Goal: Task Accomplishment & Management: Complete application form

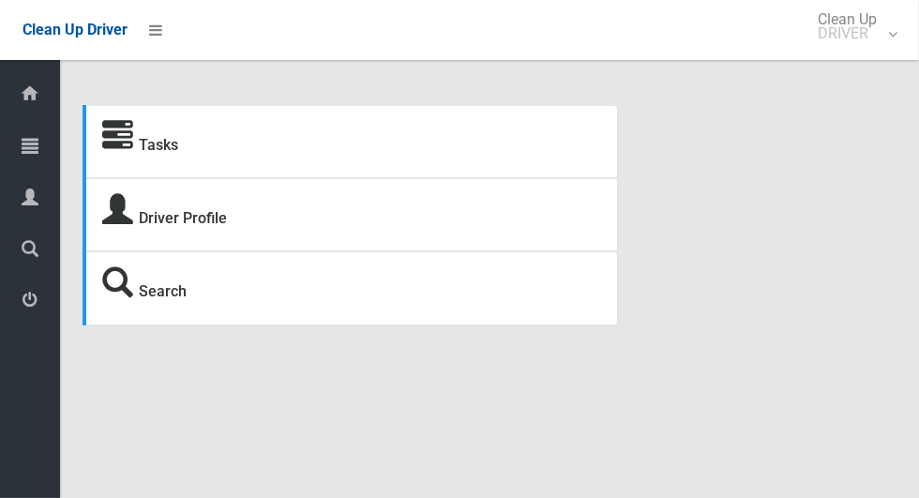
click at [33, 159] on icon at bounding box center [30, 146] width 17 height 38
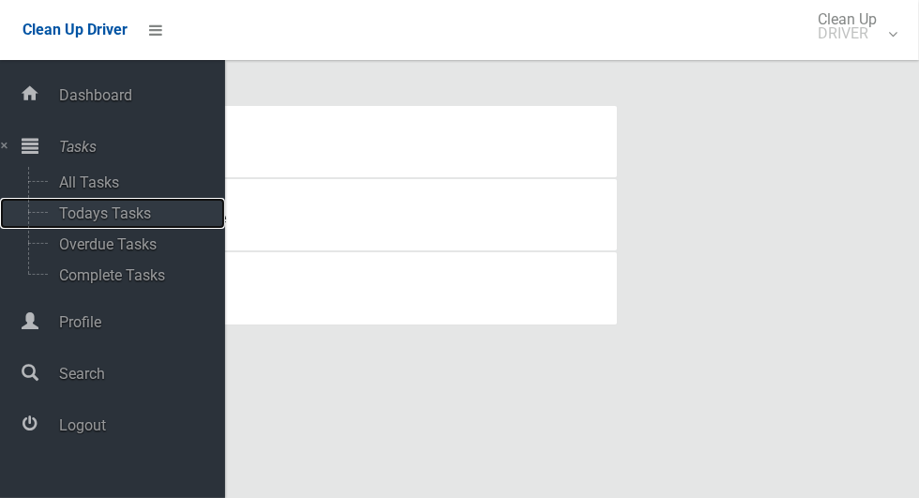
click at [103, 217] on span "Todays Tasks" at bounding box center [131, 213] width 156 height 18
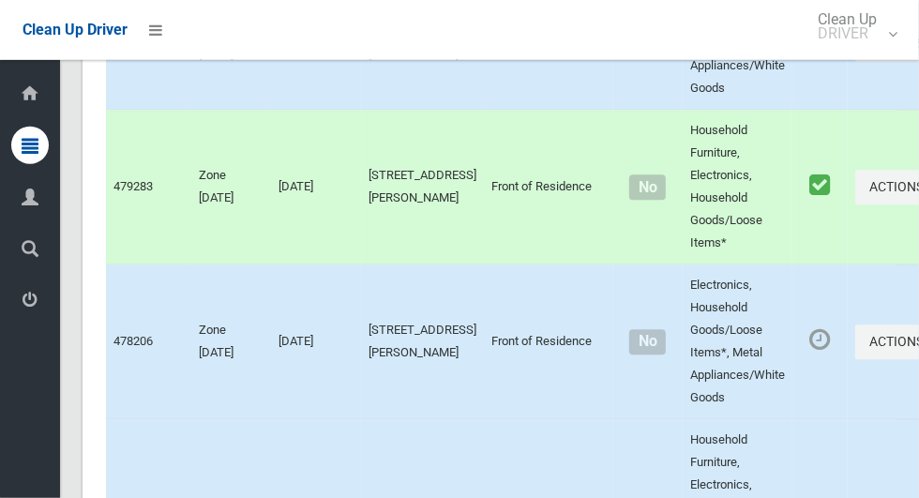
scroll to position [9868, 0]
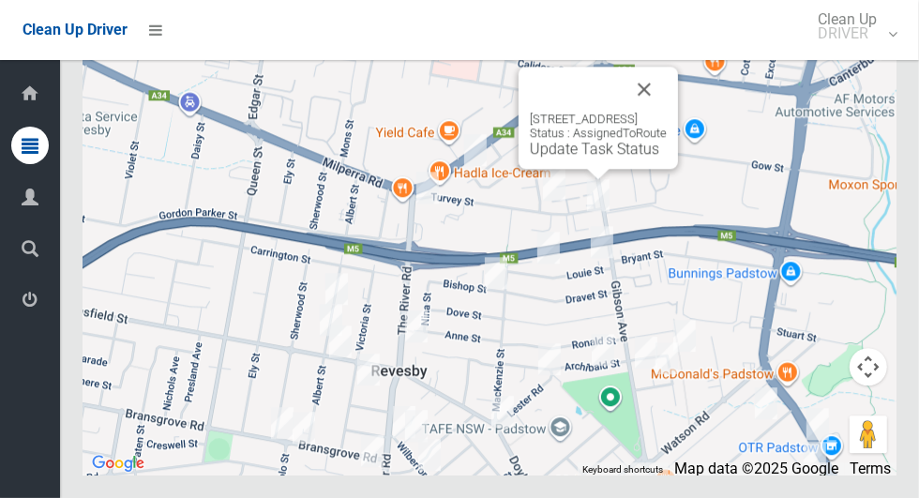
click at [666, 112] on button "Close" at bounding box center [644, 89] width 45 height 45
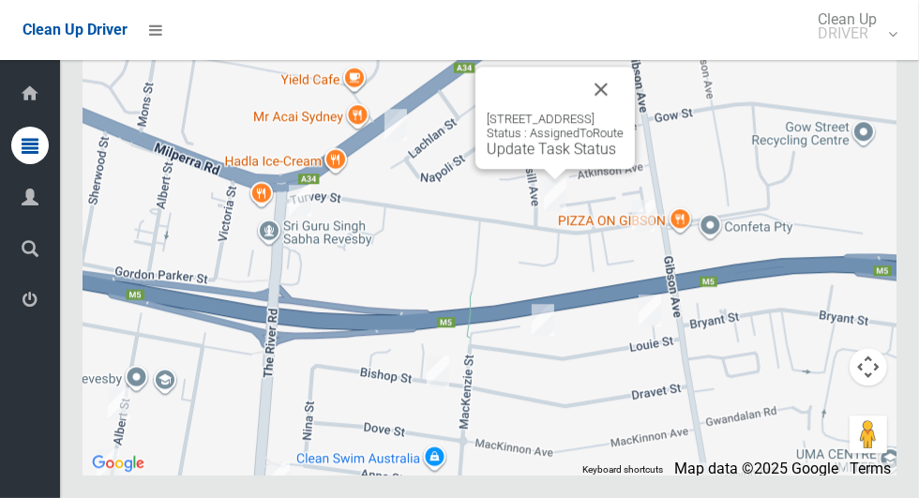
click at [624, 112] on button "Close" at bounding box center [601, 89] width 45 height 45
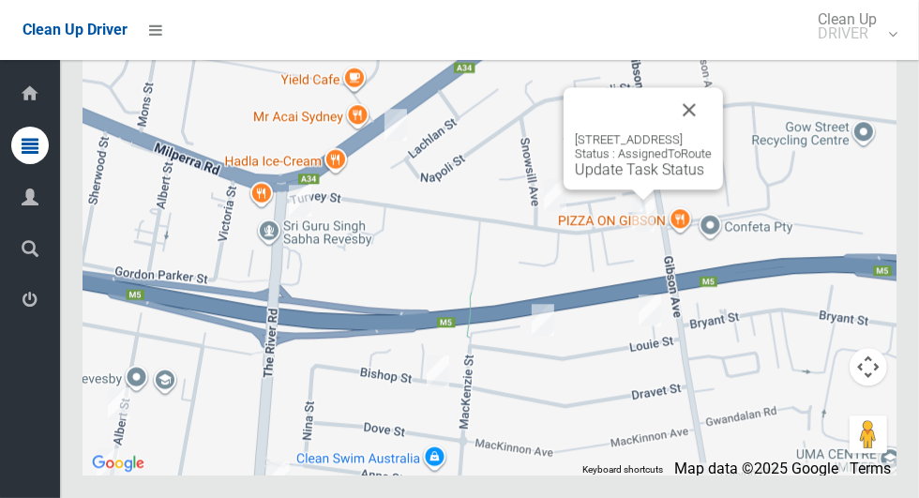
click at [709, 132] on button "Close" at bounding box center [689, 109] width 45 height 45
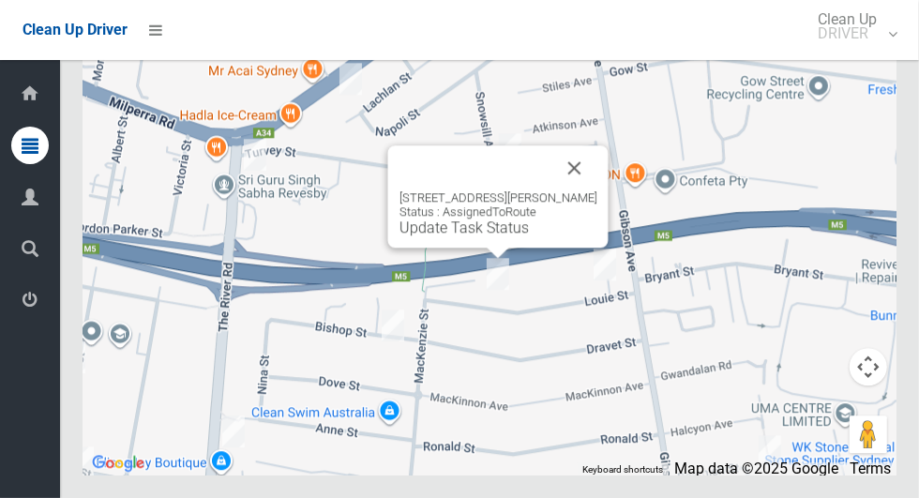
click at [568, 190] on button "Close" at bounding box center [574, 167] width 45 height 45
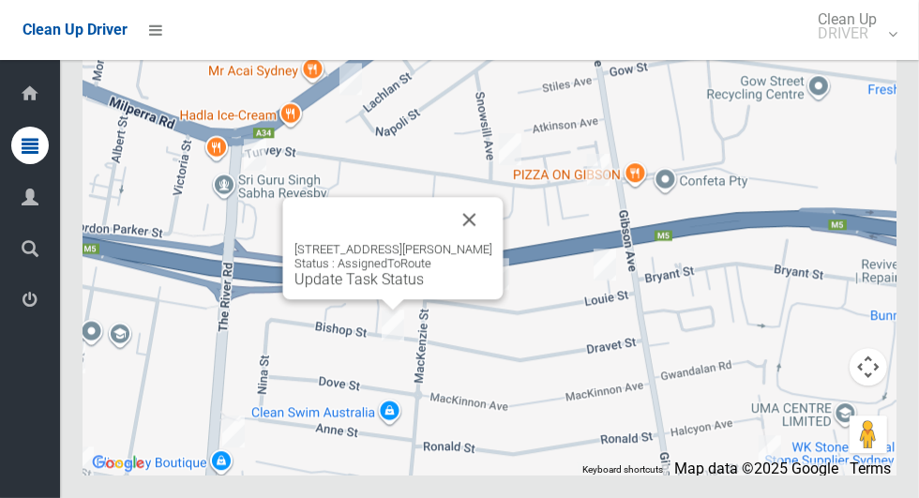
click at [463, 242] on button "Close" at bounding box center [469, 219] width 45 height 45
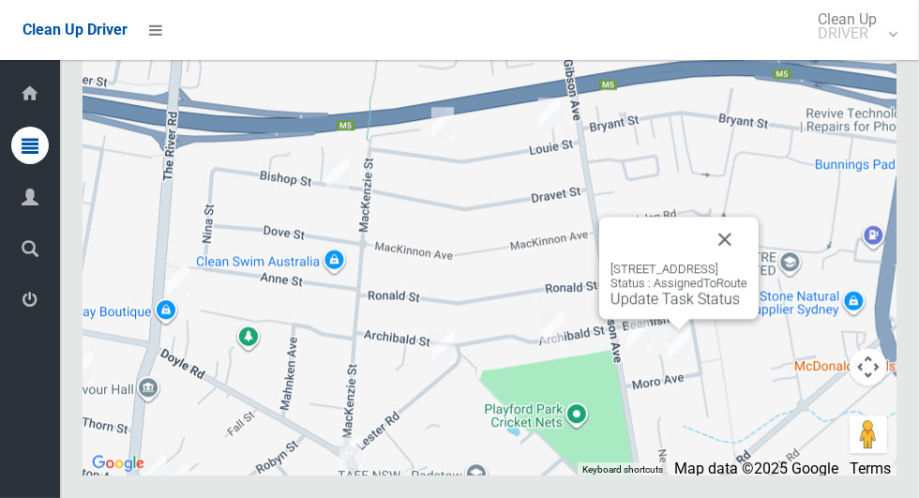
click at [739, 262] on button "Close" at bounding box center [725, 239] width 45 height 45
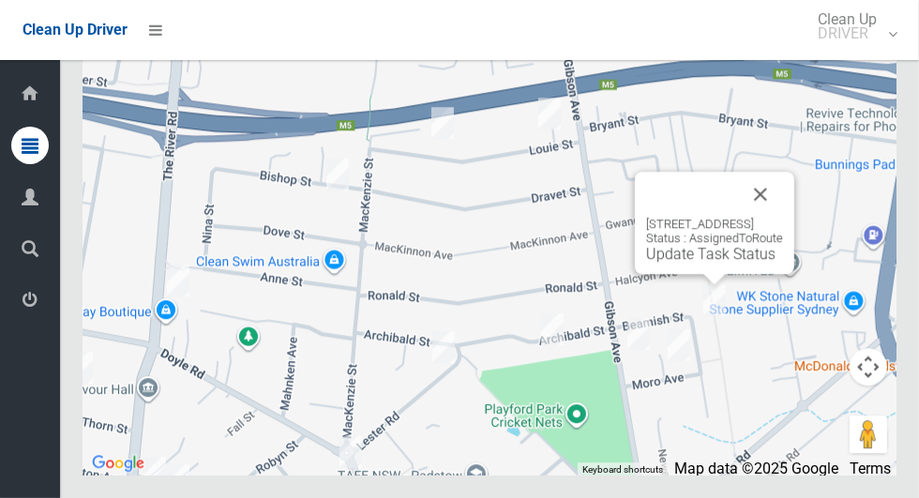
click at [783, 217] on button "Close" at bounding box center [760, 194] width 45 height 45
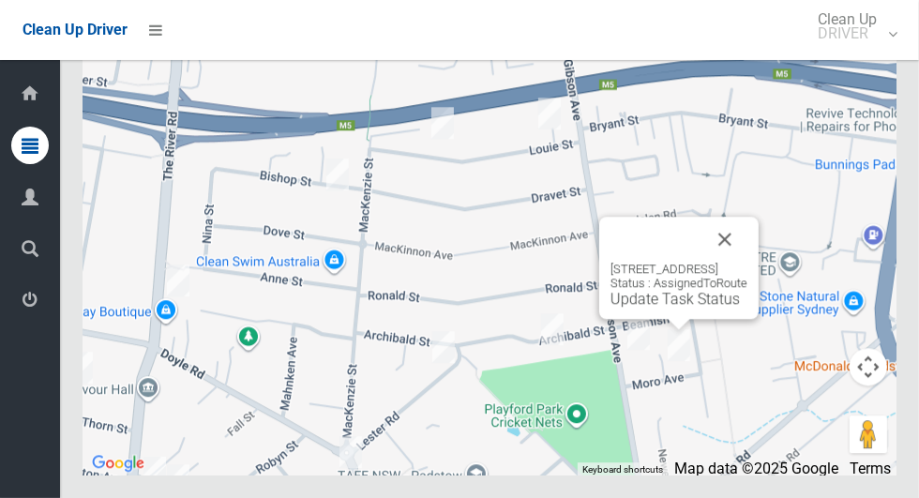
click at [748, 262] on button "Close" at bounding box center [725, 239] width 45 height 45
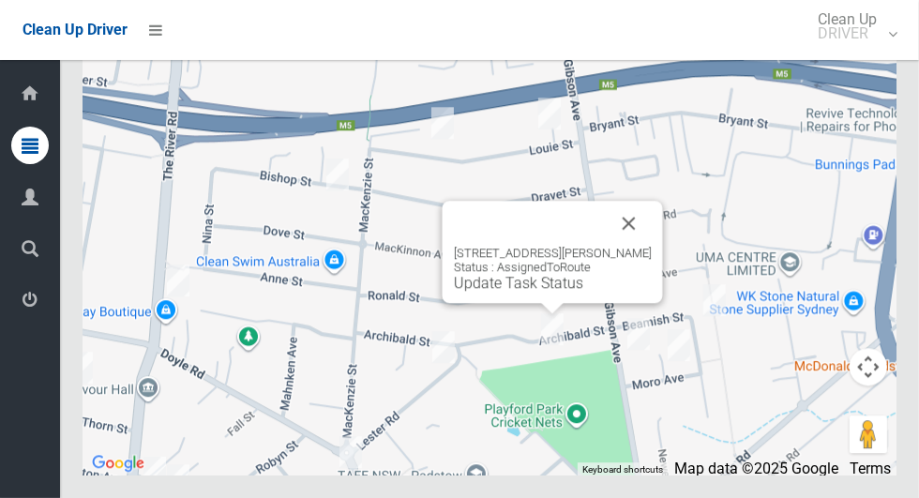
click at [627, 246] on button "Close" at bounding box center [629, 223] width 45 height 45
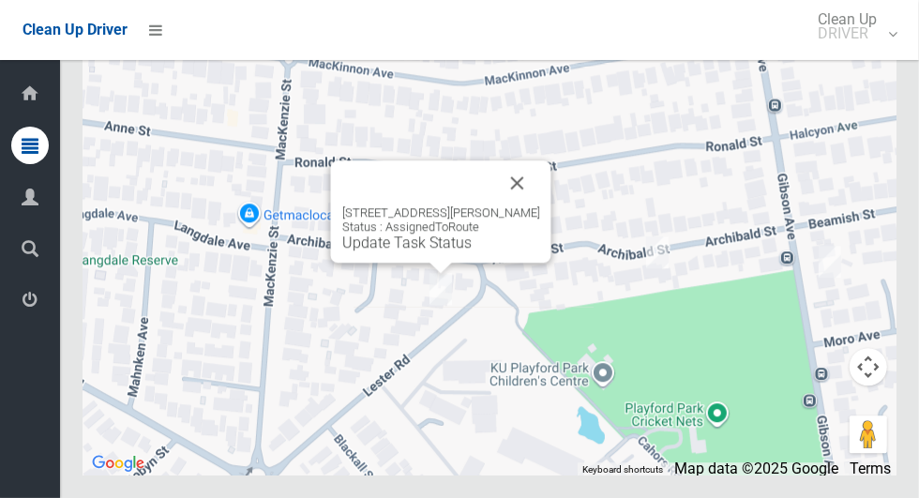
click at [500, 205] on button "Close" at bounding box center [517, 182] width 45 height 45
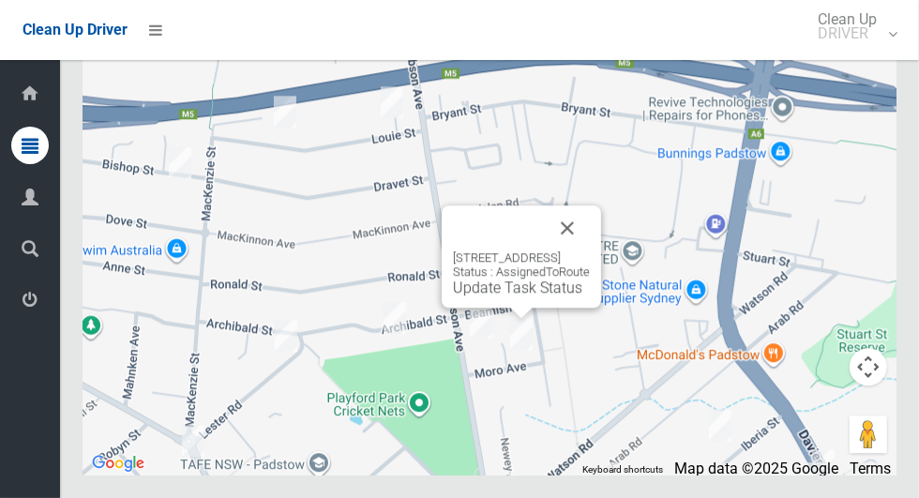
click at [584, 250] on button "Close" at bounding box center [567, 227] width 45 height 45
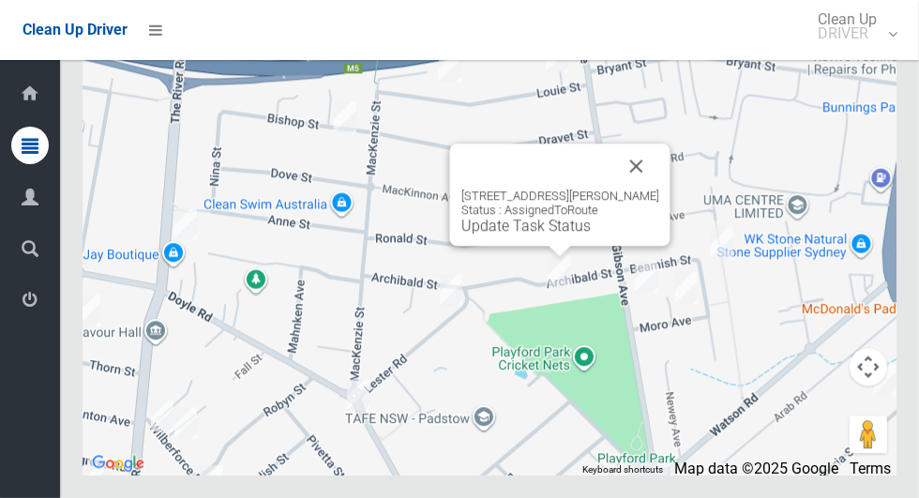
click at [630, 189] on button "Close" at bounding box center [636, 166] width 45 height 45
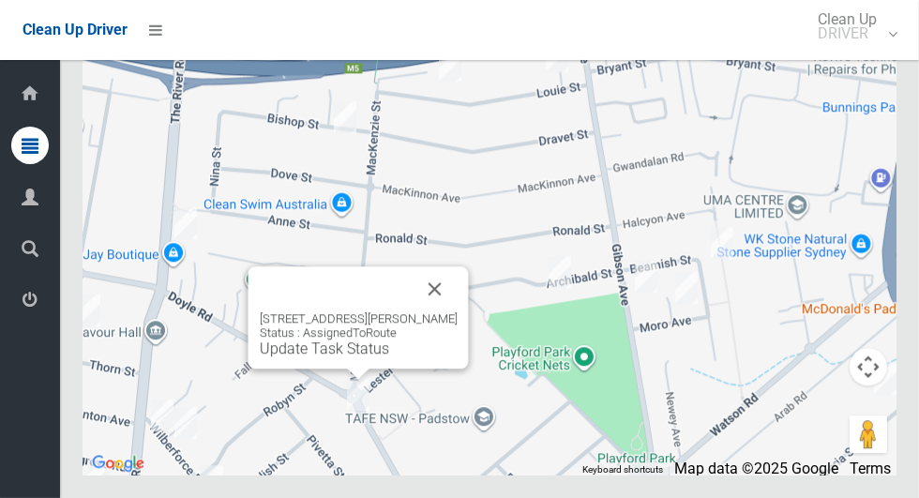
click at [440, 311] on button "Close" at bounding box center [435, 288] width 45 height 45
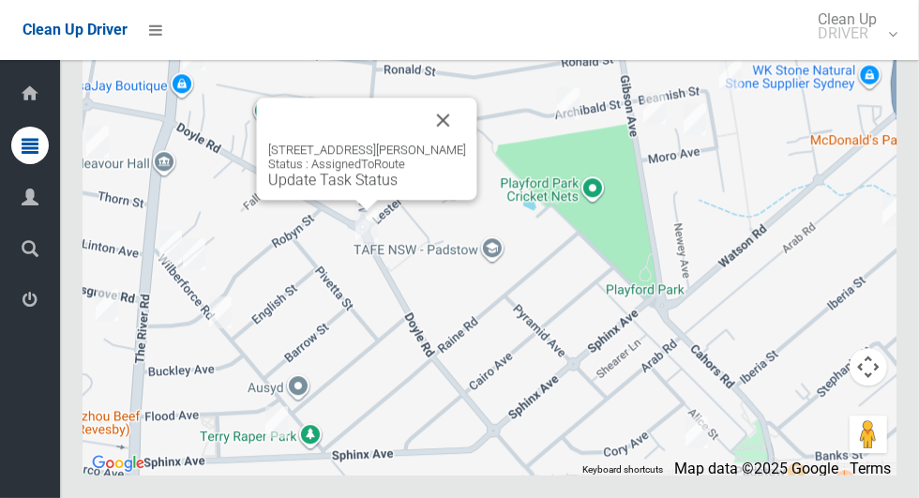
click at [434, 143] on button "Close" at bounding box center [443, 120] width 45 height 45
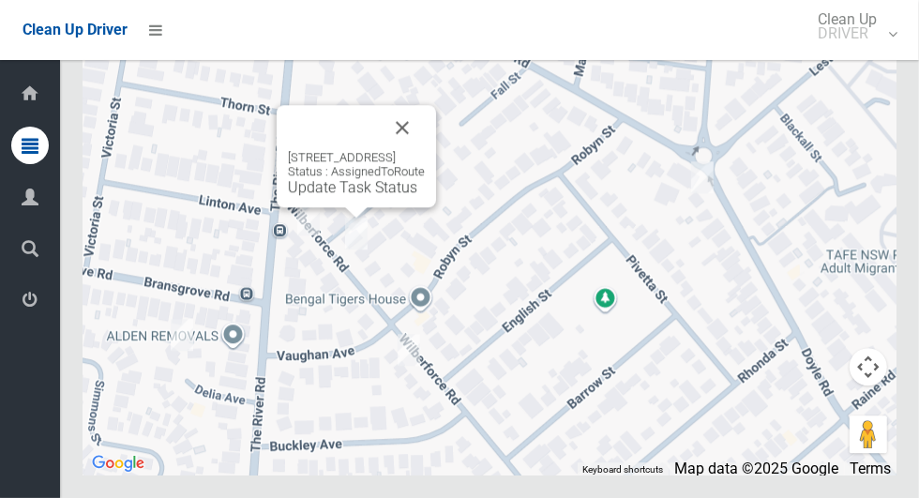
click at [425, 150] on button "Close" at bounding box center [402, 127] width 45 height 45
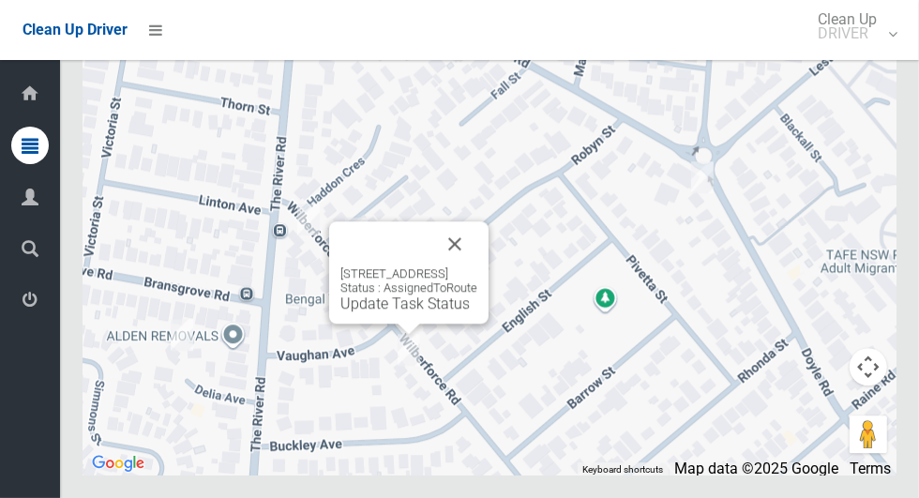
click at [477, 266] on button "Close" at bounding box center [454, 243] width 45 height 45
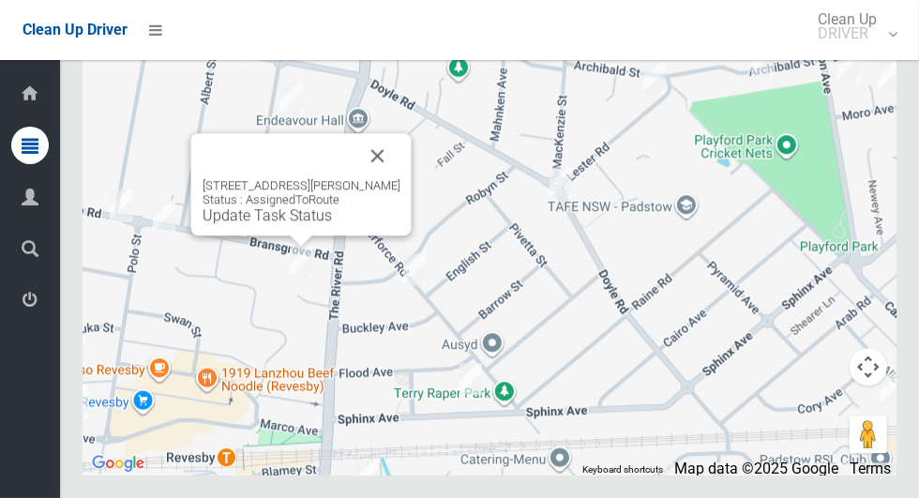
click at [360, 178] on button "Close" at bounding box center [377, 155] width 45 height 45
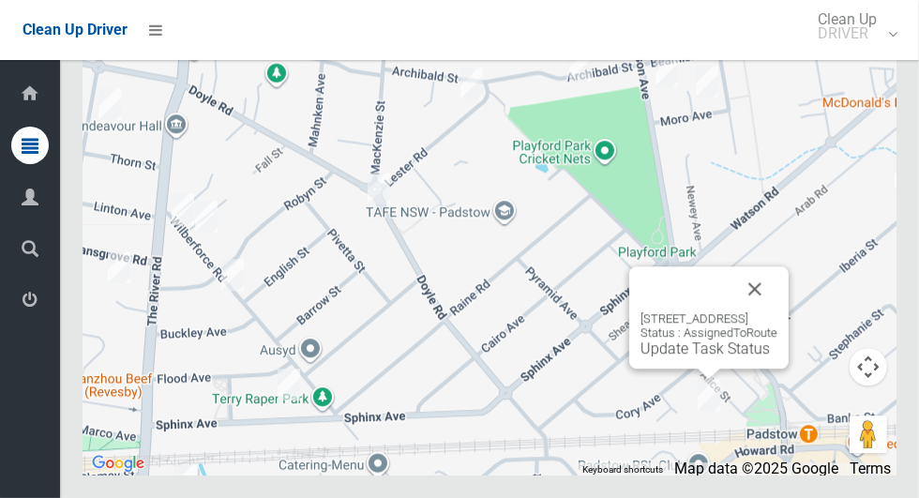
click at [778, 311] on button "Close" at bounding box center [755, 288] width 45 height 45
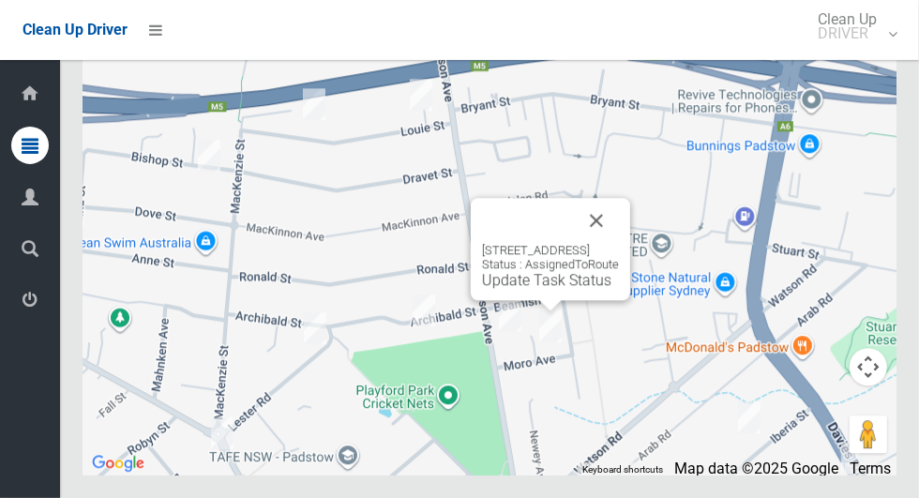
click at [548, 289] on link "Update Task Status" at bounding box center [546, 280] width 129 height 18
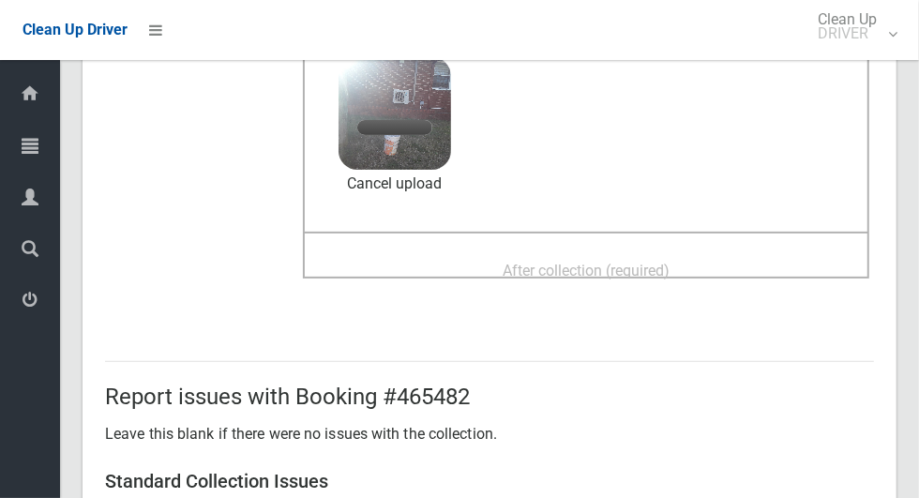
scroll to position [204, 0]
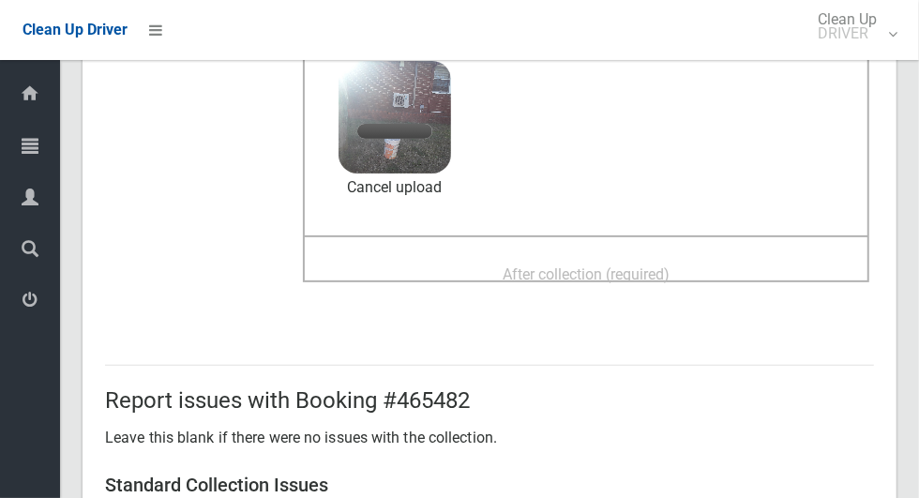
click at [713, 287] on div "After collection (required)" at bounding box center [586, 273] width 525 height 35
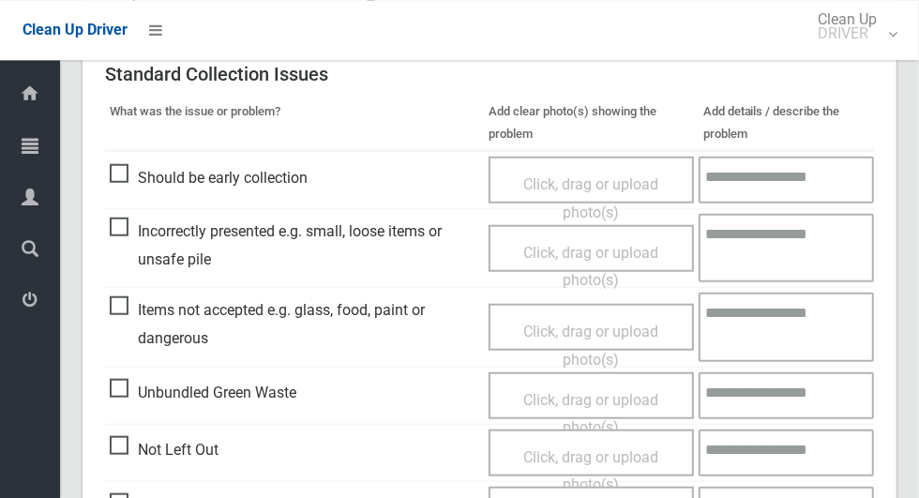
scroll to position [1534, 0]
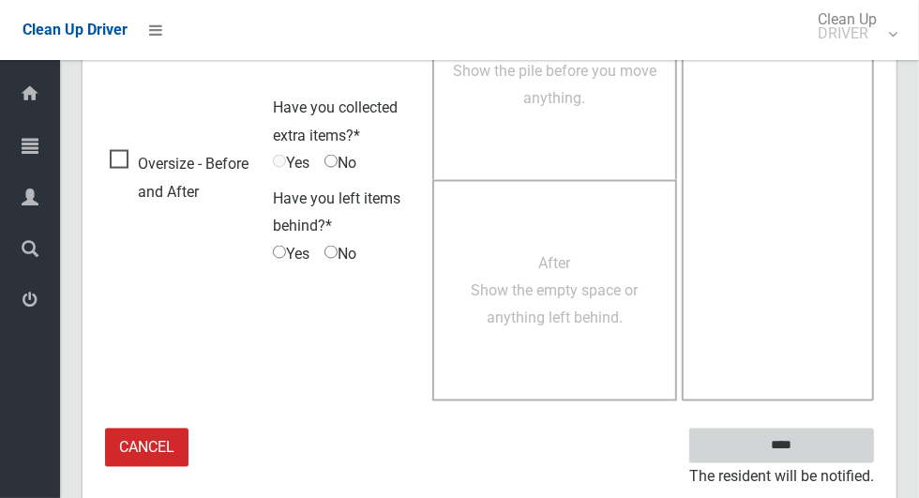
click at [832, 455] on input "****" at bounding box center [781, 446] width 185 height 35
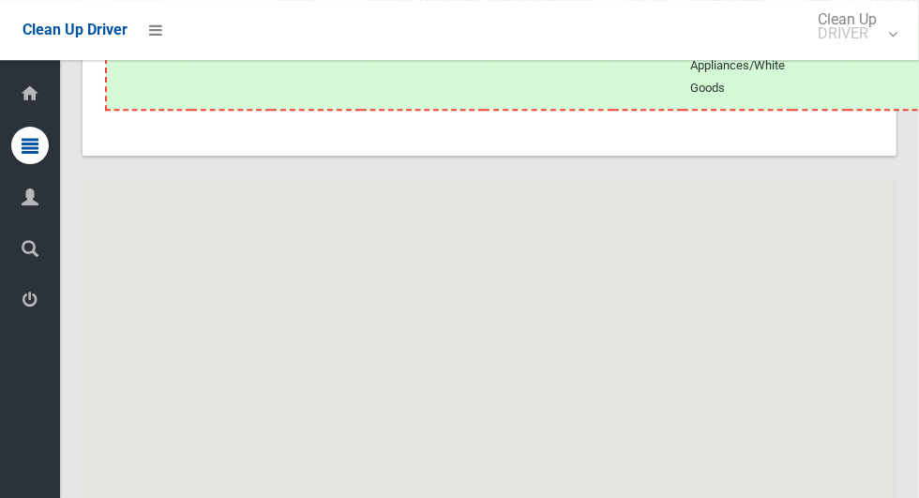
scroll to position [9868, 0]
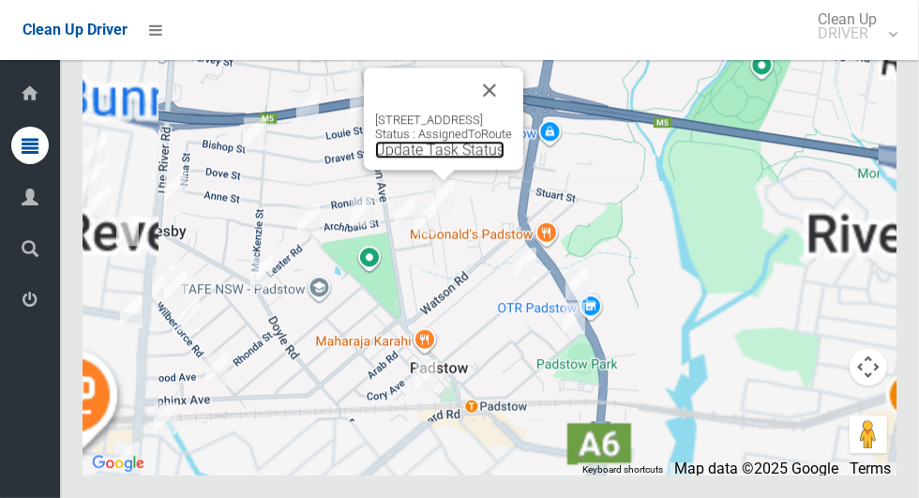
click at [442, 159] on link "Update Task Status" at bounding box center [439, 150] width 129 height 18
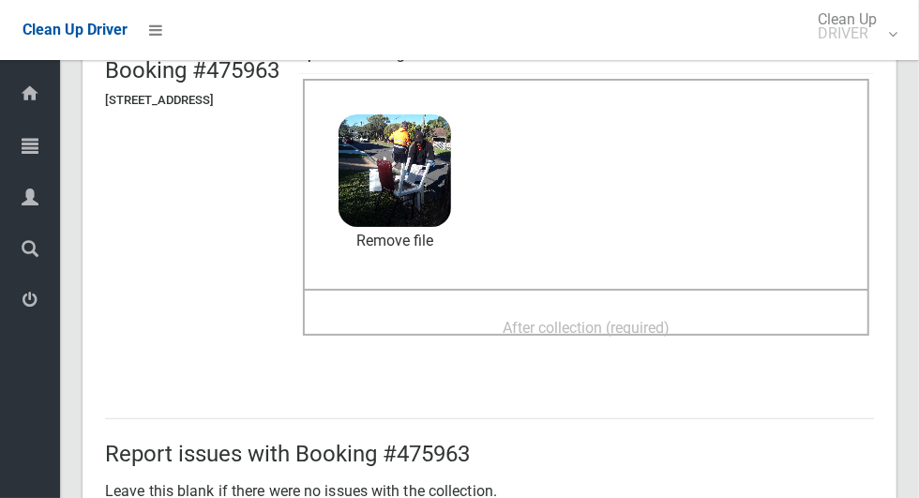
scroll to position [147, 0]
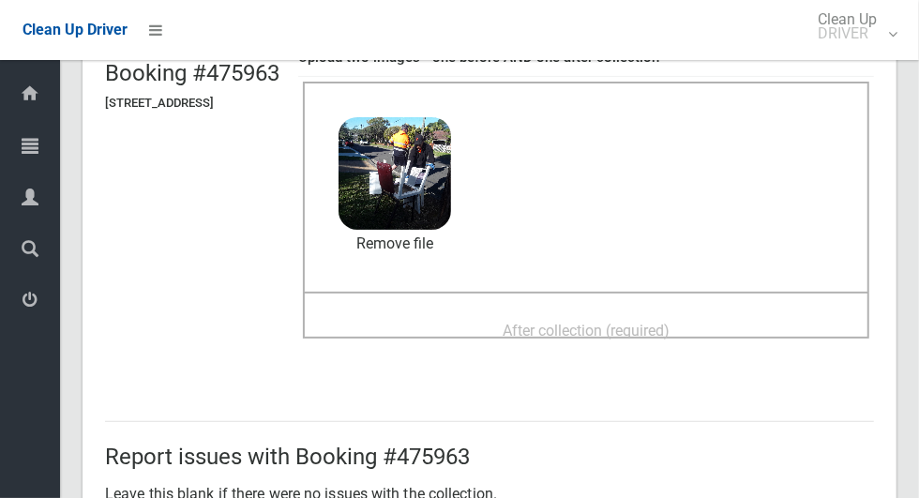
click at [670, 330] on span "After collection (required)" at bounding box center [586, 331] width 167 height 18
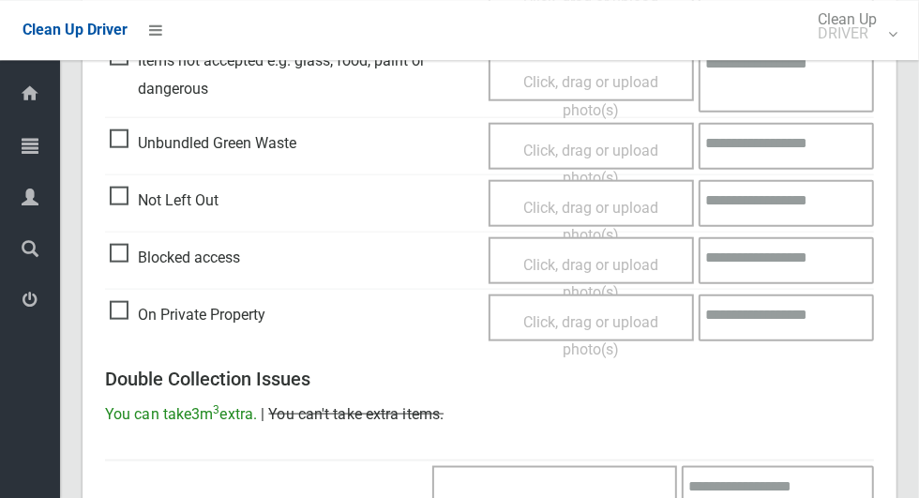
scroll to position [1534, 0]
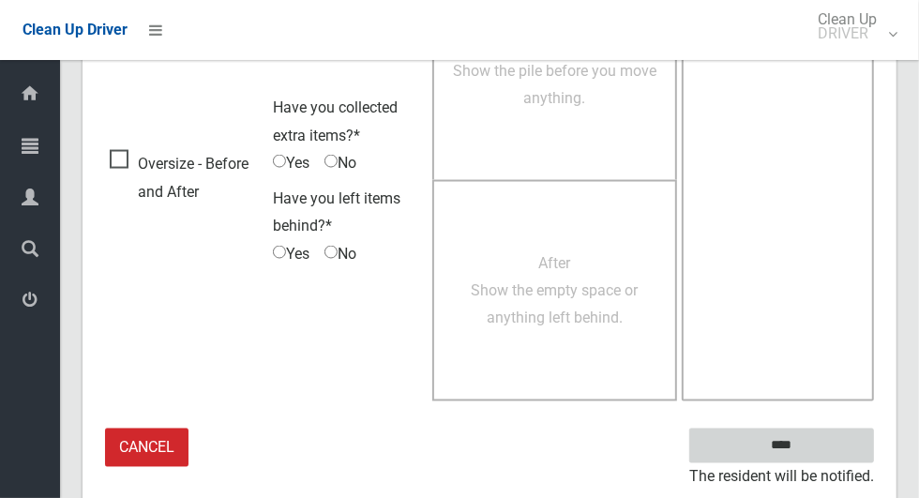
click at [839, 449] on input "****" at bounding box center [781, 446] width 185 height 35
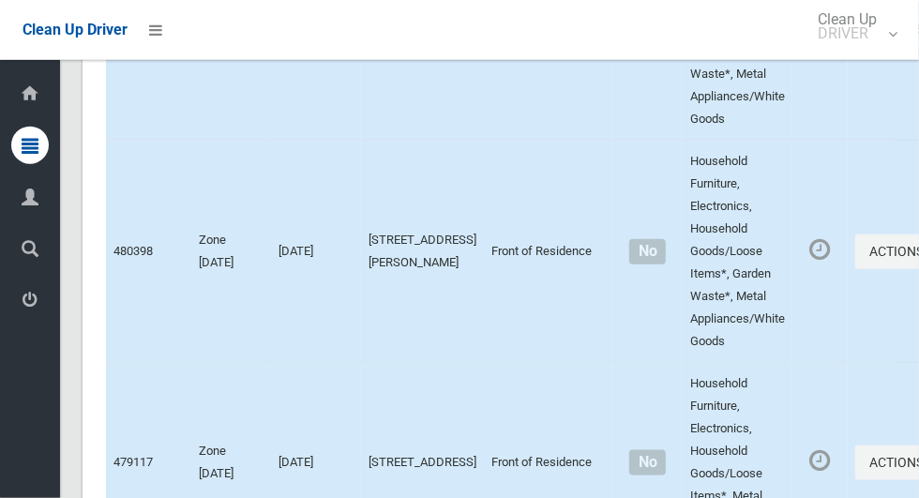
scroll to position [9868, 0]
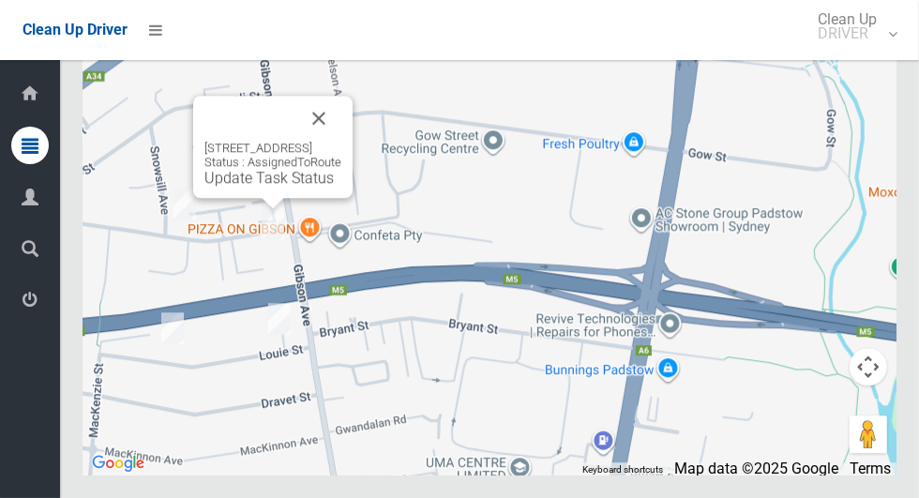
click at [275, 187] on link "Update Task Status" at bounding box center [268, 178] width 129 height 18
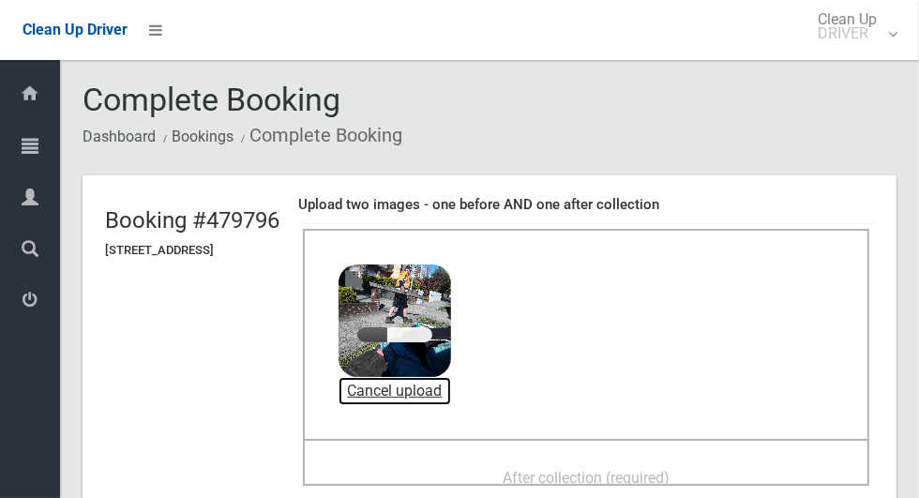
click at [451, 398] on link "Cancel upload" at bounding box center [395, 391] width 113 height 28
click at [609, 346] on div "Before collection (required) 3.9 MB 2025-08-2808.33.181567258256171746818.jpg C…" at bounding box center [586, 334] width 567 height 210
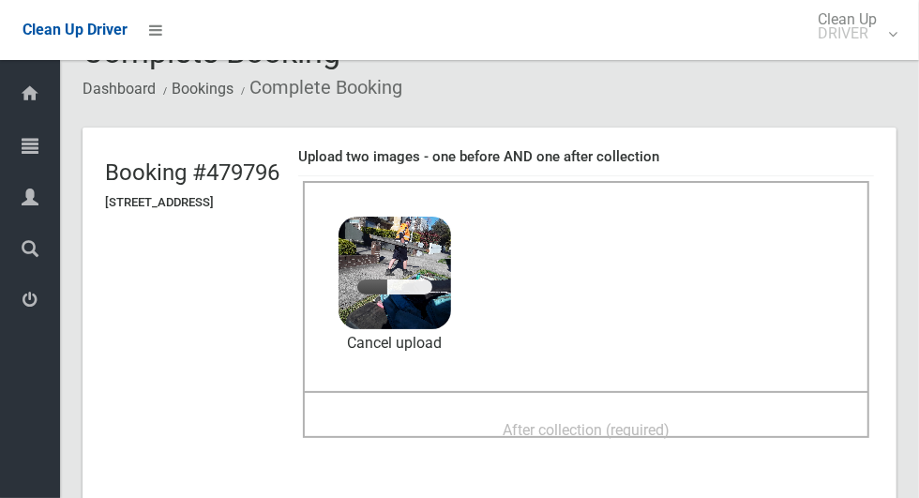
scroll to position [49, 0]
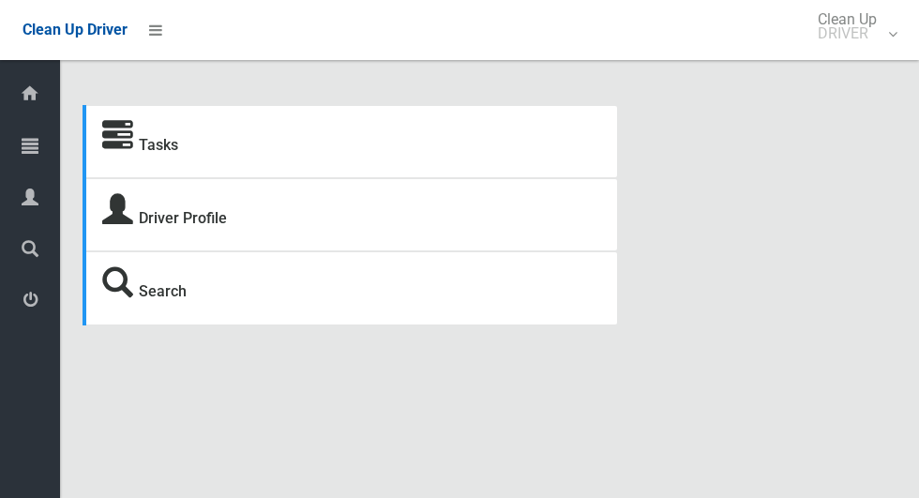
click at [37, 159] on icon at bounding box center [30, 146] width 17 height 38
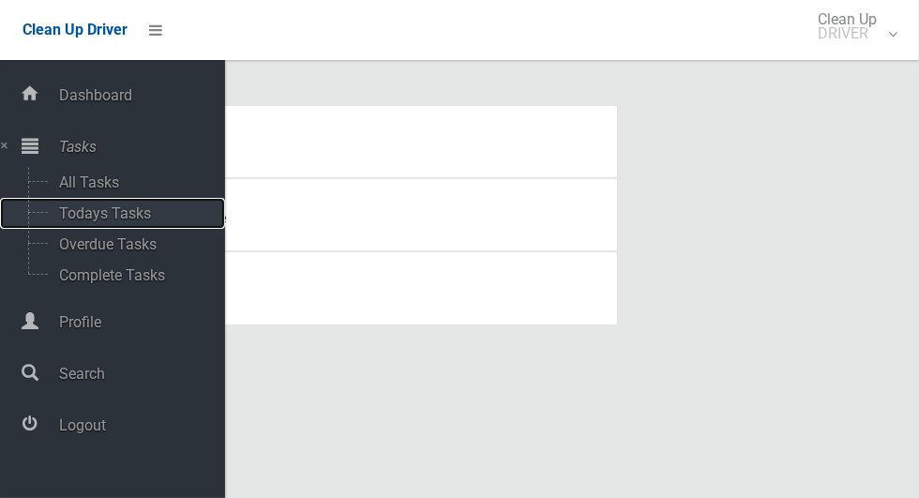
click at [66, 219] on span "Todays Tasks" at bounding box center [131, 213] width 156 height 18
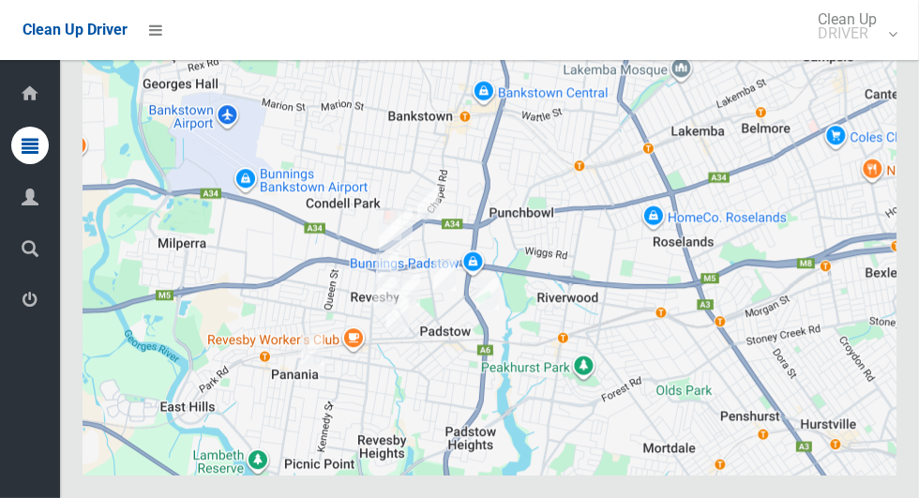
scroll to position [9868, 0]
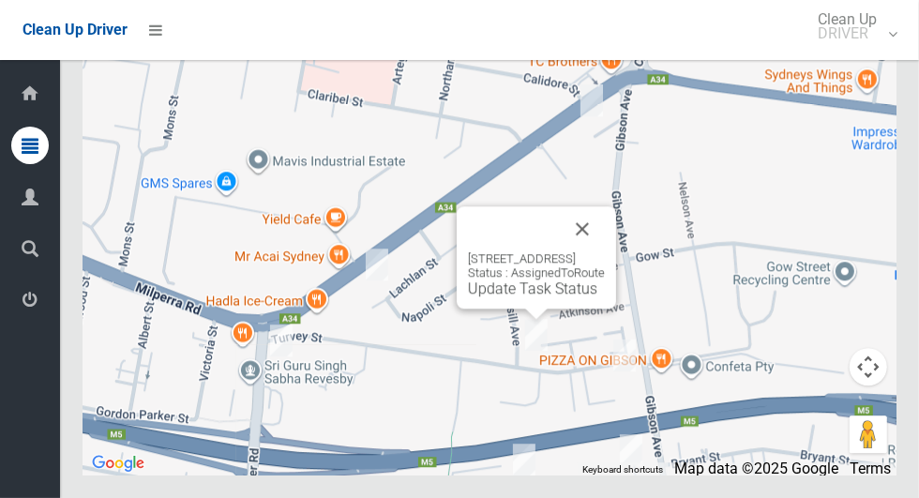
click at [547, 297] on link "Update Task Status" at bounding box center [532, 289] width 129 height 18
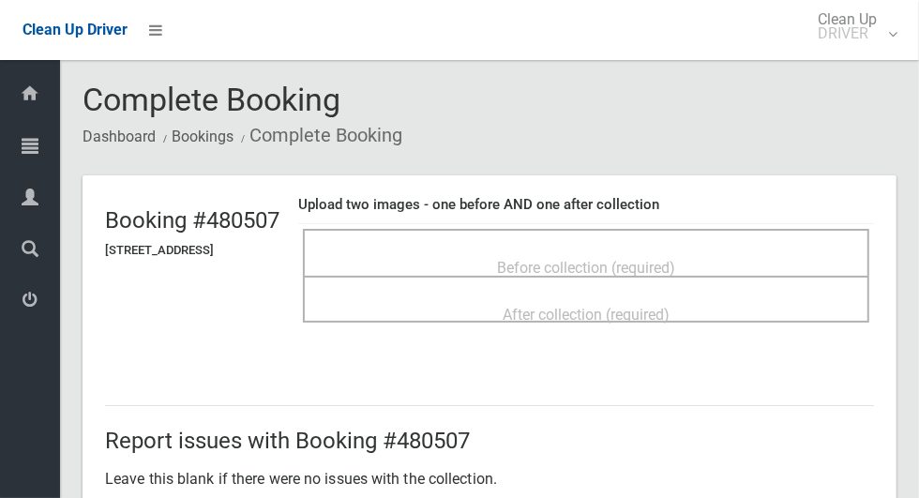
click at [734, 255] on div "Before collection (required)" at bounding box center [586, 266] width 525 height 35
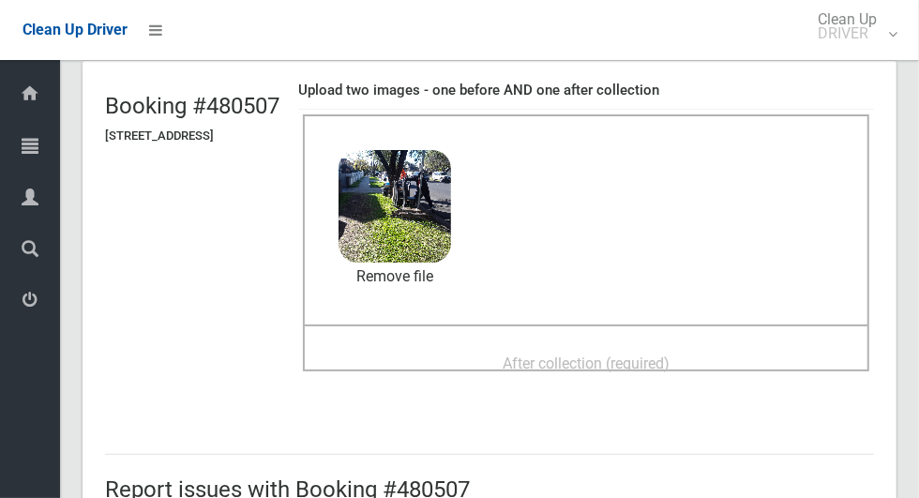
scroll to position [113, 0]
click at [727, 359] on div "After collection (required)" at bounding box center [586, 363] width 525 height 35
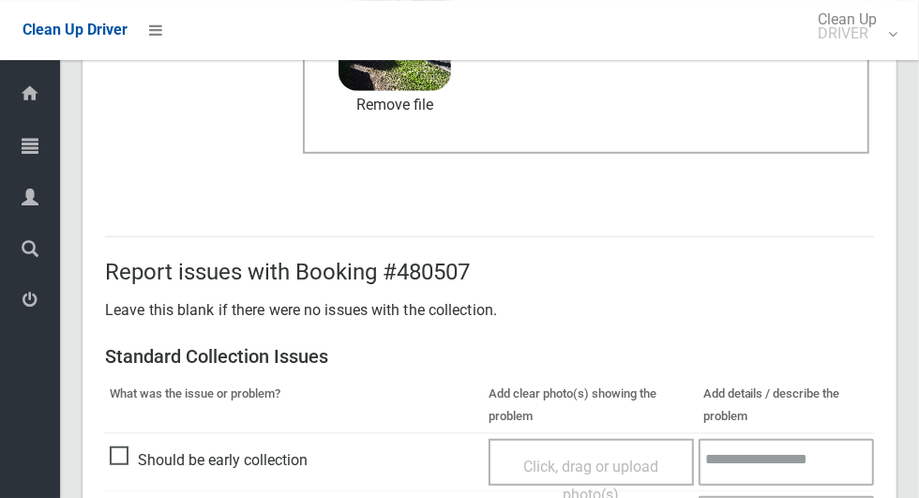
scroll to position [1534, 0]
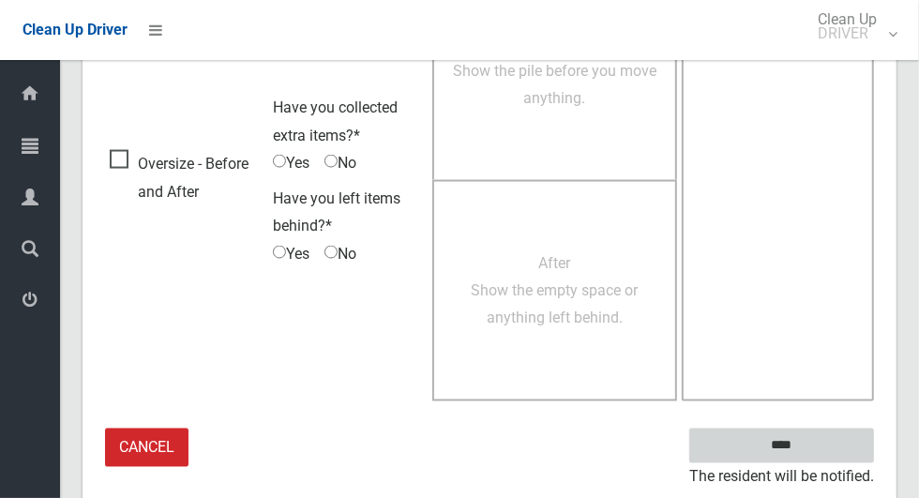
click at [834, 451] on input "****" at bounding box center [781, 446] width 185 height 35
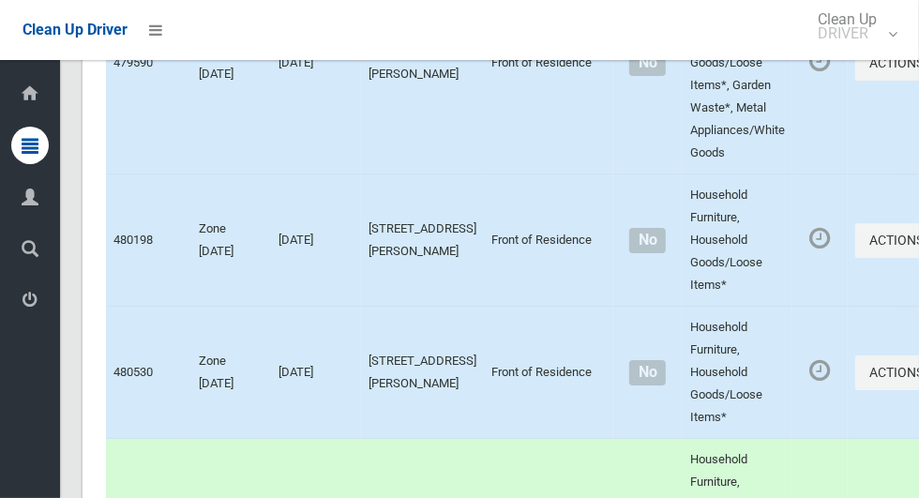
scroll to position [3248, 0]
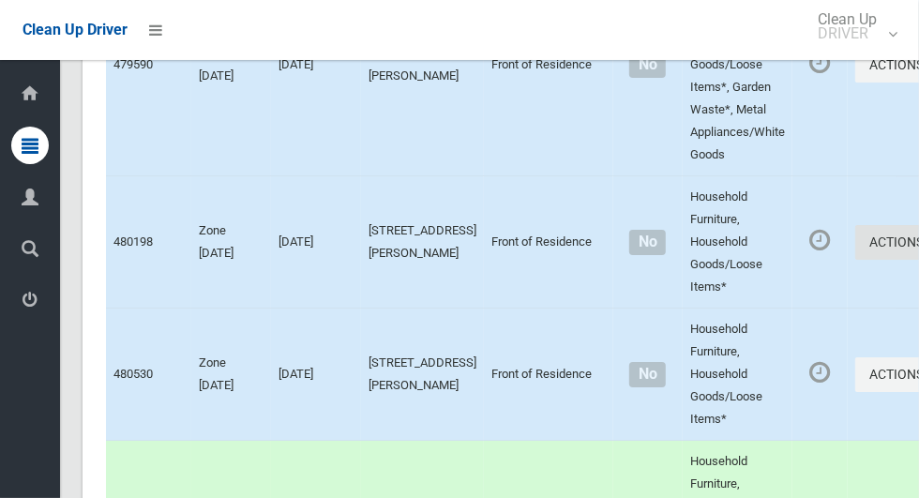
click at [855, 260] on button "Actions" at bounding box center [900, 242] width 90 height 35
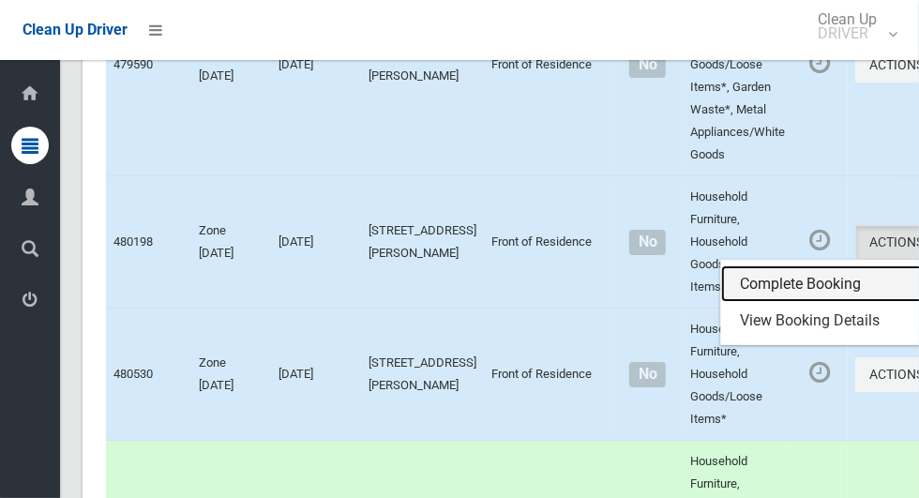
click at [802, 296] on link "Complete Booking" at bounding box center [832, 284] width 223 height 38
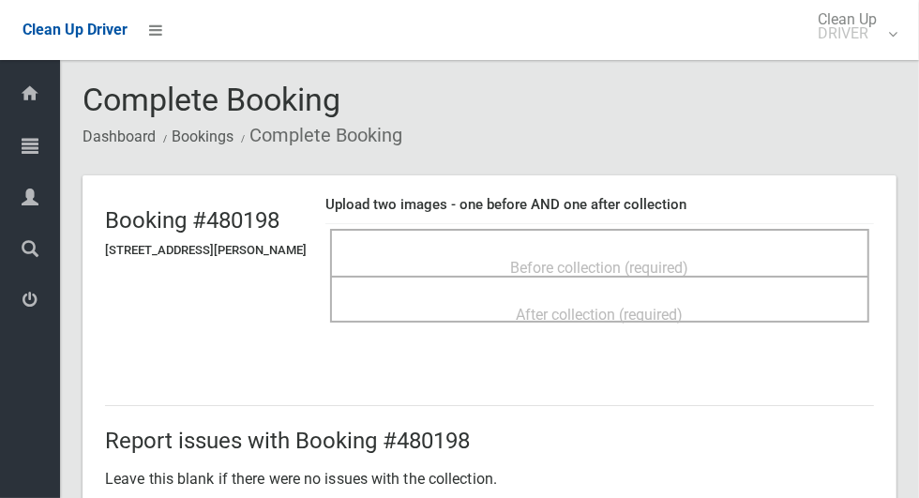
click at [711, 258] on div "Before collection (required)" at bounding box center [600, 266] width 498 height 35
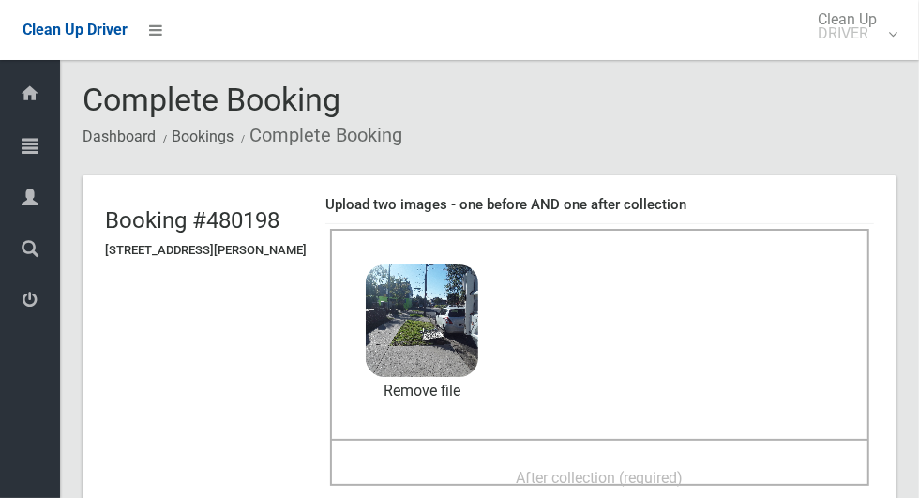
click at [776, 473] on div "After collection (required)" at bounding box center [600, 477] width 498 height 35
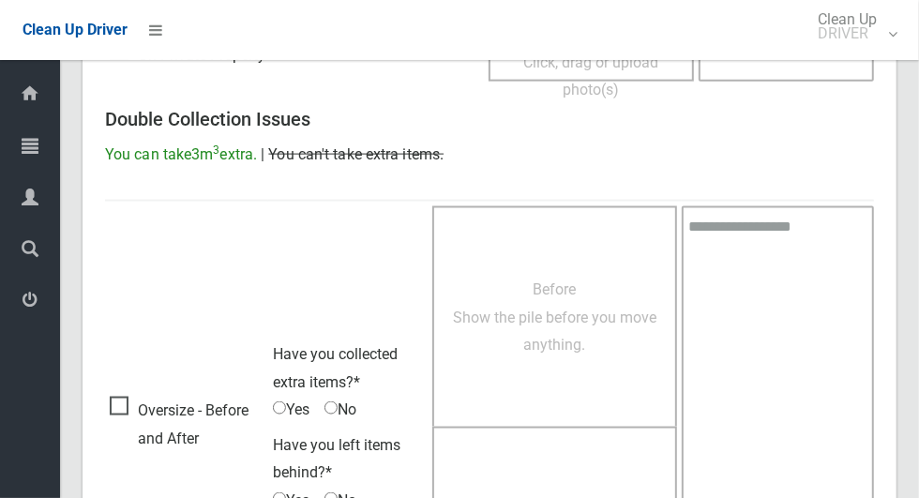
scroll to position [1534, 0]
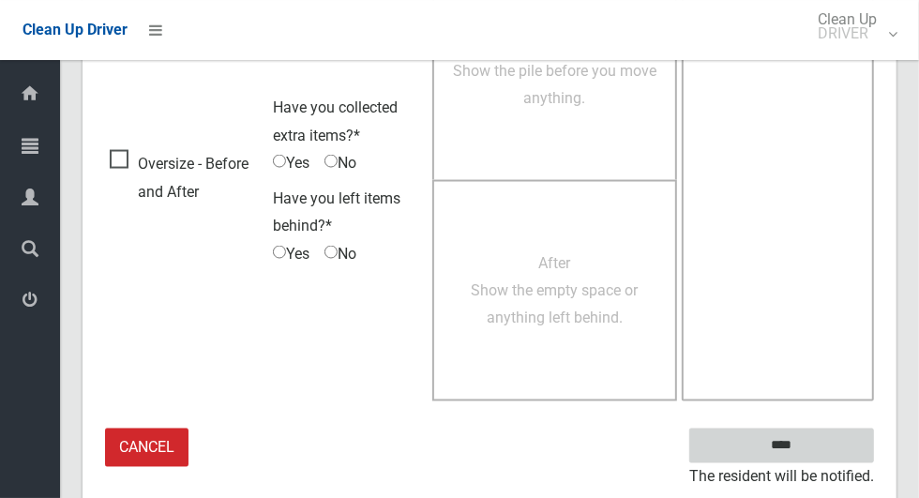
click at [818, 439] on input "****" at bounding box center [781, 446] width 185 height 35
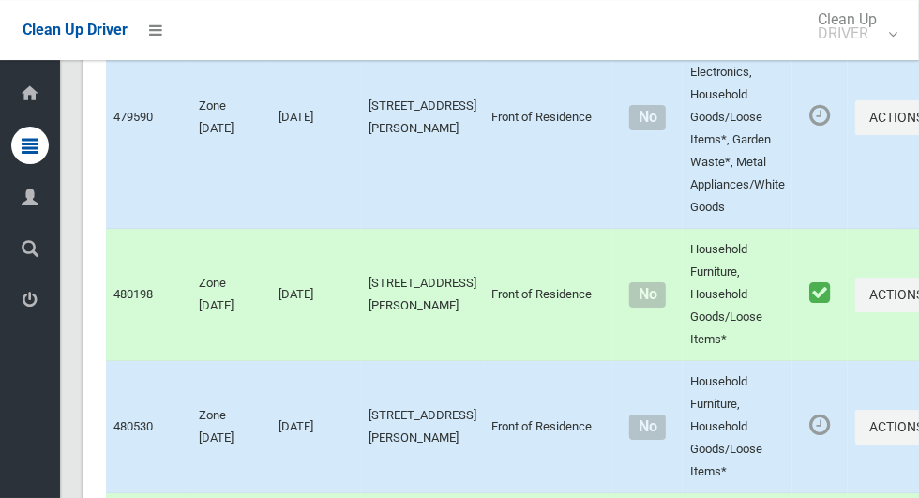
scroll to position [3195, 0]
click at [855, 136] on button "Actions" at bounding box center [900, 118] width 90 height 35
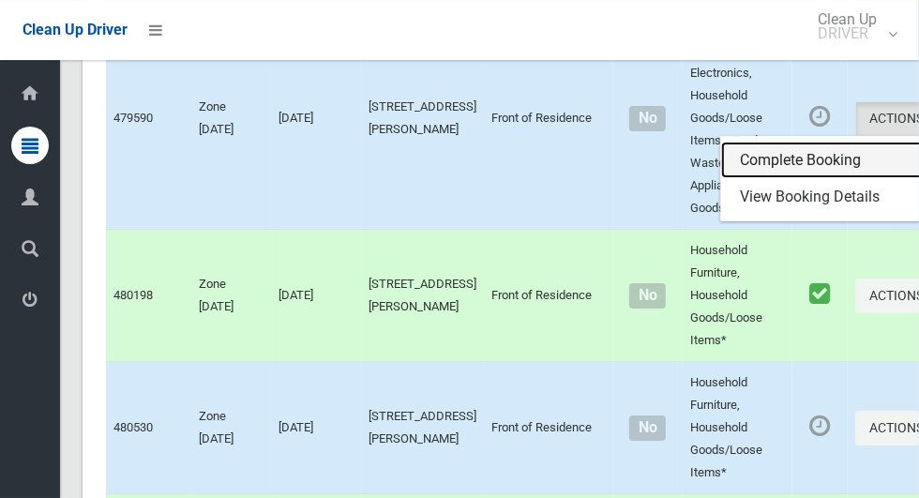
click at [781, 173] on link "Complete Booking" at bounding box center [832, 161] width 223 height 38
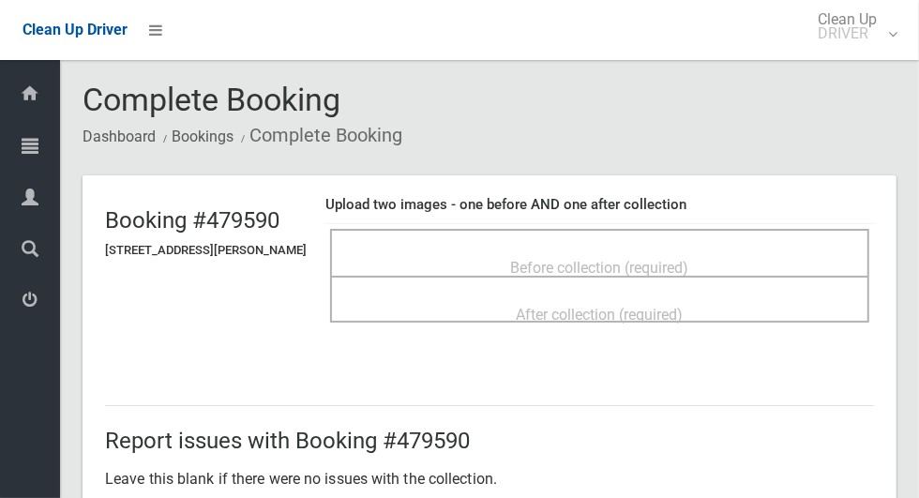
click at [720, 258] on div "Before collection (required)" at bounding box center [600, 266] width 498 height 35
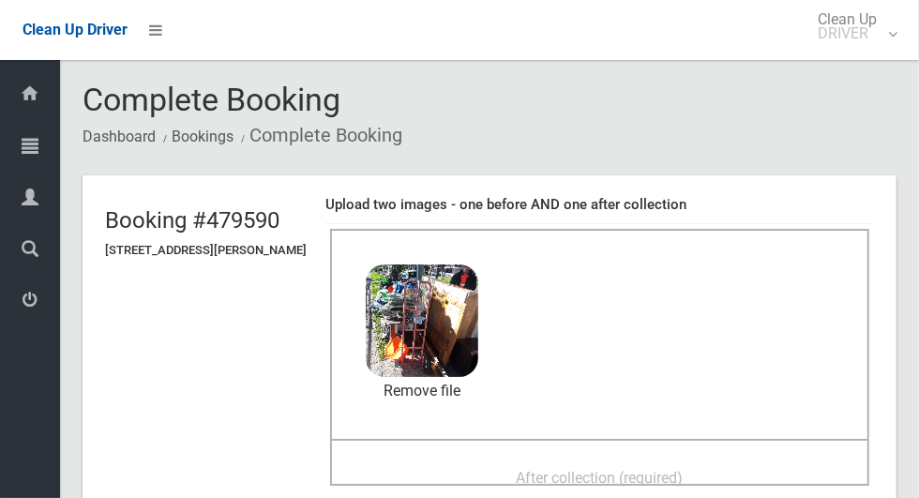
click at [656, 480] on span "After collection (required)" at bounding box center [600, 478] width 167 height 18
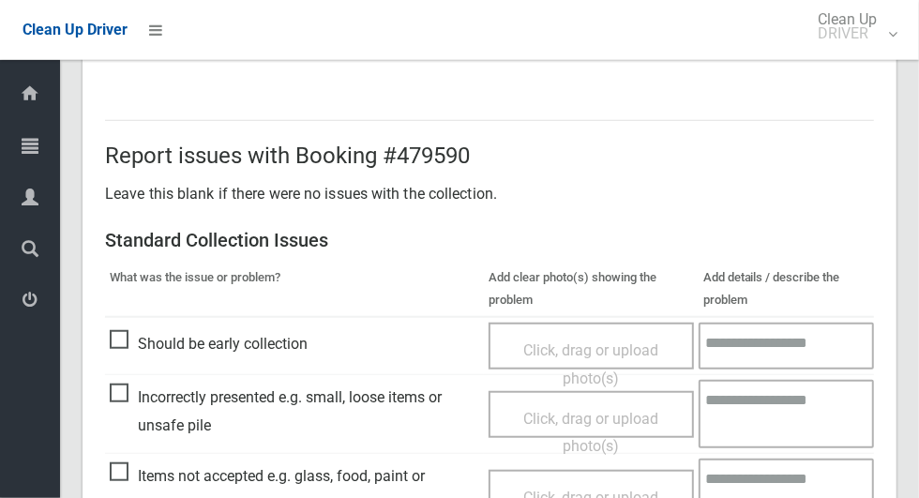
scroll to position [1534, 0]
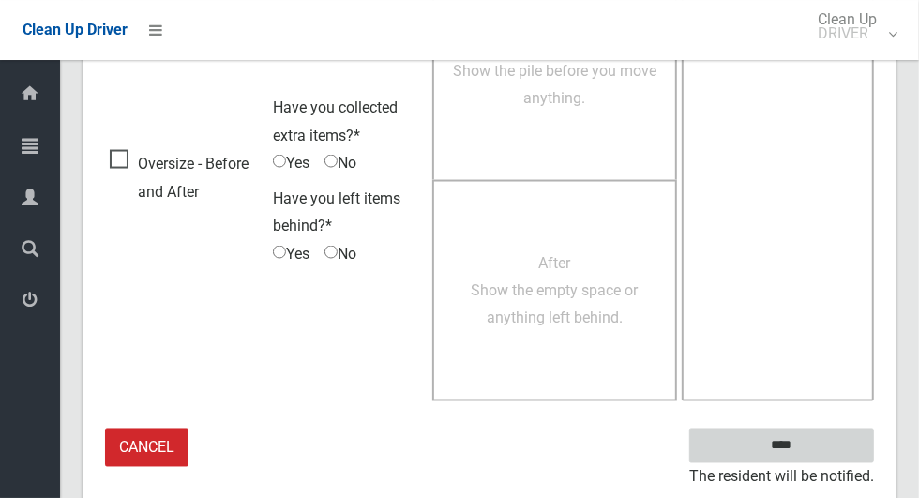
click at [839, 455] on input "****" at bounding box center [781, 446] width 185 height 35
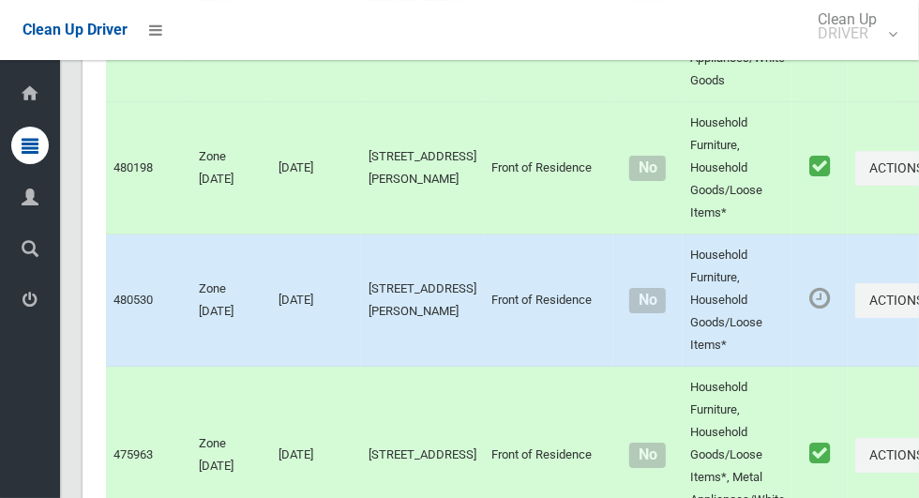
scroll to position [3324, 0]
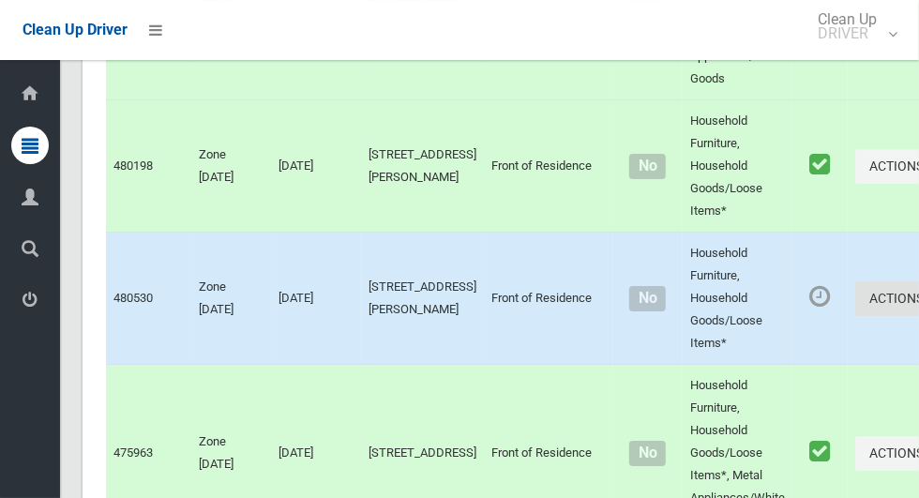
click at [918, 305] on icon "button" at bounding box center [928, 298] width 8 height 13
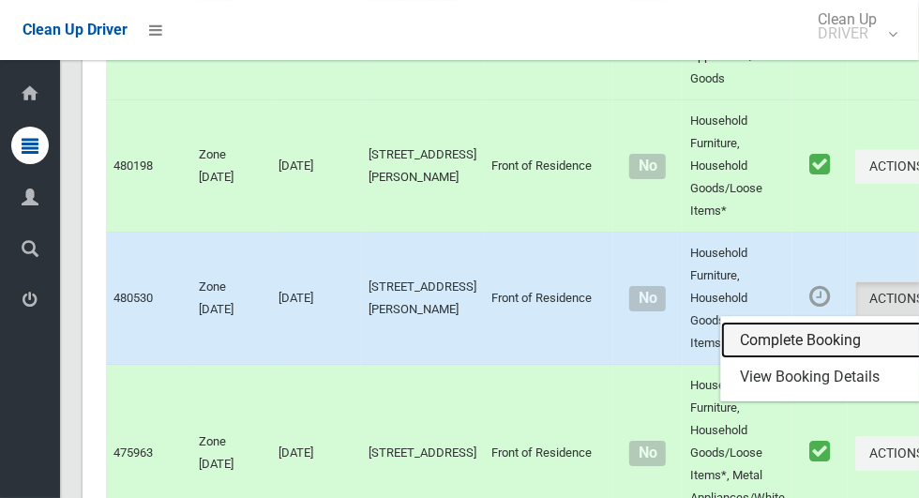
click at [804, 359] on link "Complete Booking" at bounding box center [832, 341] width 223 height 38
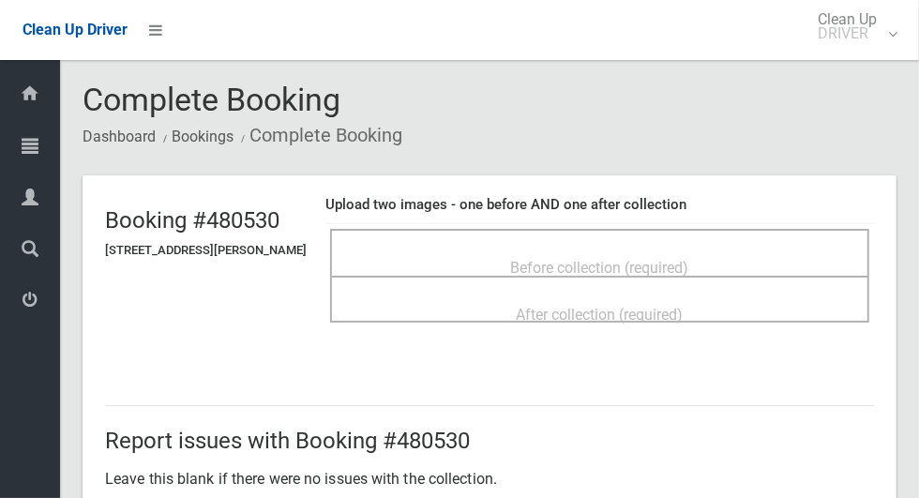
click at [753, 250] on div "Before collection (required)" at bounding box center [600, 266] width 498 height 35
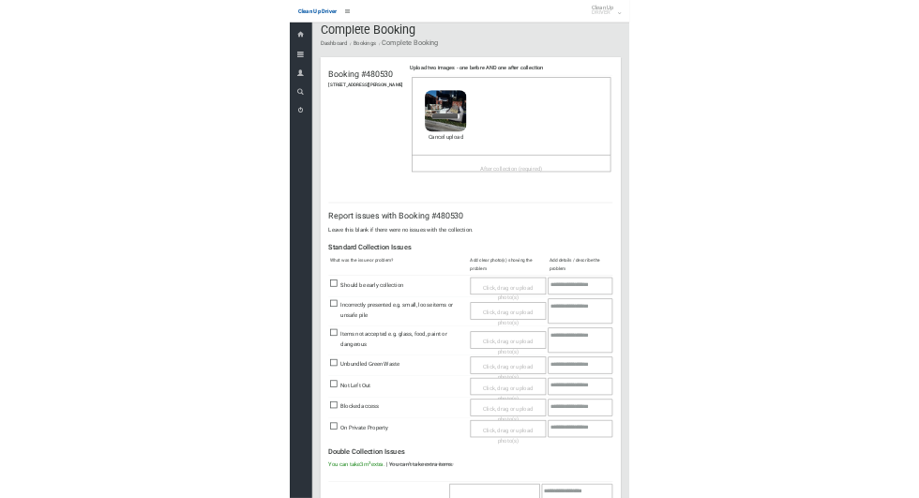
scroll to position [1, 0]
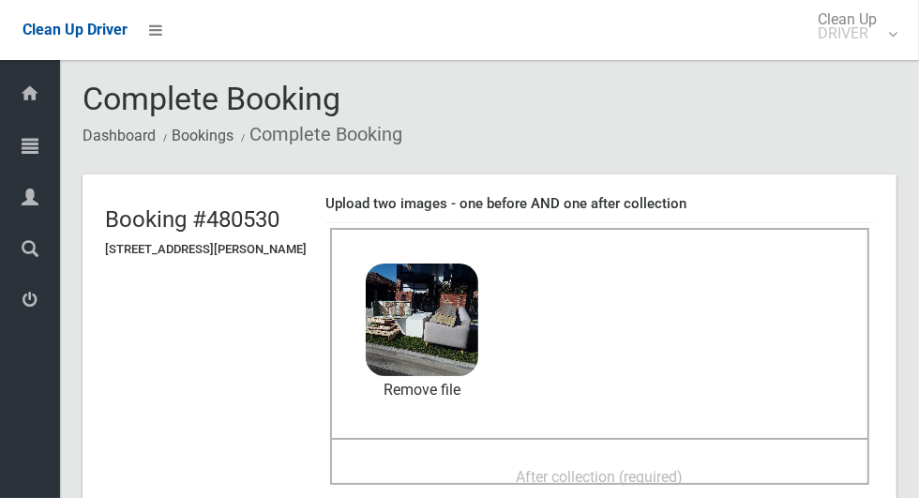
click at [756, 475] on div "After collection (required)" at bounding box center [600, 476] width 498 height 35
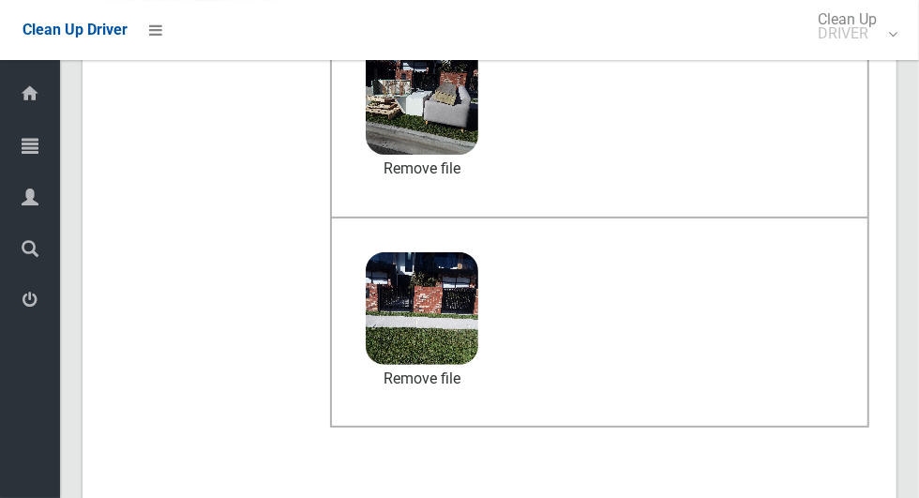
scroll to position [1534, 0]
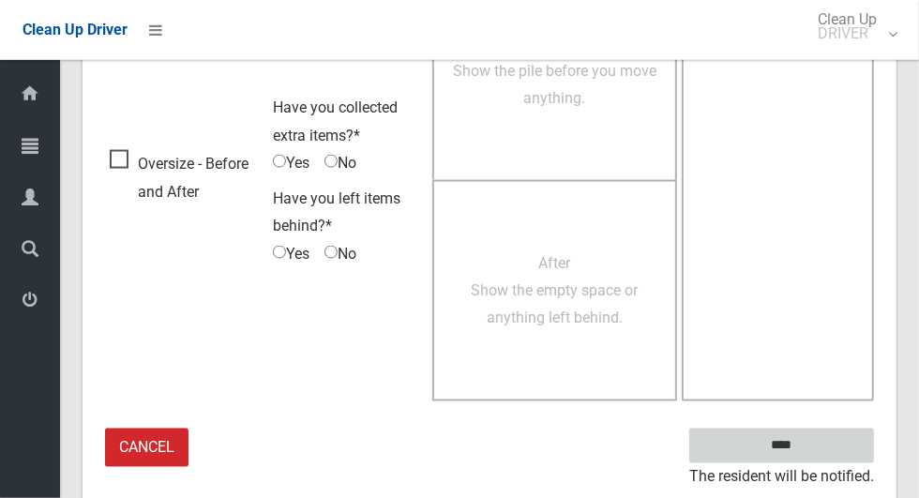
click at [825, 444] on input "****" at bounding box center [781, 446] width 185 height 35
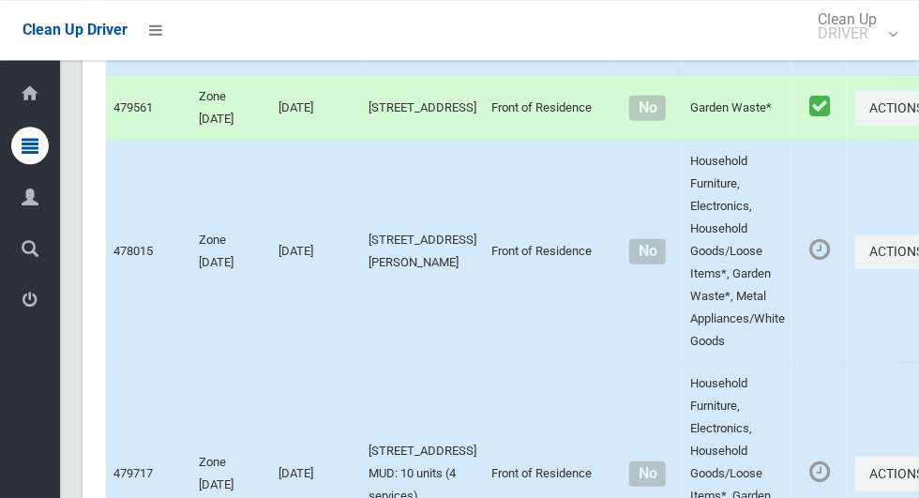
scroll to position [4275, 0]
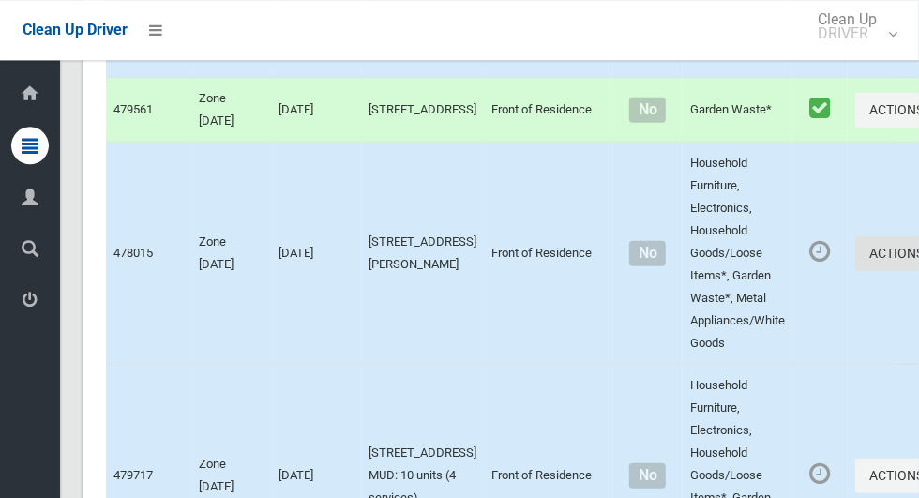
click at [855, 271] on button "Actions" at bounding box center [900, 253] width 90 height 35
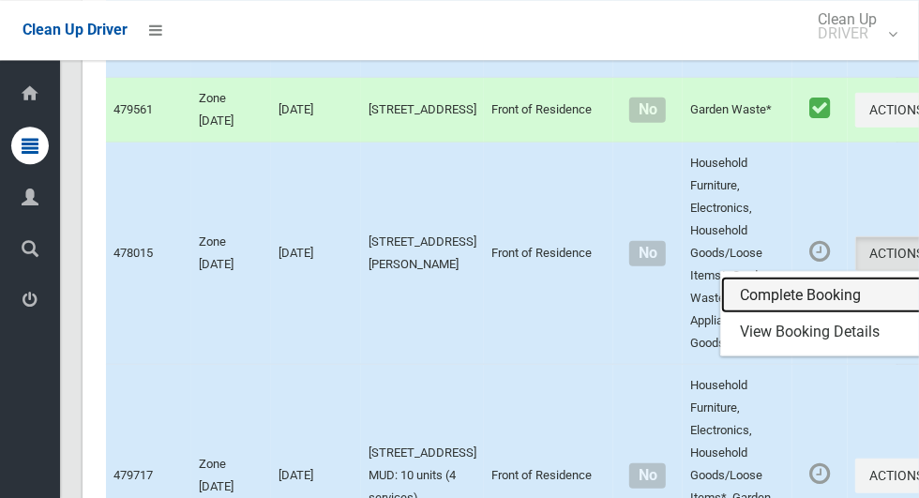
click at [781, 314] on link "Complete Booking" at bounding box center [832, 296] width 223 height 38
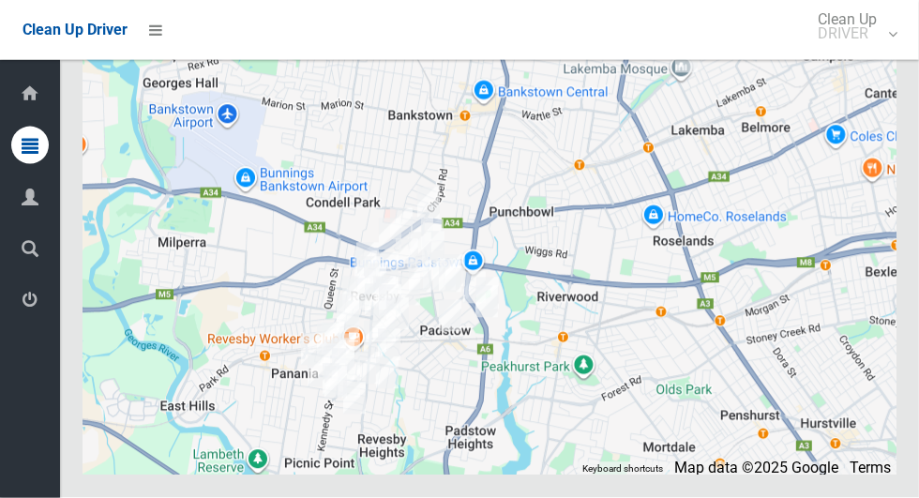
scroll to position [9868, 0]
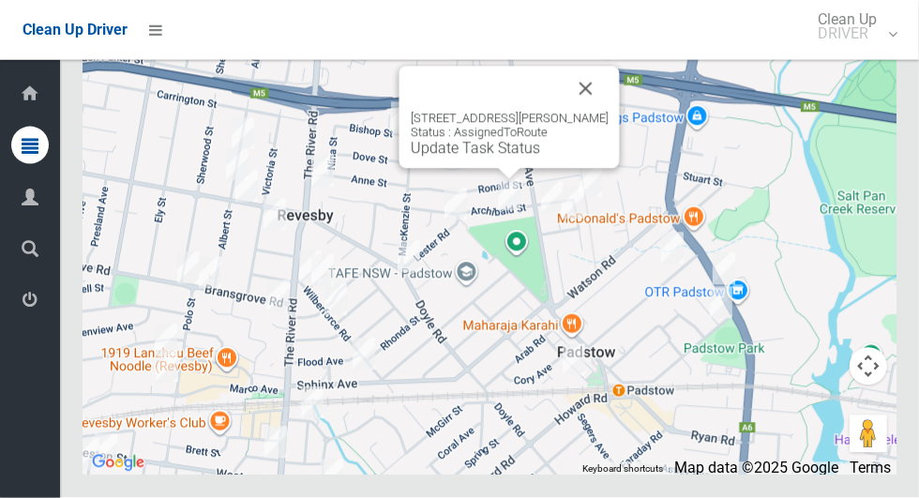
click at [492, 158] on link "Update Task Status" at bounding box center [475, 149] width 129 height 18
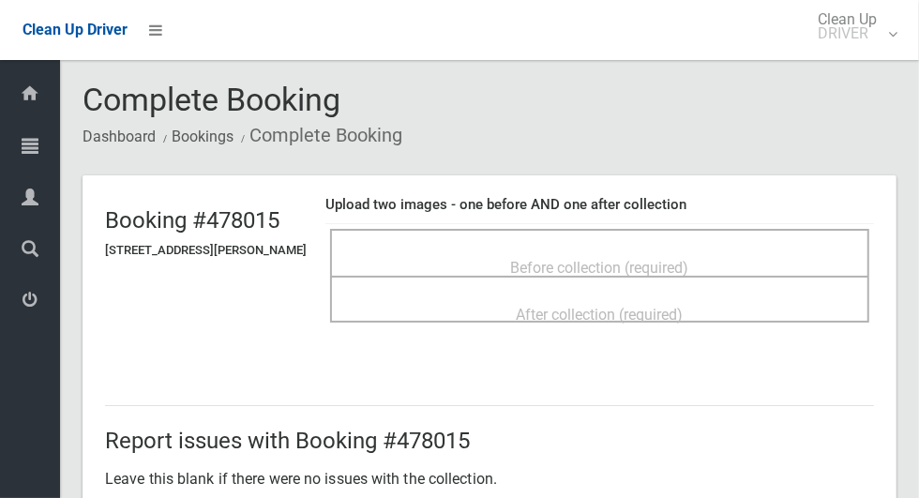
click at [753, 259] on div "Before collection (required)" at bounding box center [600, 266] width 498 height 35
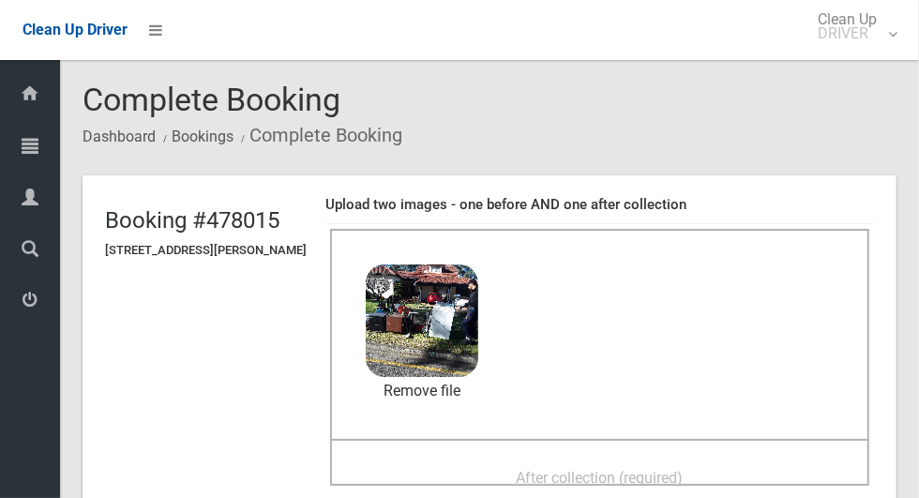
click at [753, 480] on div "After collection (required)" at bounding box center [600, 477] width 498 height 35
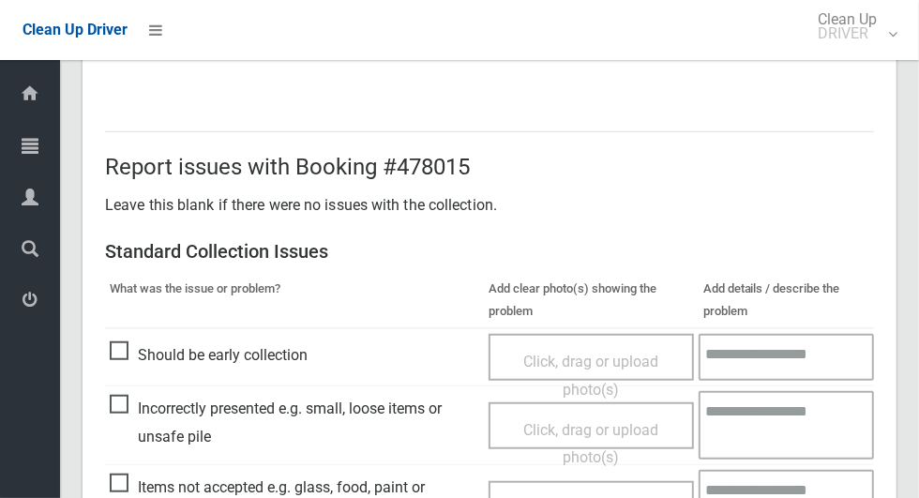
scroll to position [1534, 0]
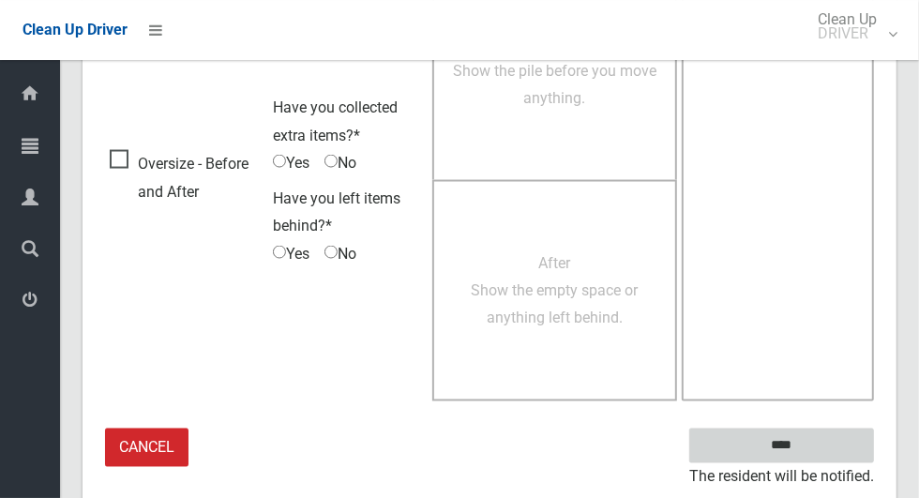
click at [814, 456] on input "****" at bounding box center [781, 446] width 185 height 35
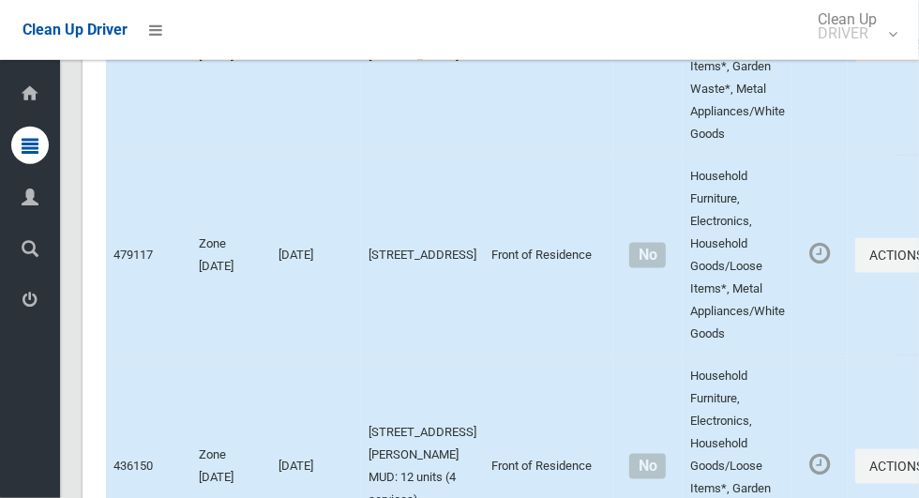
scroll to position [4755, 0]
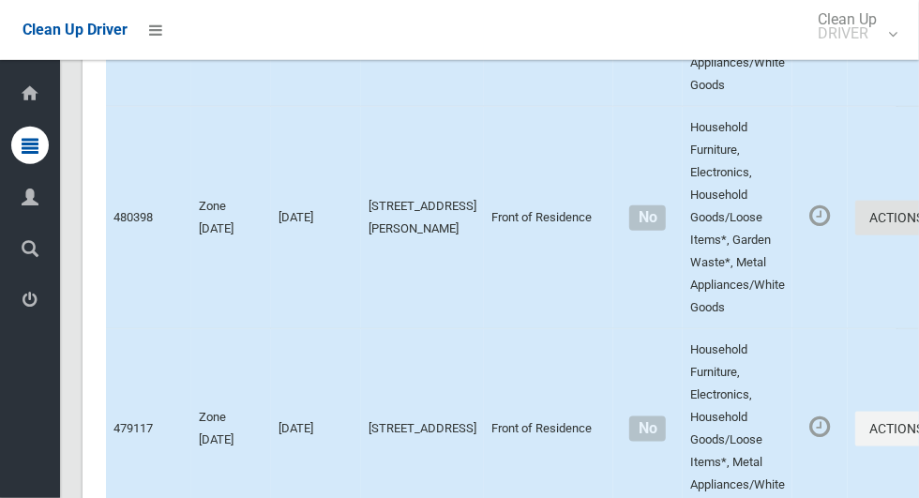
click at [918, 224] on icon "button" at bounding box center [928, 217] width 8 height 13
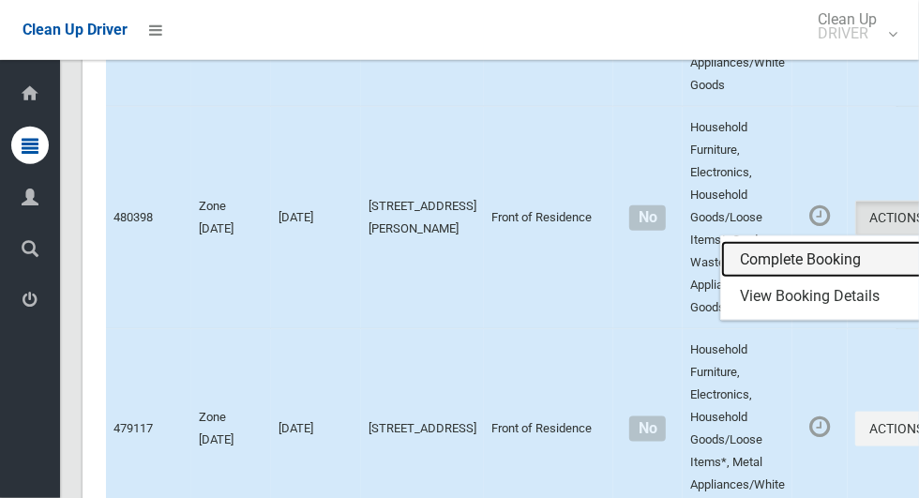
click at [781, 279] on link "Complete Booking" at bounding box center [832, 260] width 223 height 38
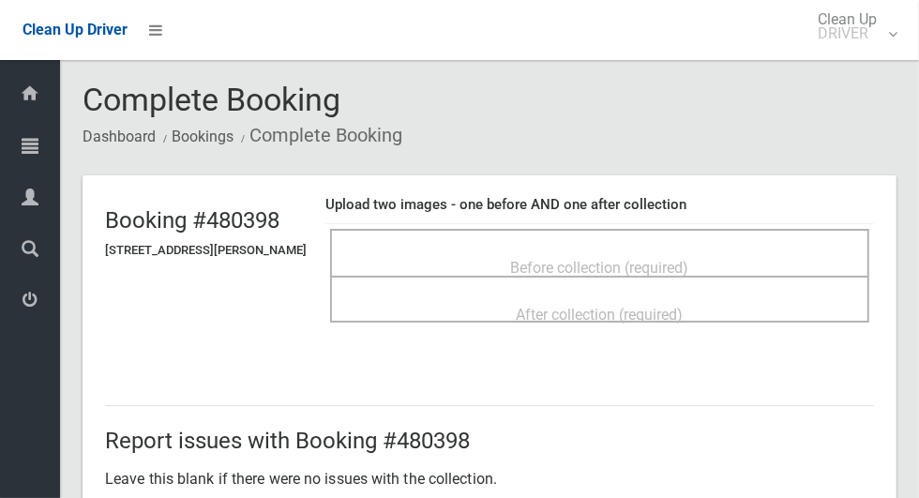
click at [715, 263] on div "Before collection (required)" at bounding box center [600, 266] width 498 height 35
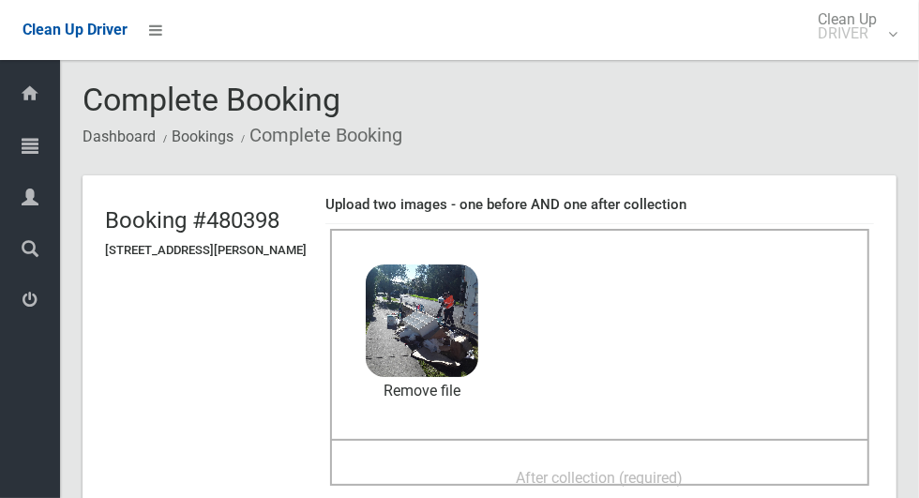
click at [756, 483] on div "After collection (required)" at bounding box center [600, 477] width 498 height 35
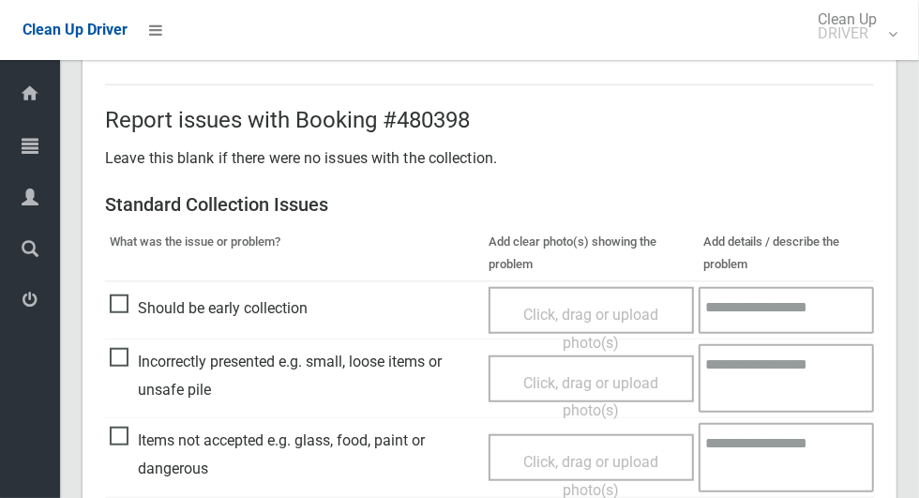
scroll to position [647, 0]
click at [131, 442] on span "Items not accepted e.g. glass, food, paint or dangerous" at bounding box center [295, 455] width 370 height 55
click at [600, 468] on span "Click, drag or upload photo(s)" at bounding box center [590, 477] width 135 height 46
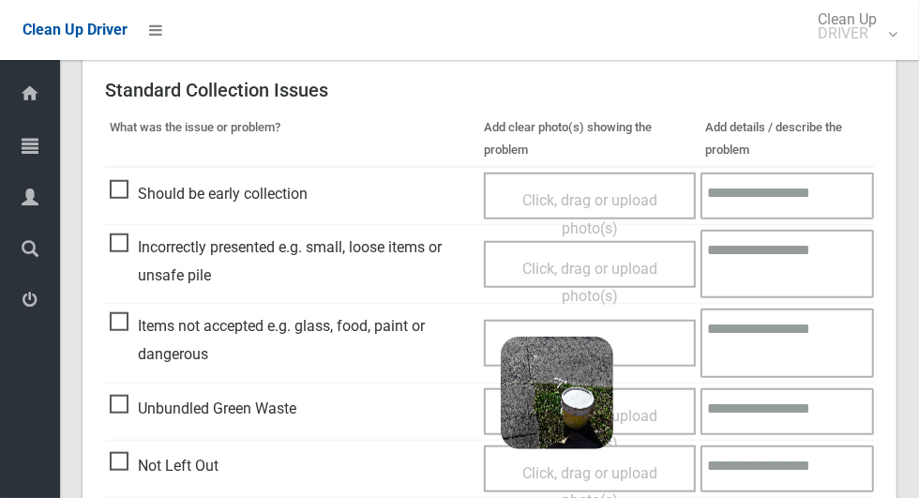
scroll to position [761, 0]
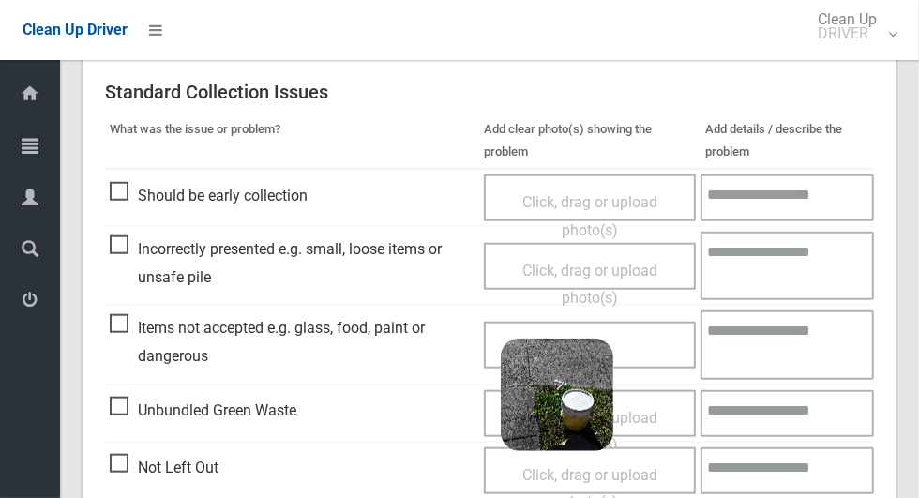
click at [818, 344] on textarea at bounding box center [788, 344] width 174 height 68
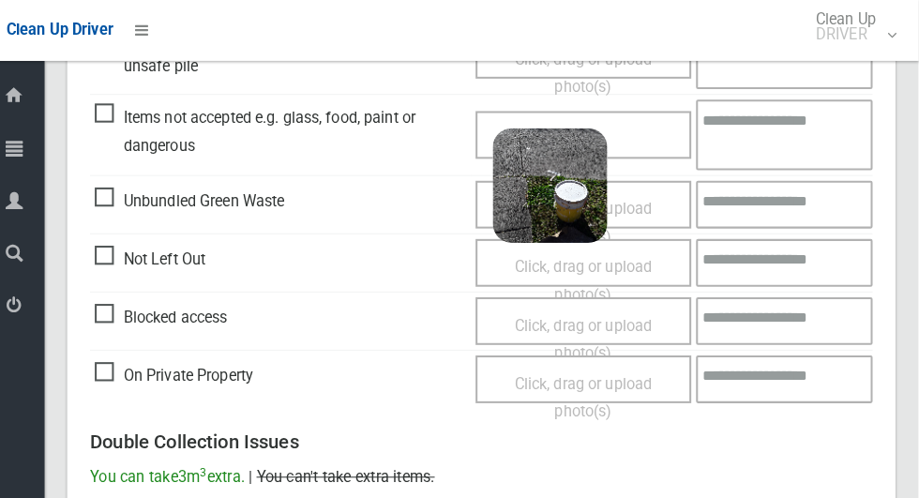
scroll to position [972, 0]
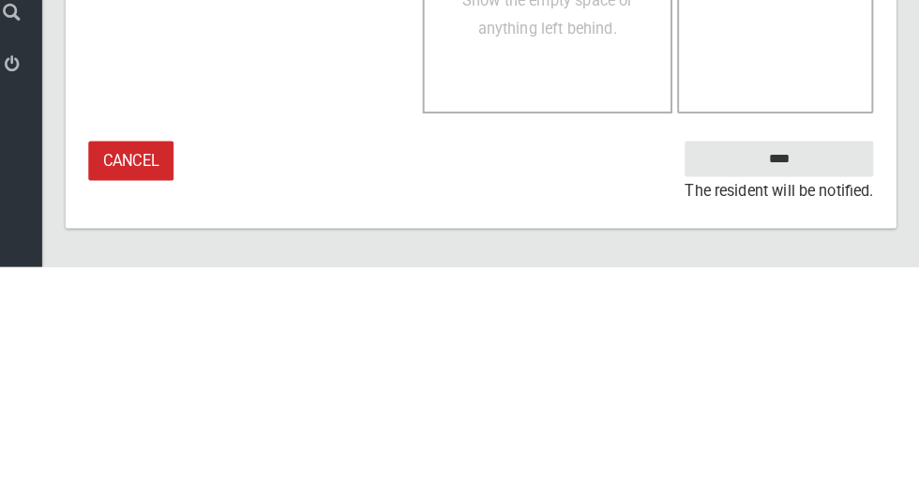
type textarea "*****"
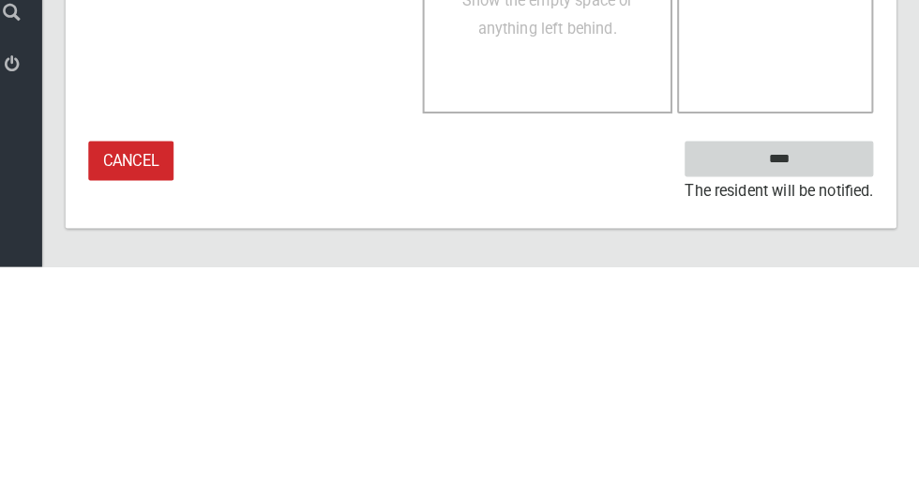
click at [825, 396] on input "****" at bounding box center [781, 392] width 185 height 35
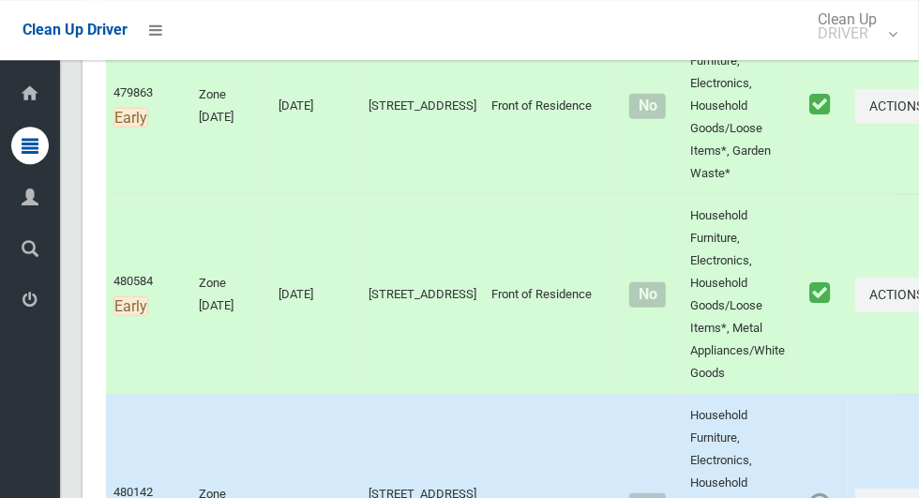
scroll to position [1123, 0]
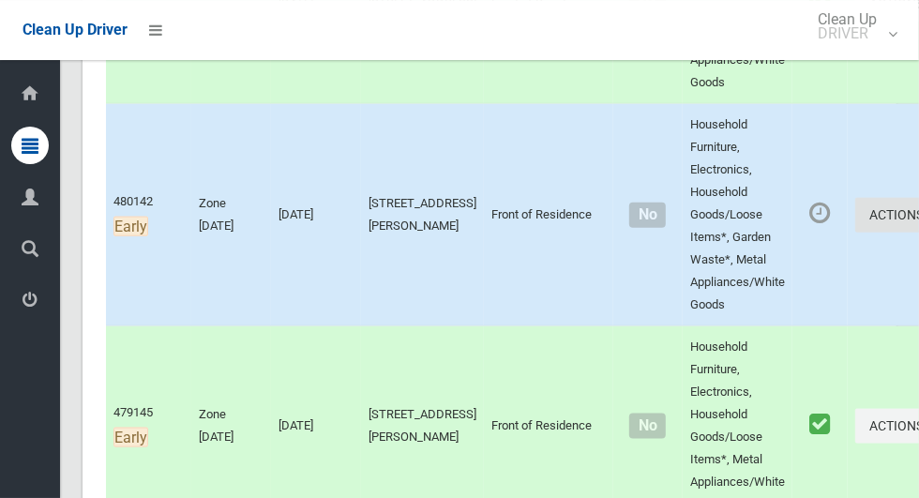
click at [855, 222] on button "Actions" at bounding box center [900, 215] width 90 height 35
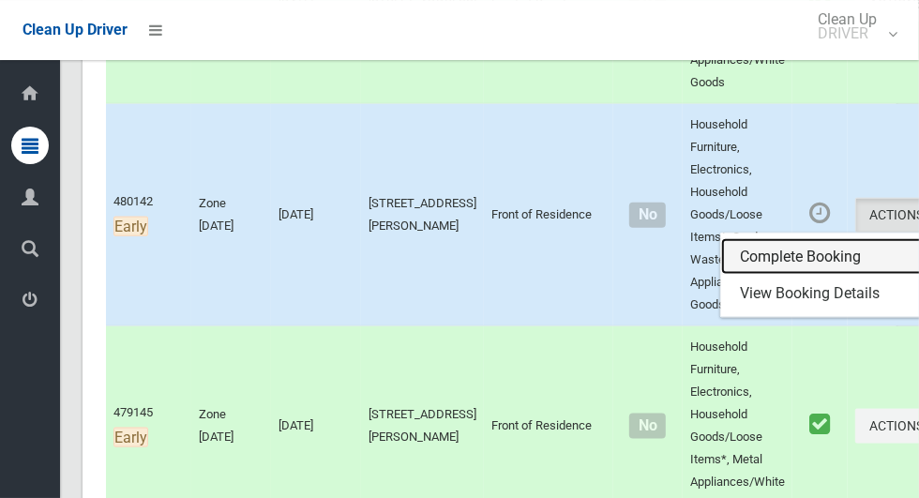
click at [781, 257] on link "Complete Booking" at bounding box center [832, 257] width 223 height 38
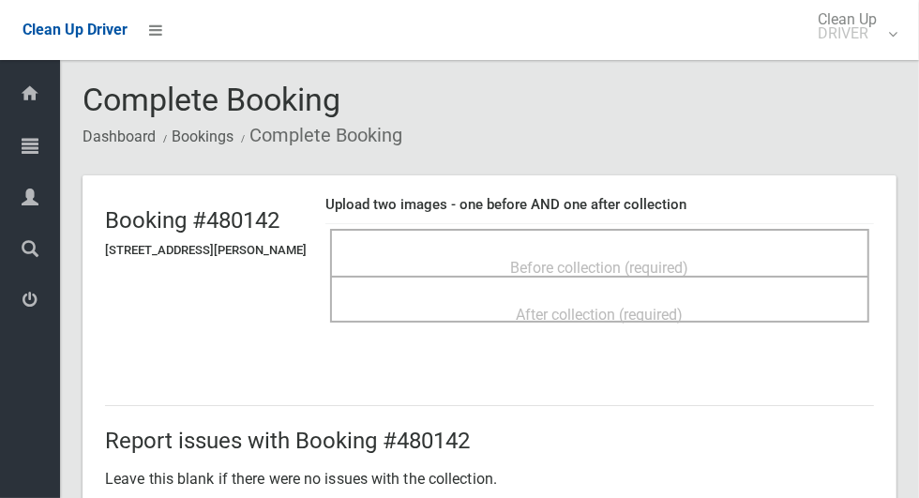
click at [727, 258] on div "Before collection (required)" at bounding box center [600, 266] width 498 height 35
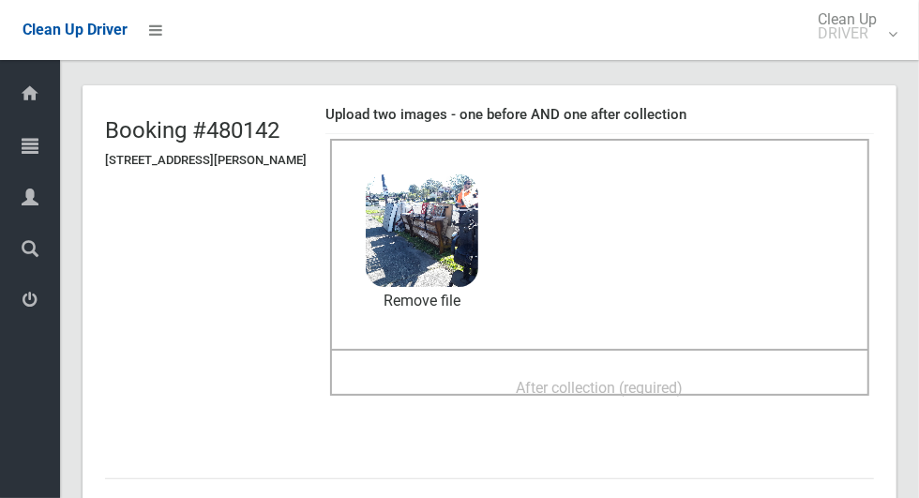
scroll to position [89, 0]
click at [709, 396] on div "After collection (required)" at bounding box center [600, 387] width 498 height 35
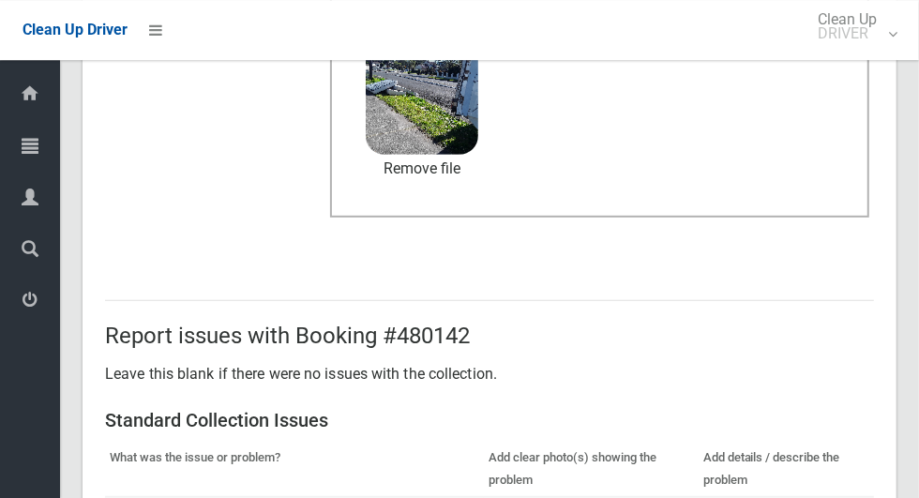
scroll to position [1534, 0]
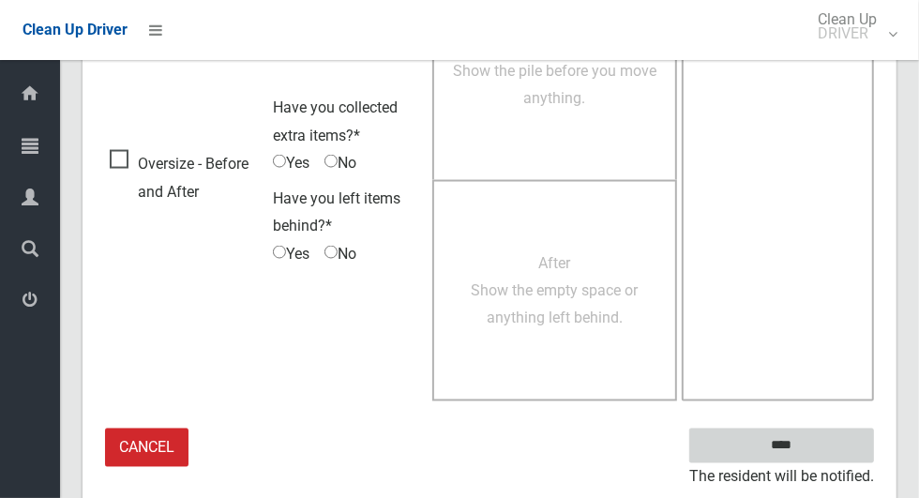
click at [830, 452] on input "****" at bounding box center [781, 446] width 185 height 35
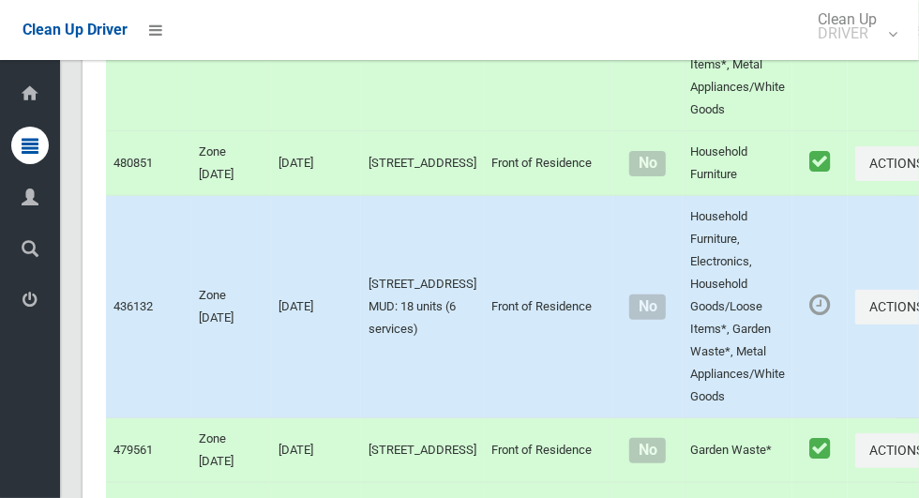
scroll to position [3937, 0]
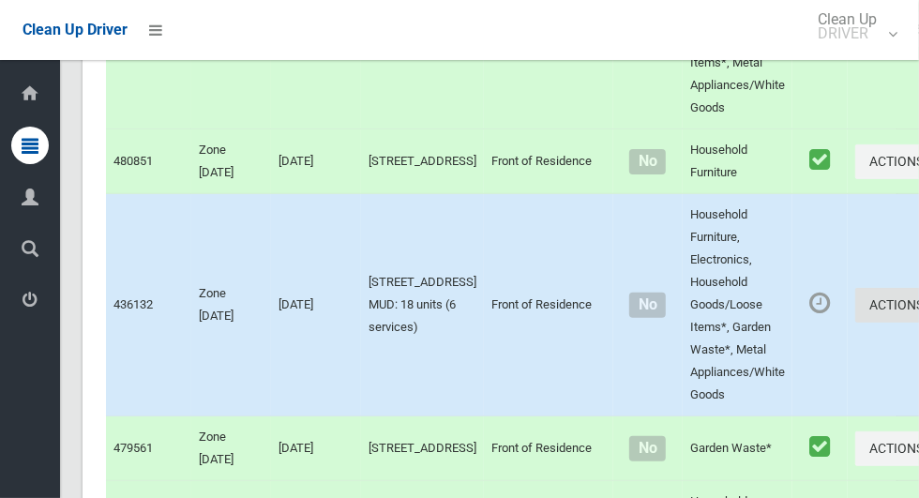
click at [855, 323] on button "Actions" at bounding box center [900, 305] width 90 height 35
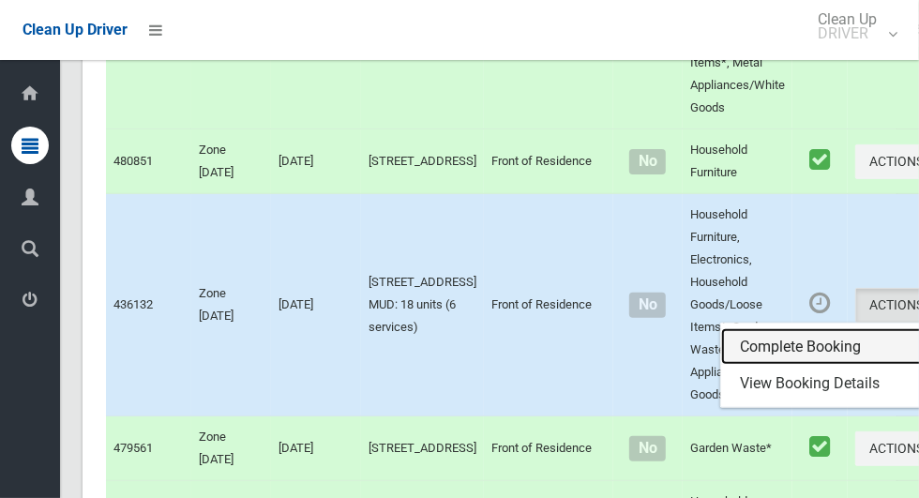
click at [781, 366] on link "Complete Booking" at bounding box center [832, 347] width 223 height 38
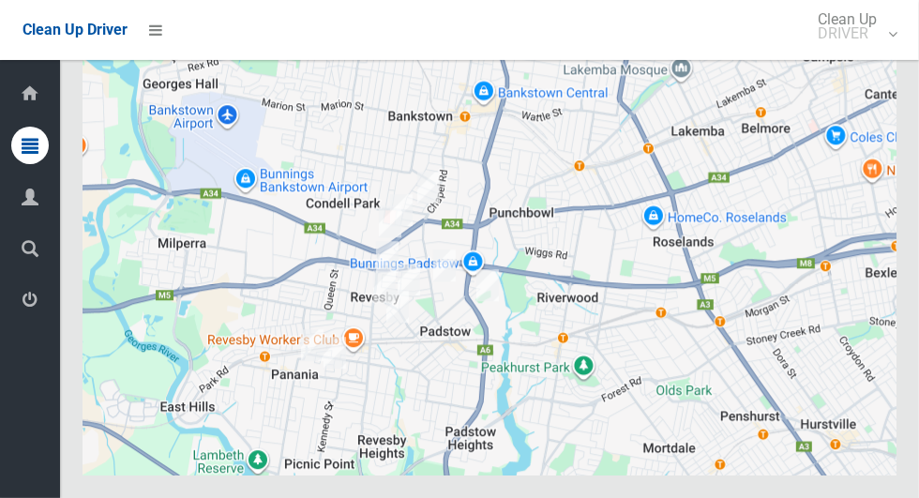
scroll to position [9868, 0]
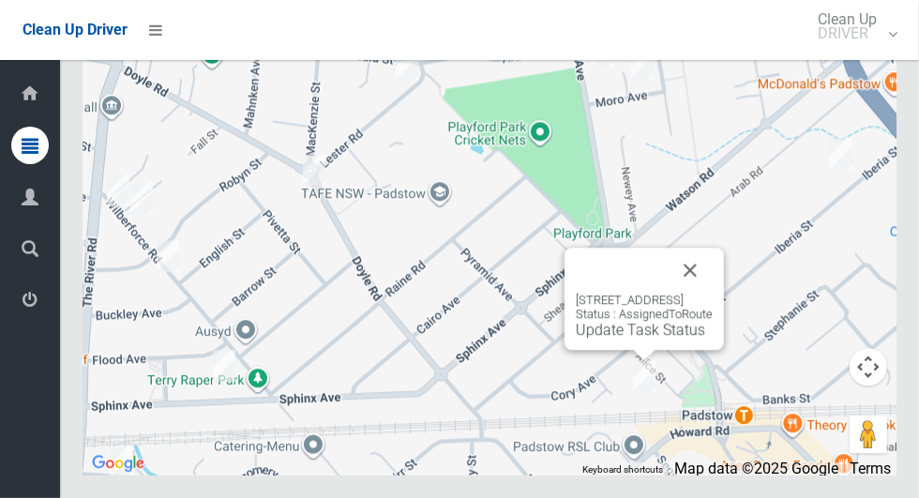
click at [638, 339] on link "Update Task Status" at bounding box center [640, 330] width 129 height 18
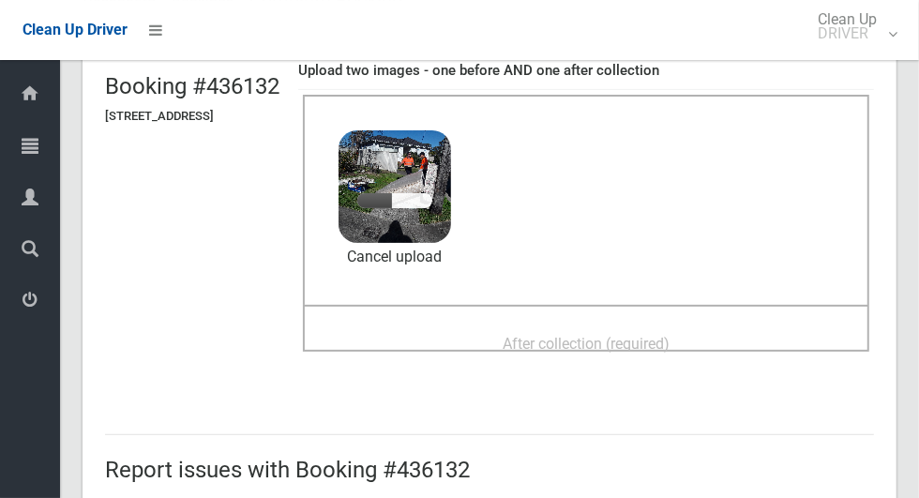
scroll to position [129, 0]
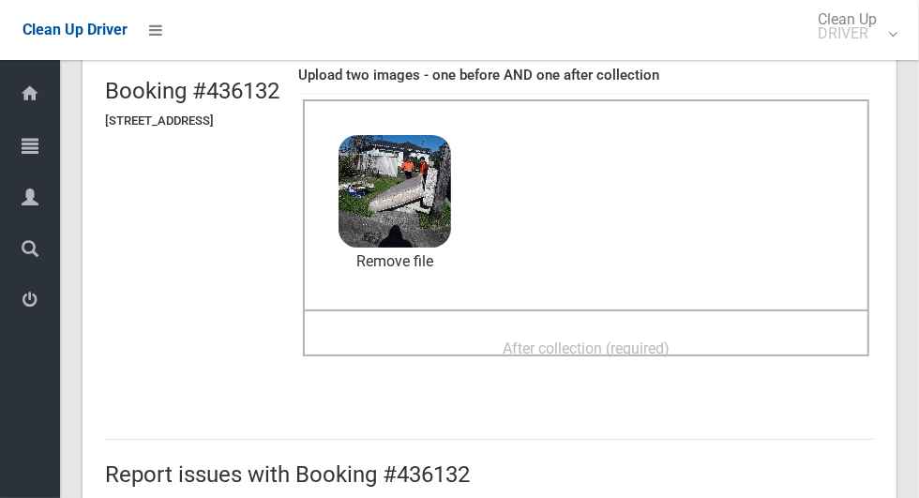
click at [648, 340] on span "After collection (required)" at bounding box center [586, 349] width 167 height 18
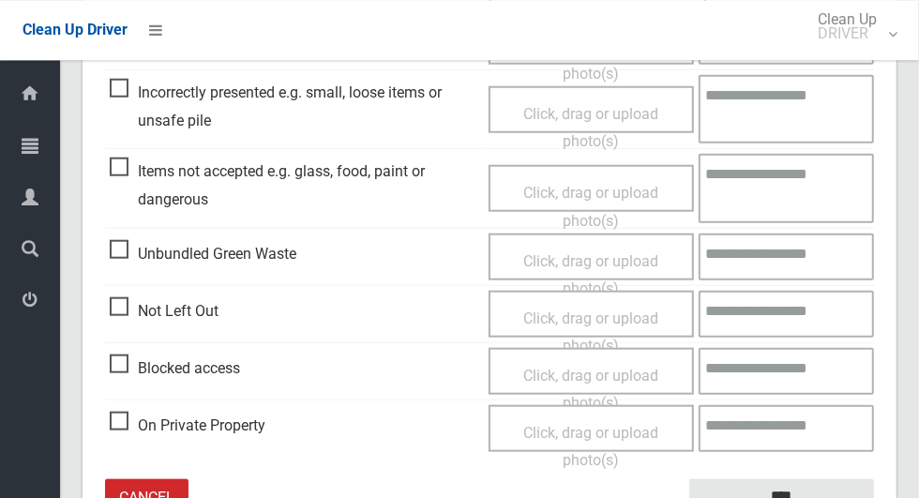
scroll to position [969, 0]
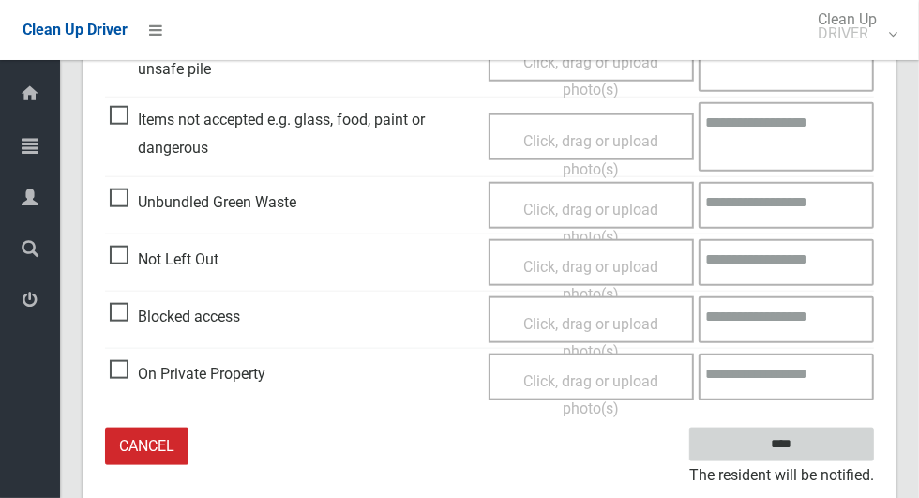
click at [839, 448] on input "****" at bounding box center [781, 445] width 185 height 35
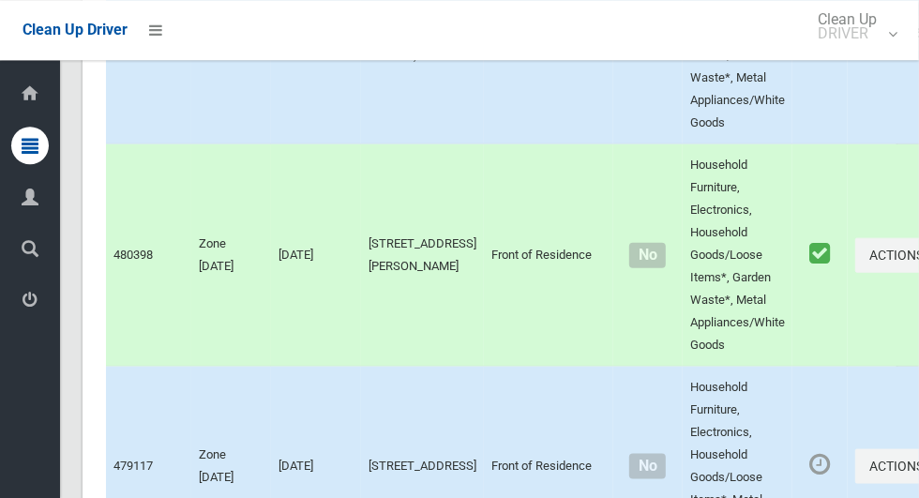
scroll to position [9868, 0]
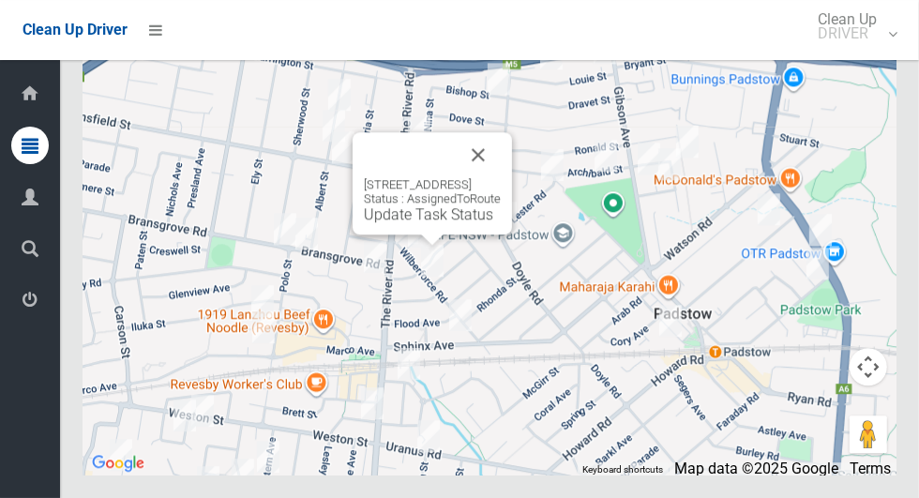
click at [425, 234] on div "14 Wilberforce Road, REVESBY NSW 2212 Status : AssignedToRoute Update Task Stat…" at bounding box center [432, 183] width 159 height 102
click at [432, 234] on div "14 Wilberforce Road, REVESBY NSW 2212 Status : AssignedToRoute Update Task Stat…" at bounding box center [432, 183] width 159 height 102
click at [425, 223] on link "Update Task Status" at bounding box center [428, 214] width 129 height 18
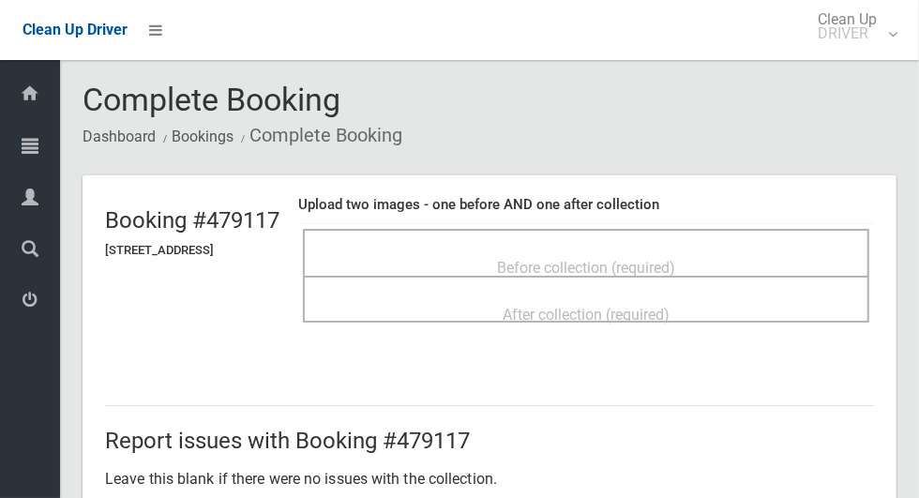
click at [744, 256] on div "Before collection (required)" at bounding box center [586, 266] width 525 height 35
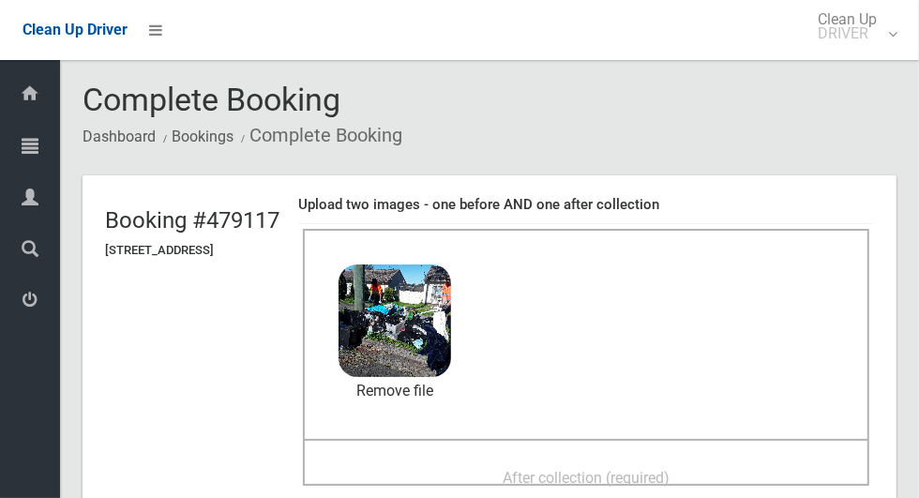
click at [670, 477] on span "After collection (required)" at bounding box center [586, 478] width 167 height 18
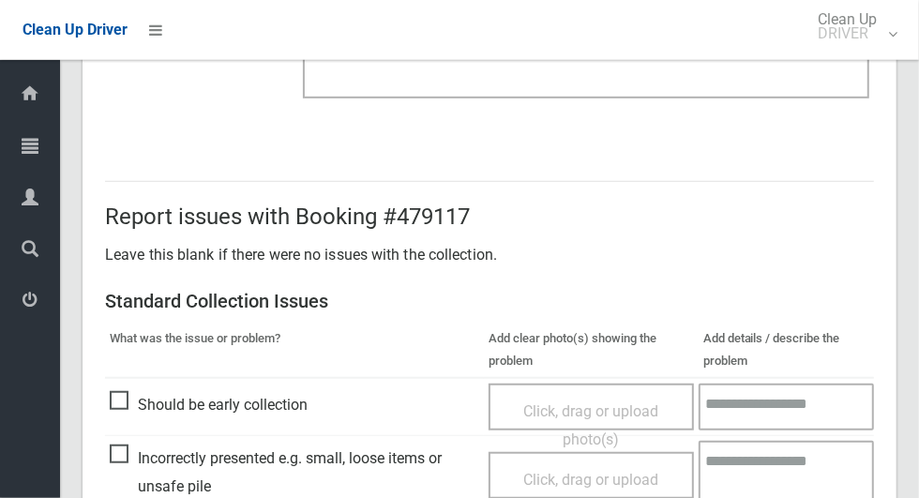
scroll to position [1534, 0]
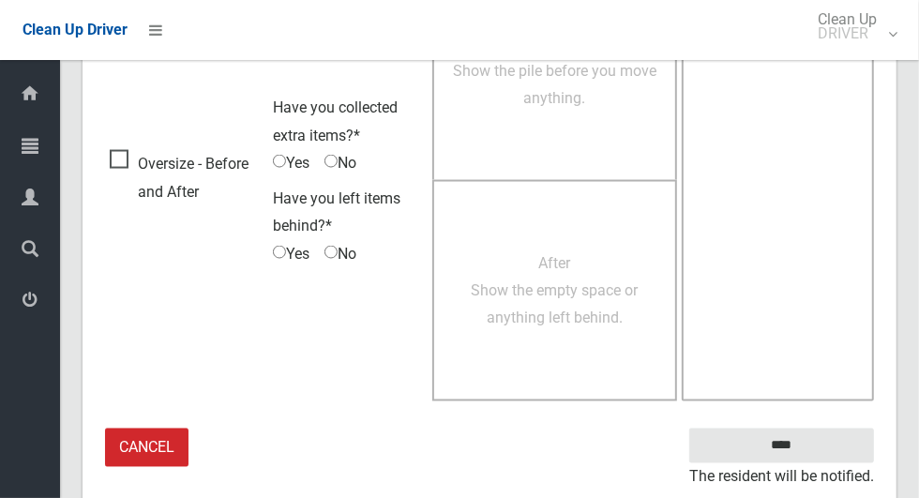
click at [842, 463] on small "The resident will be notified." at bounding box center [781, 477] width 185 height 28
click at [828, 444] on input "****" at bounding box center [781, 446] width 185 height 35
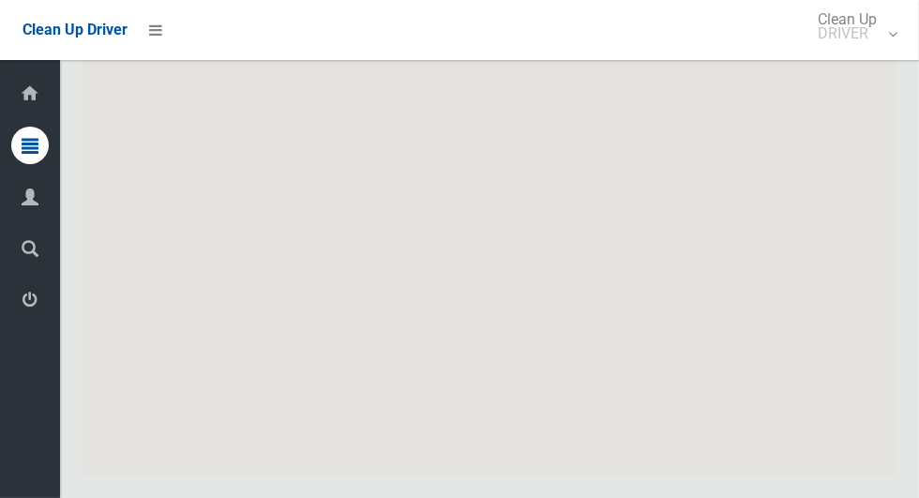
scroll to position [9868, 0]
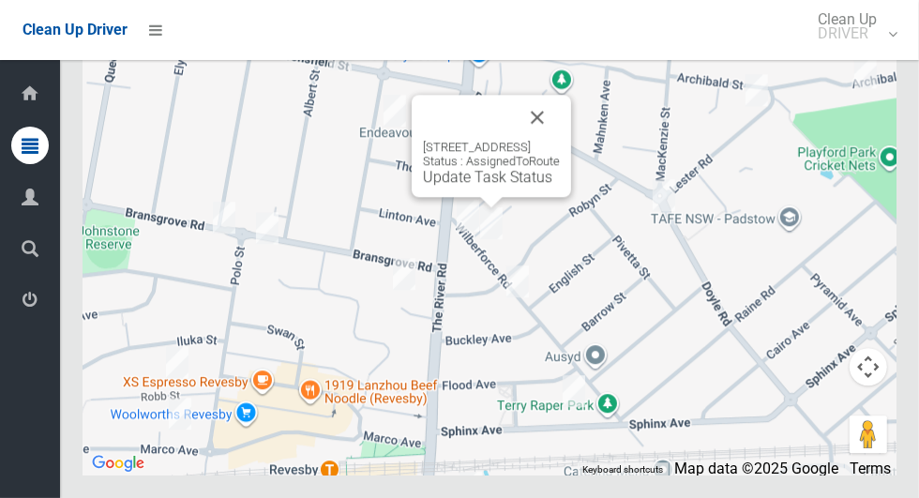
click at [492, 197] on div "[STREET_ADDRESS] Status : AssignedToRoute Update Task Status" at bounding box center [491, 146] width 159 height 102
click at [497, 186] on link "Update Task Status" at bounding box center [487, 177] width 129 height 18
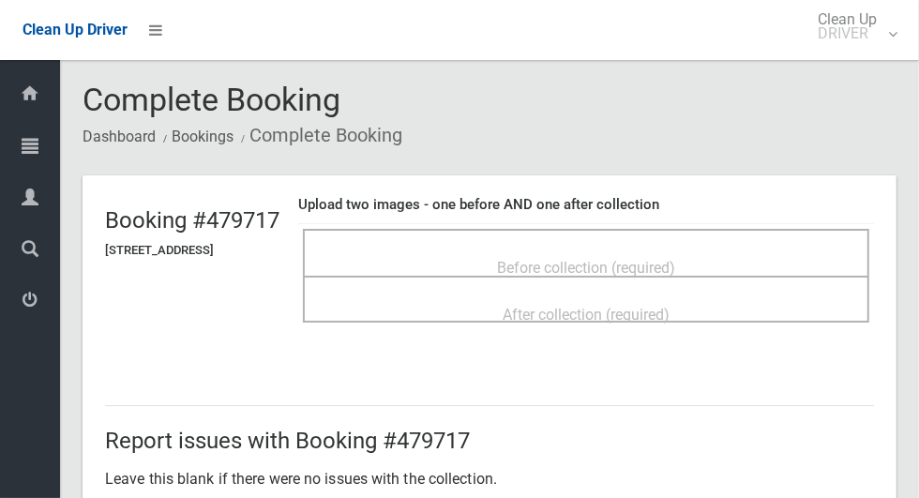
click at [675, 259] on span "Before collection (required)" at bounding box center [586, 268] width 178 height 18
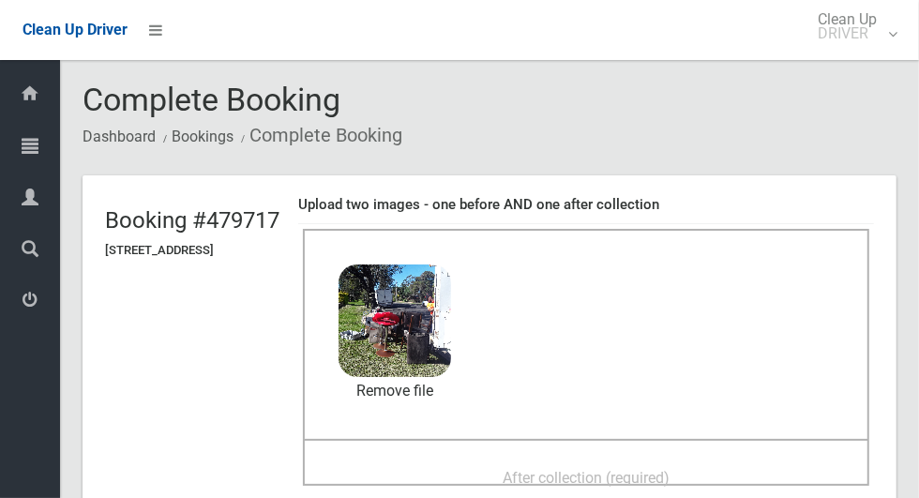
click at [625, 472] on span "After collection (required)" at bounding box center [586, 478] width 167 height 18
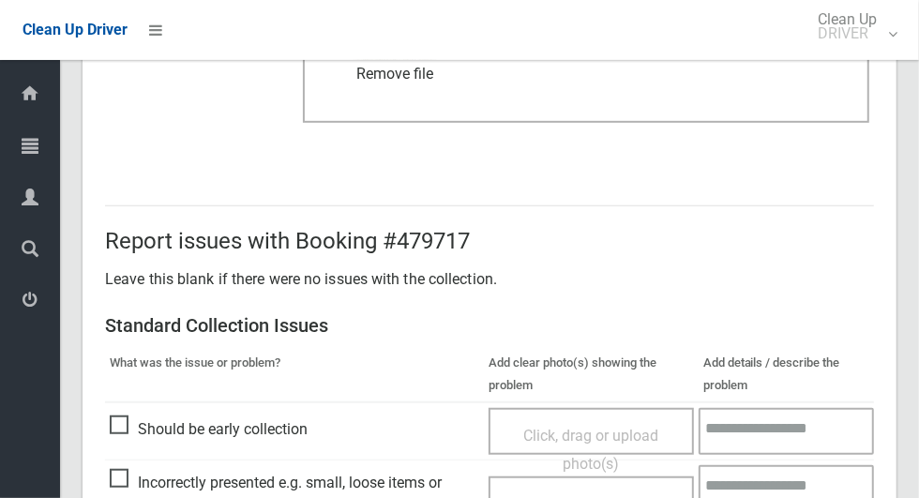
scroll to position [969, 0]
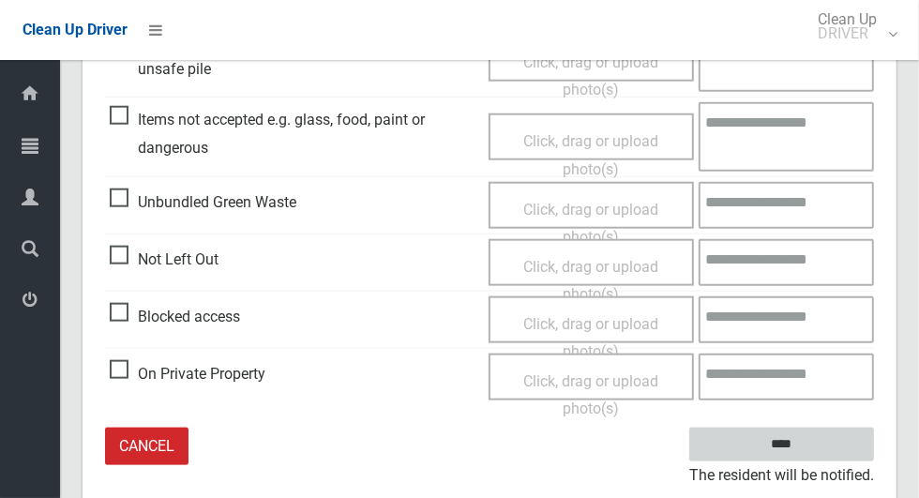
click at [823, 446] on input "****" at bounding box center [781, 445] width 185 height 35
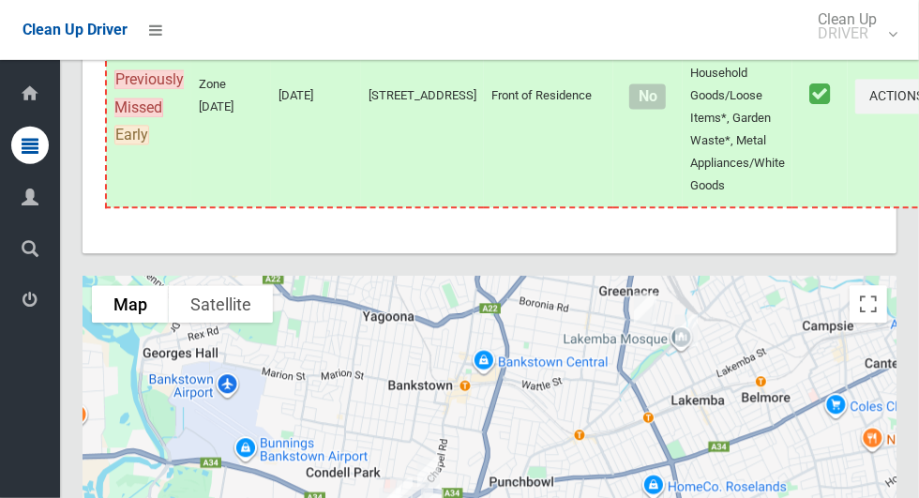
scroll to position [9868, 0]
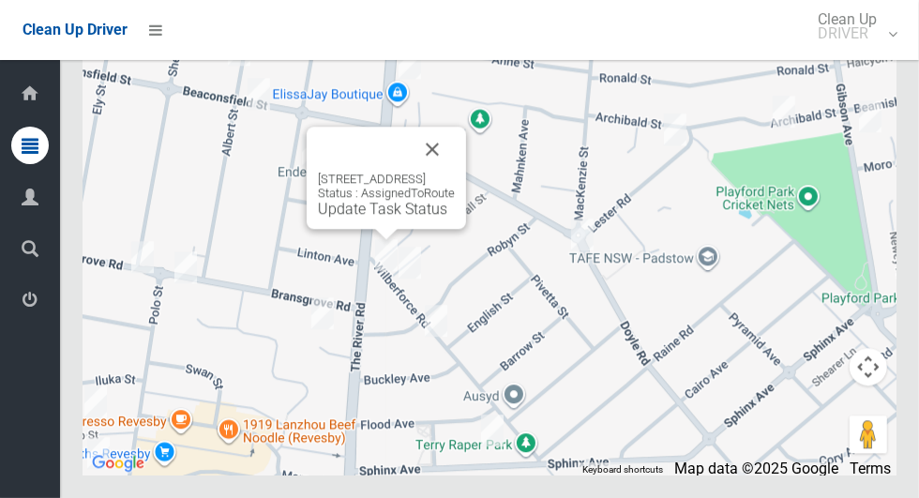
click at [375, 218] on link "Update Task Status" at bounding box center [382, 209] width 129 height 18
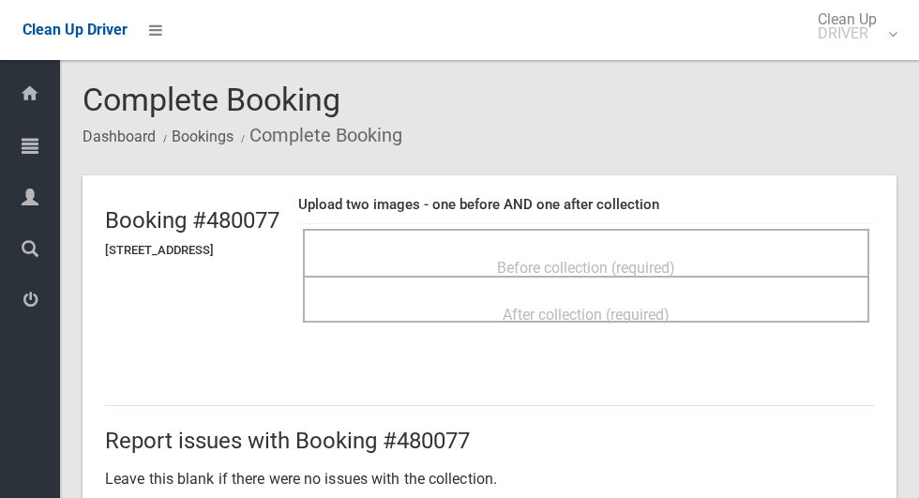
click at [675, 259] on span "Before collection (required)" at bounding box center [586, 268] width 178 height 18
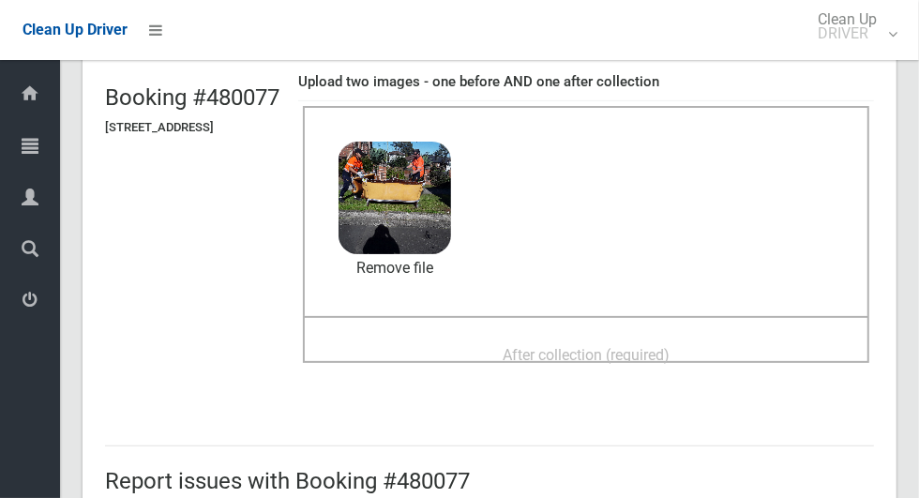
scroll to position [122, 0]
click at [763, 355] on div "After collection (required)" at bounding box center [586, 355] width 525 height 35
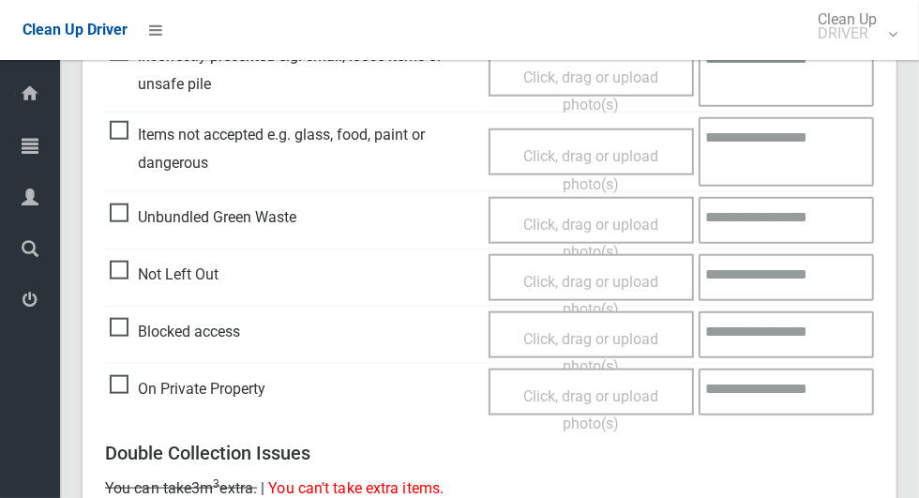
scroll to position [1534, 0]
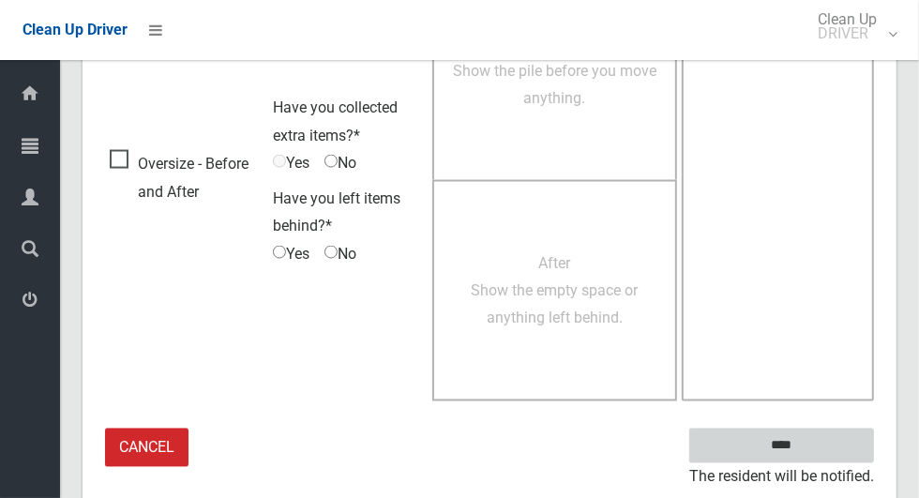
click at [839, 456] on input "****" at bounding box center [781, 446] width 185 height 35
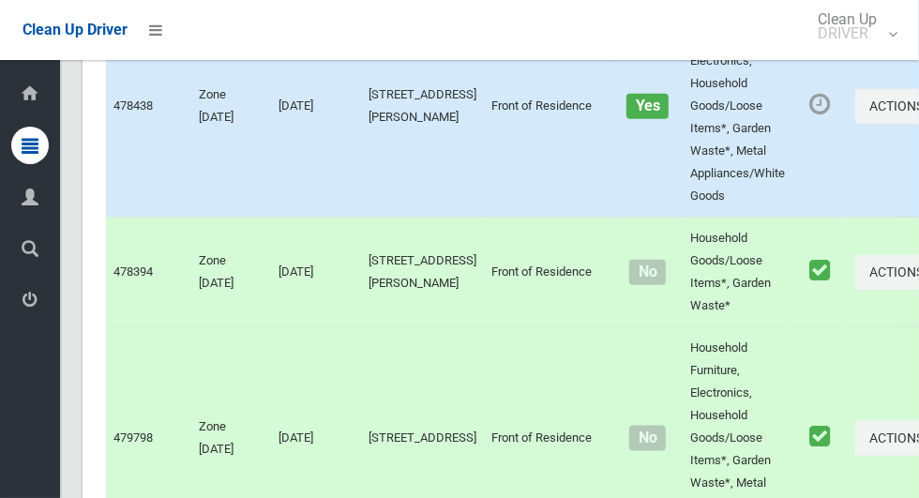
scroll to position [8435, 0]
click at [855, 124] on button "Actions" at bounding box center [900, 106] width 90 height 35
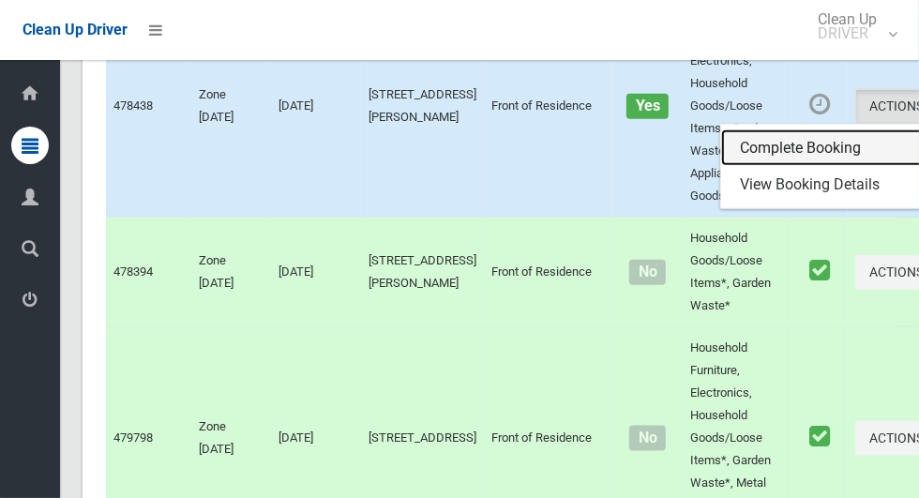
click at [780, 167] on link "Complete Booking" at bounding box center [832, 148] width 223 height 38
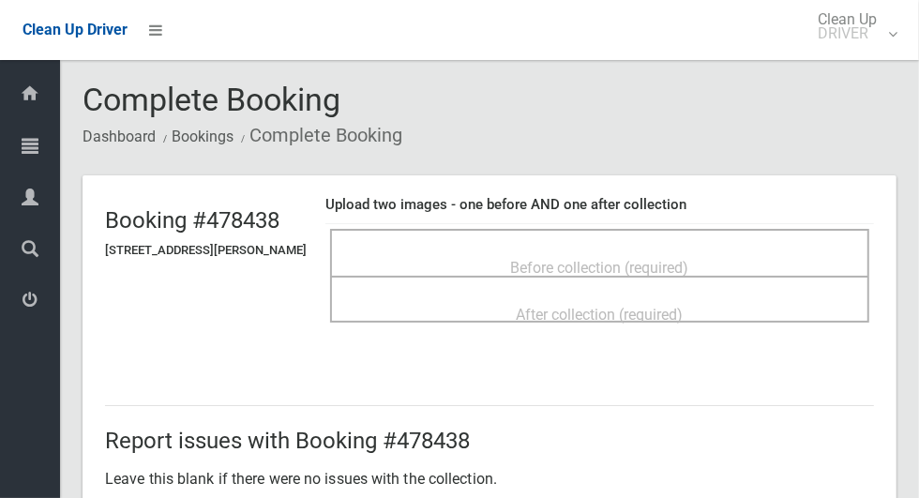
click at [675, 259] on span "Before collection (required)" at bounding box center [600, 268] width 178 height 18
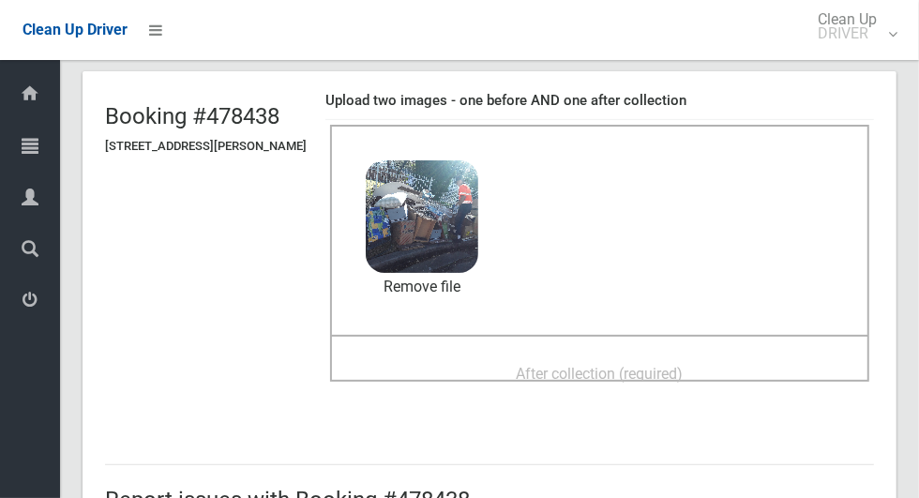
scroll to position [100, 0]
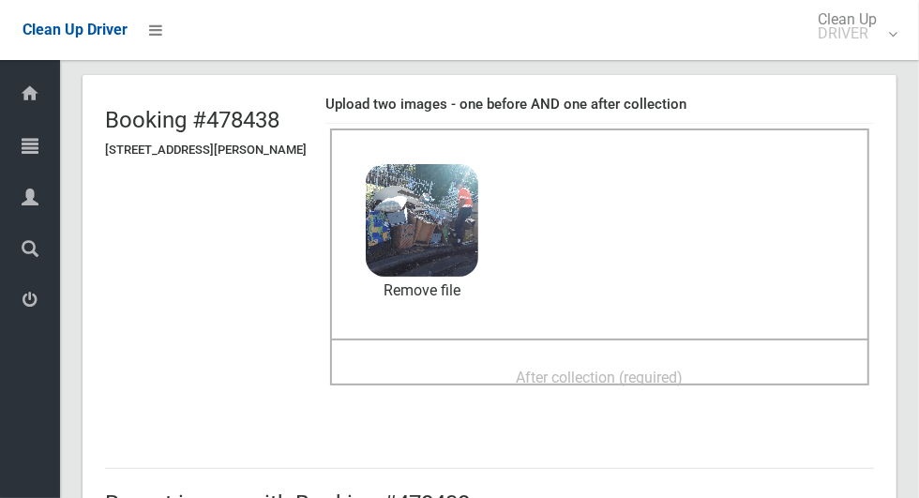
click at [768, 384] on div "After collection (required)" at bounding box center [600, 376] width 498 height 35
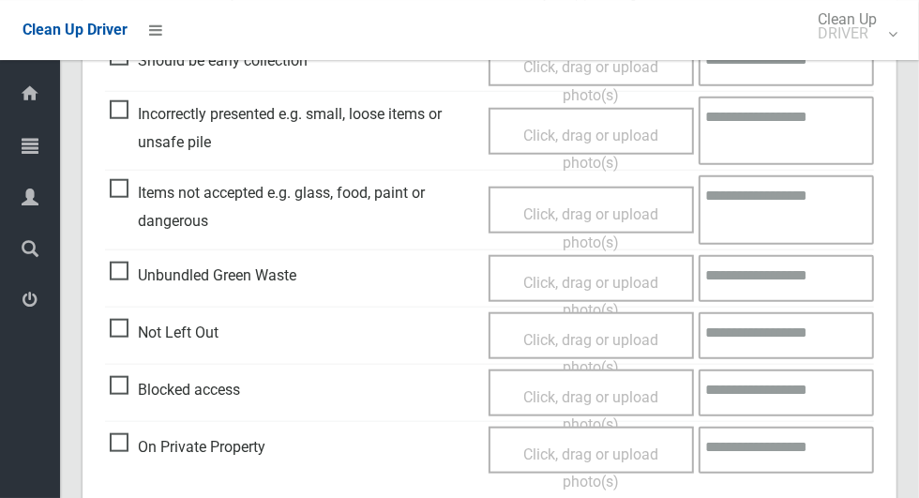
scroll to position [1534, 0]
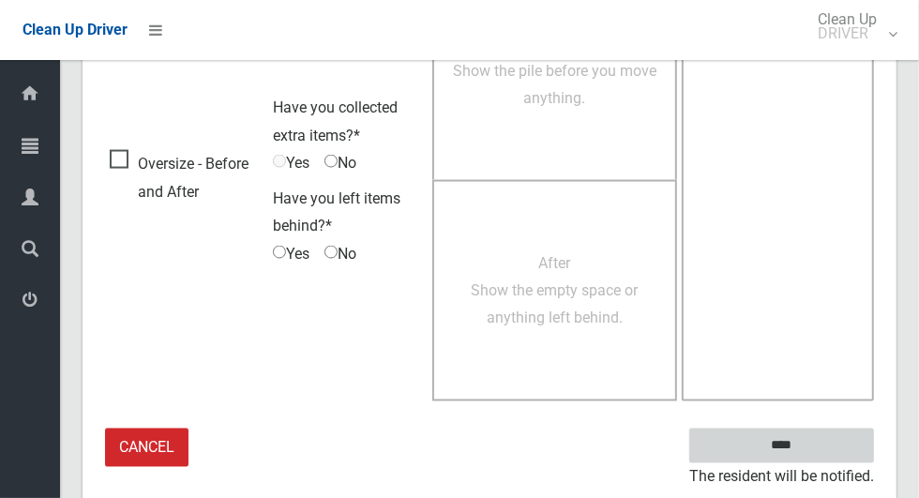
click at [838, 444] on input "****" at bounding box center [781, 446] width 185 height 35
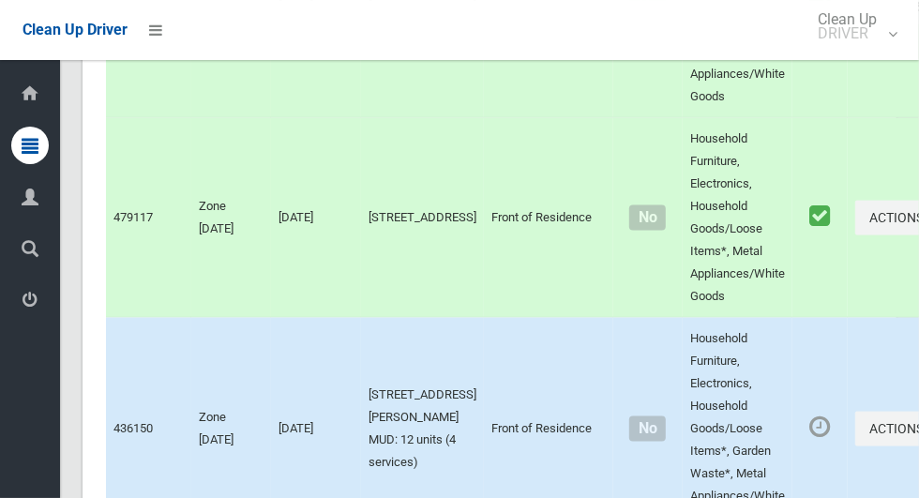
scroll to position [5308, 0]
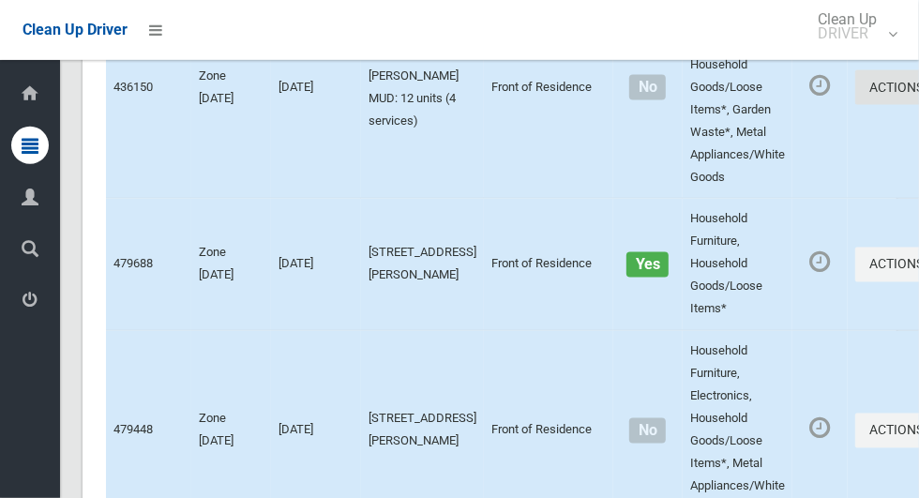
click at [855, 105] on button "Actions" at bounding box center [900, 87] width 90 height 35
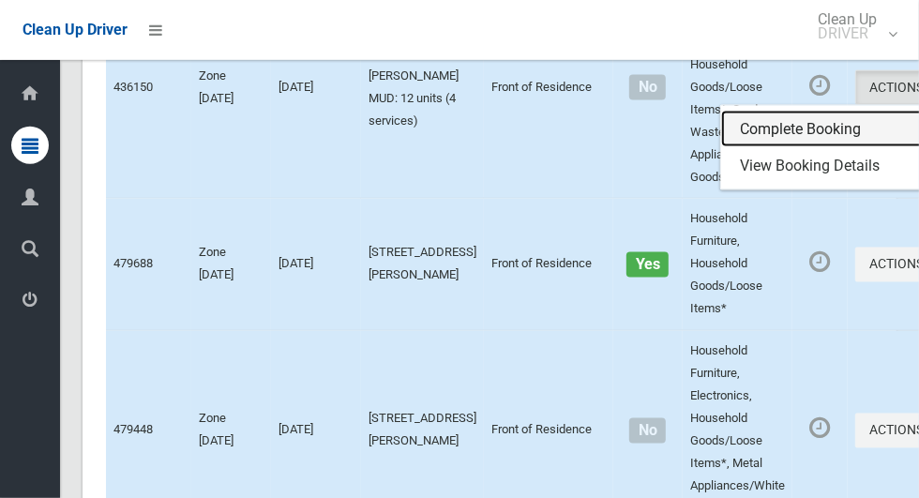
click at [805, 148] on link "Complete Booking" at bounding box center [832, 130] width 223 height 38
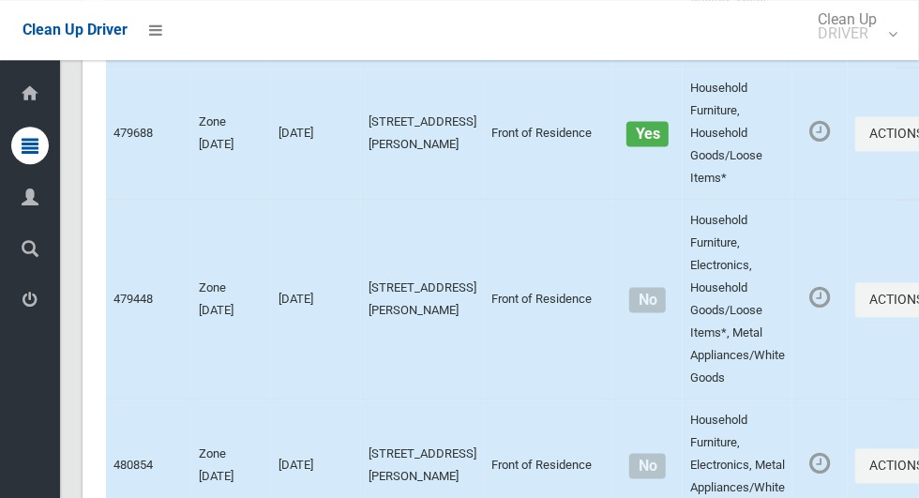
scroll to position [9868, 0]
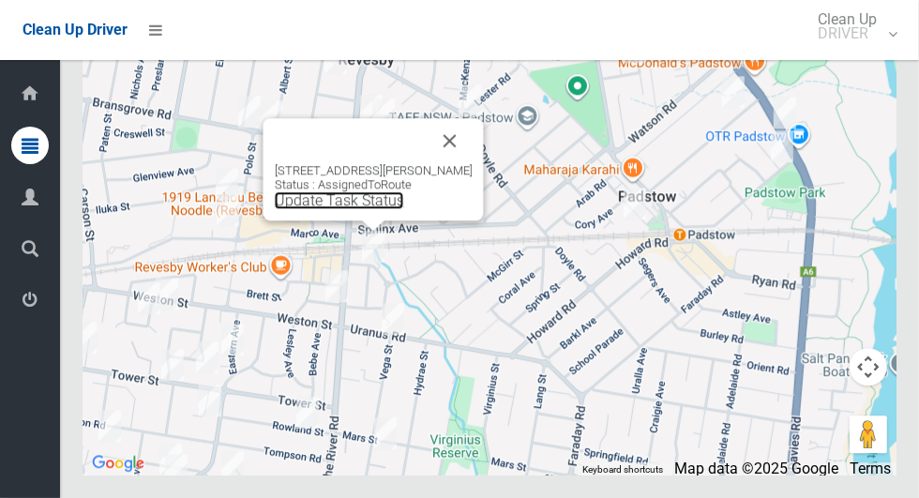
click at [387, 209] on link "Update Task Status" at bounding box center [339, 200] width 129 height 18
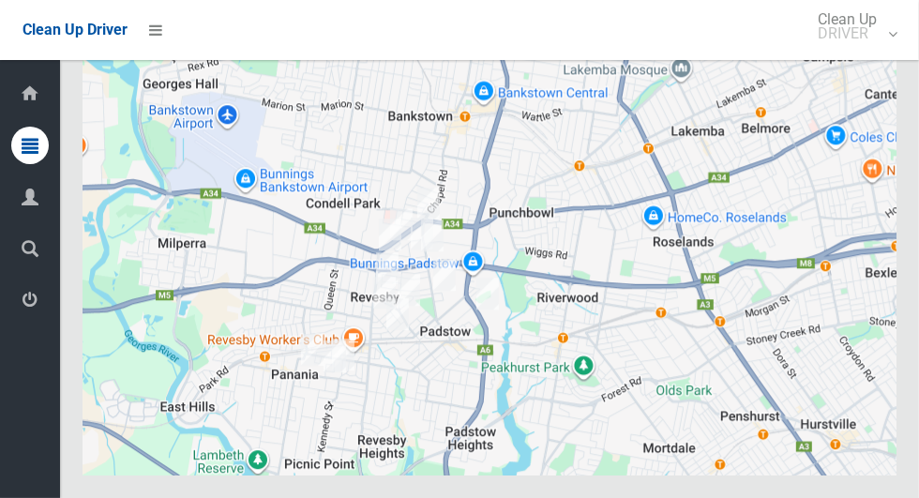
scroll to position [9868, 0]
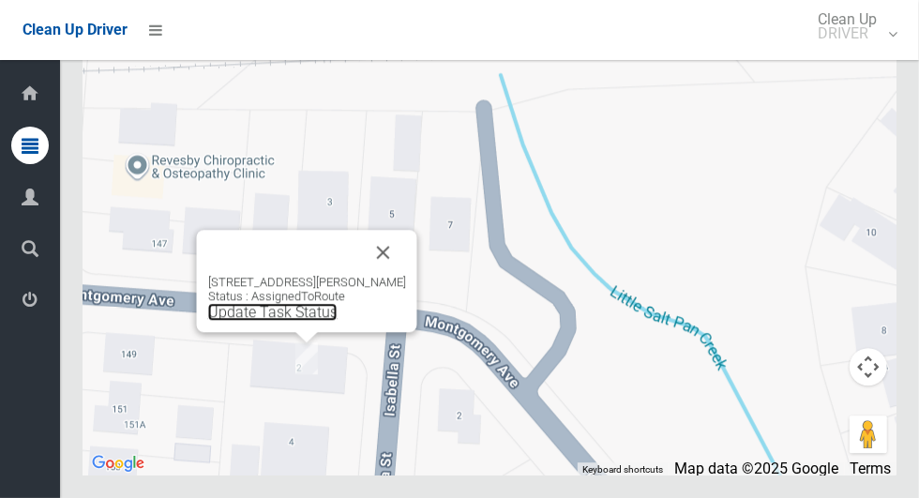
click at [231, 321] on link "Update Task Status" at bounding box center [272, 312] width 129 height 18
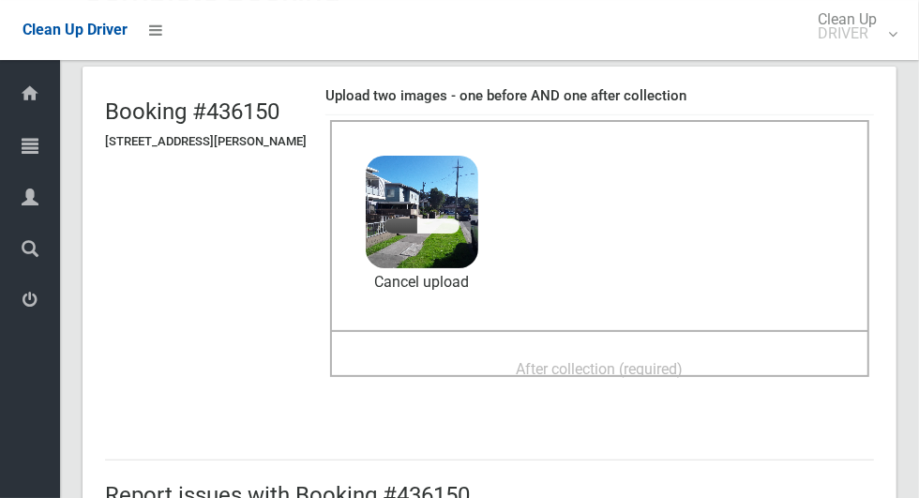
scroll to position [102, 0]
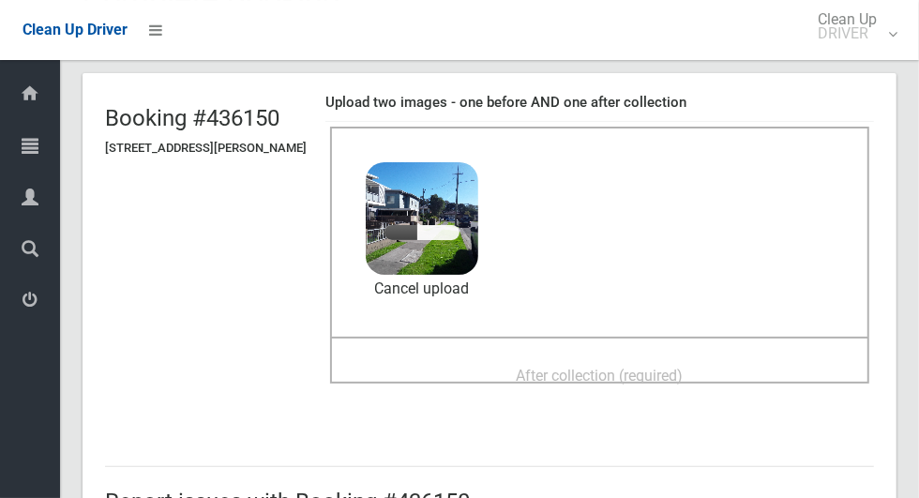
click at [712, 377] on div "After collection (required)" at bounding box center [600, 374] width 498 height 35
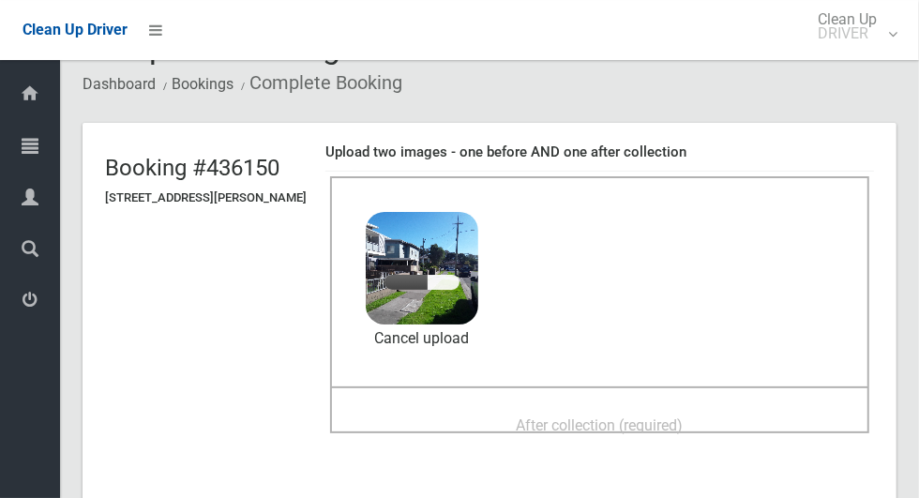
scroll to position [52, 0]
click at [653, 426] on span "After collection (required)" at bounding box center [600, 426] width 167 height 18
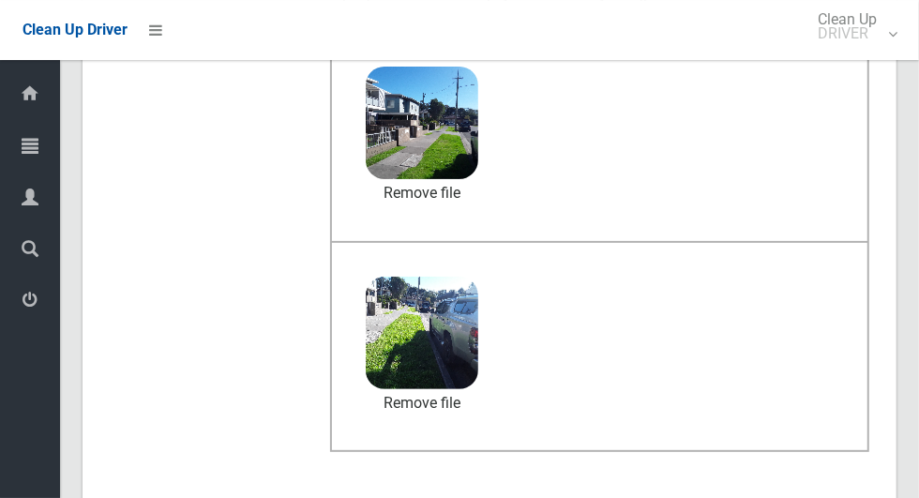
scroll to position [969, 0]
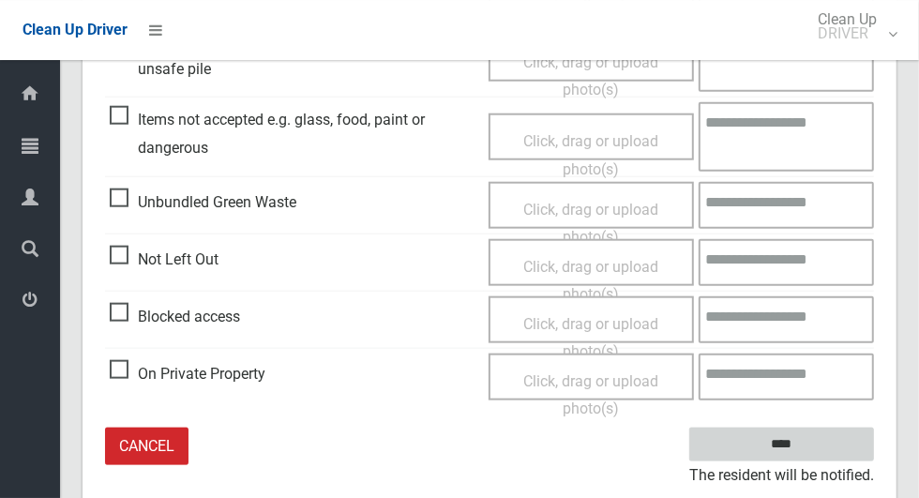
click at [853, 453] on input "****" at bounding box center [781, 445] width 185 height 35
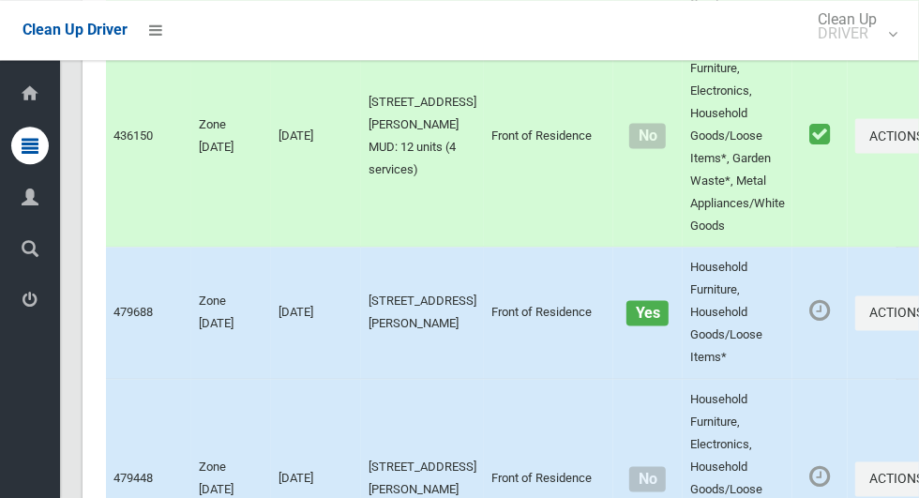
scroll to position [9868, 0]
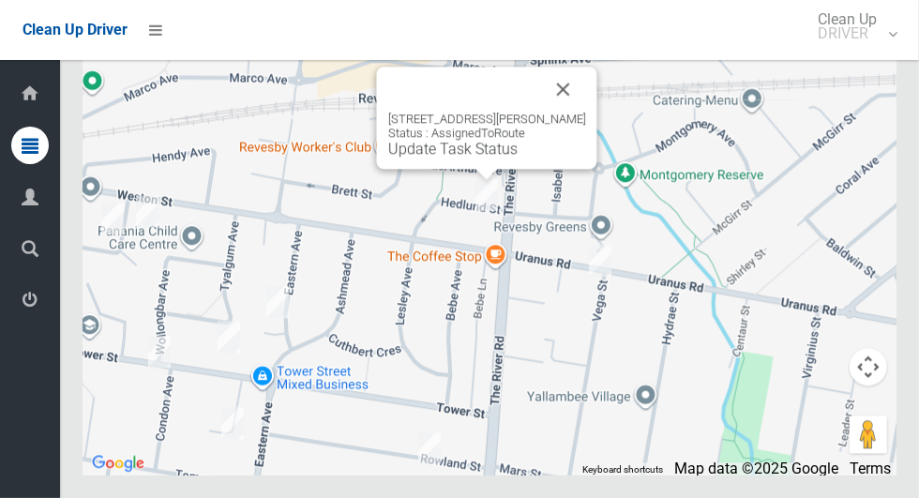
click at [545, 112] on button "Close" at bounding box center [563, 89] width 45 height 45
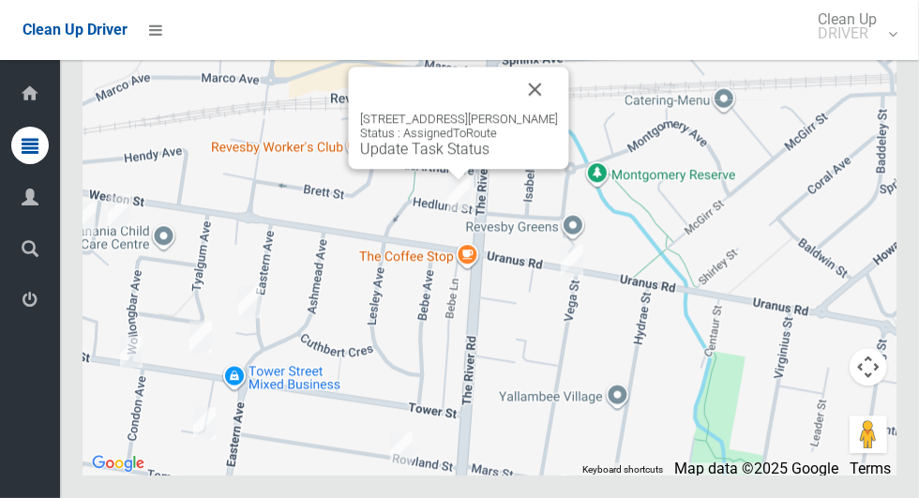
click at [525, 112] on button "Close" at bounding box center [535, 89] width 45 height 45
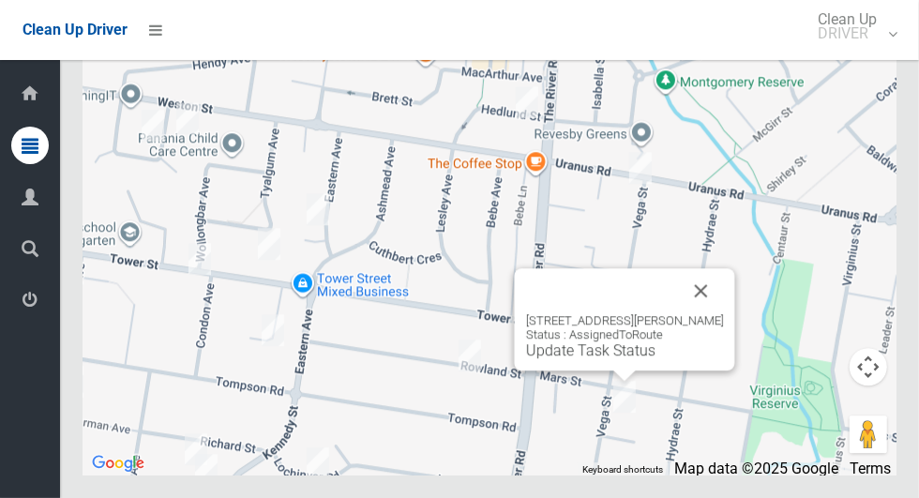
click at [686, 313] on button "Close" at bounding box center [701, 290] width 45 height 45
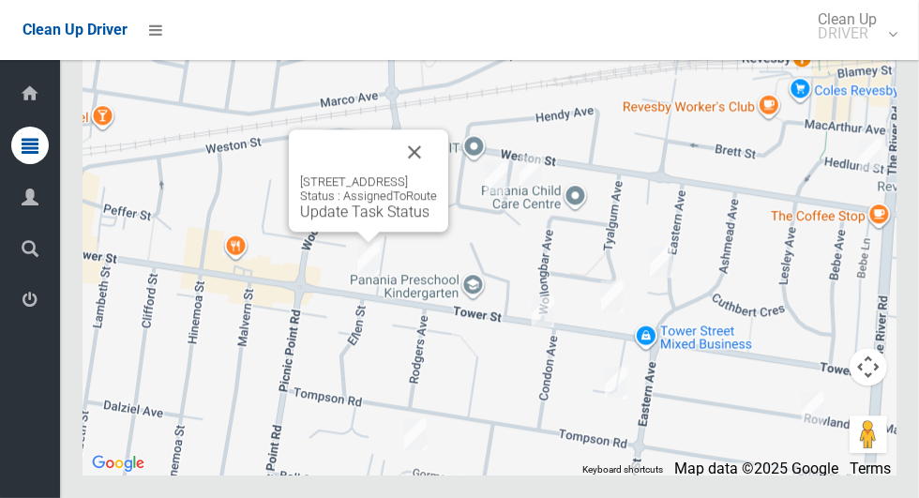
click at [437, 174] on button "Close" at bounding box center [414, 151] width 45 height 45
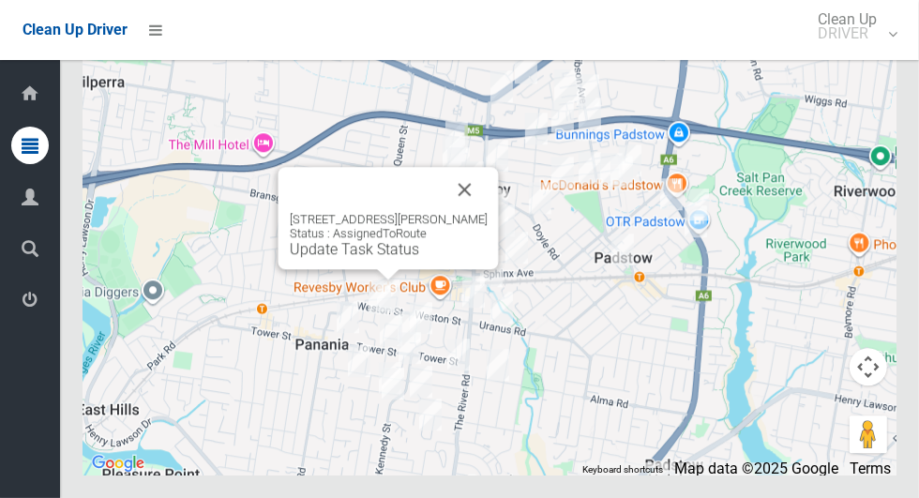
click at [488, 212] on button "Close" at bounding box center [465, 189] width 45 height 45
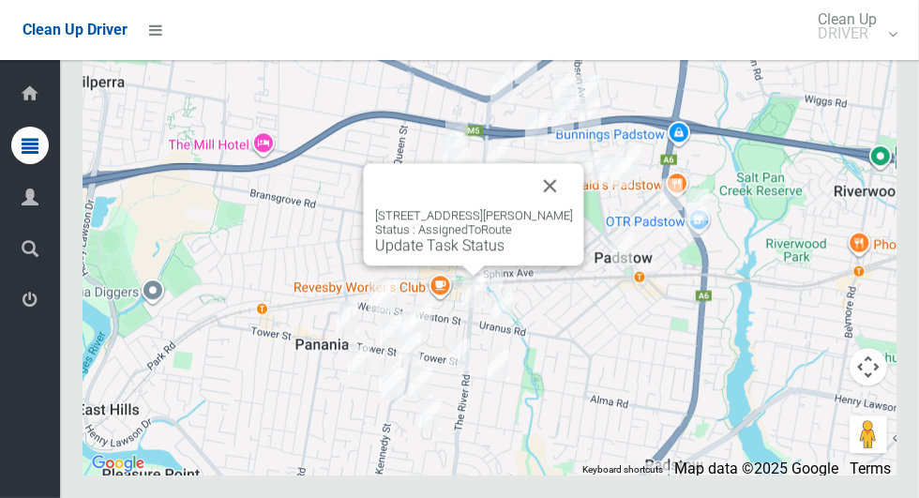
click at [466, 254] on link "Update Task Status" at bounding box center [439, 245] width 129 height 18
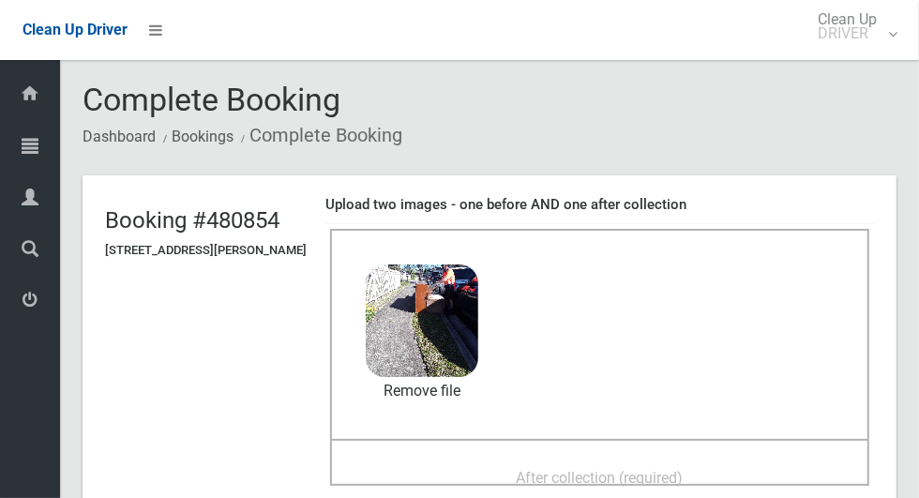
click at [713, 485] on div "After collection (required)" at bounding box center [600, 477] width 498 height 35
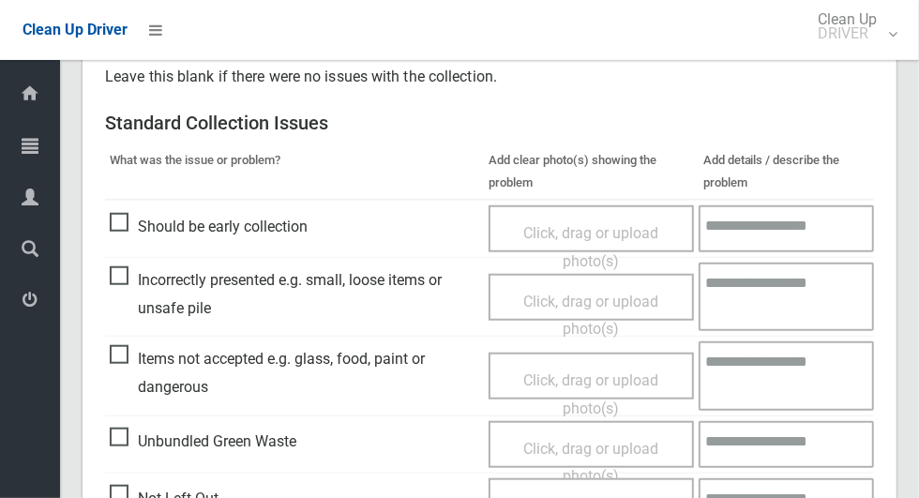
scroll to position [1534, 0]
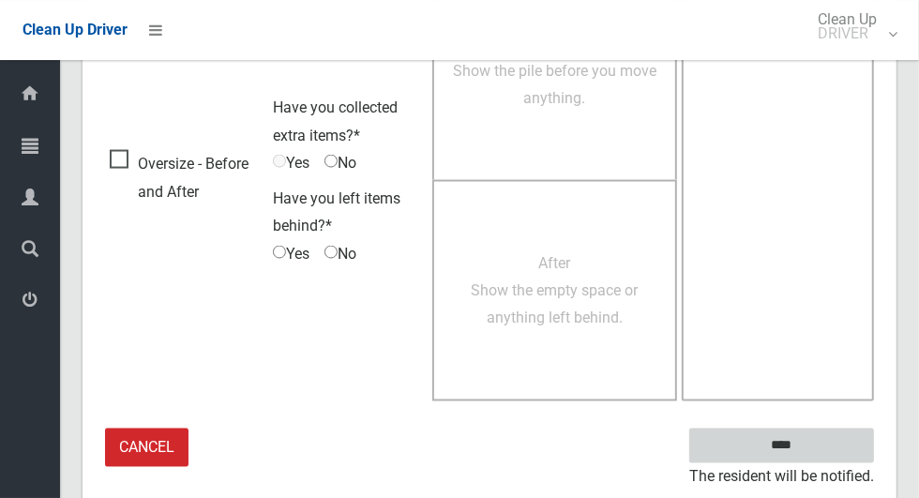
click at [839, 449] on input "****" at bounding box center [781, 446] width 185 height 35
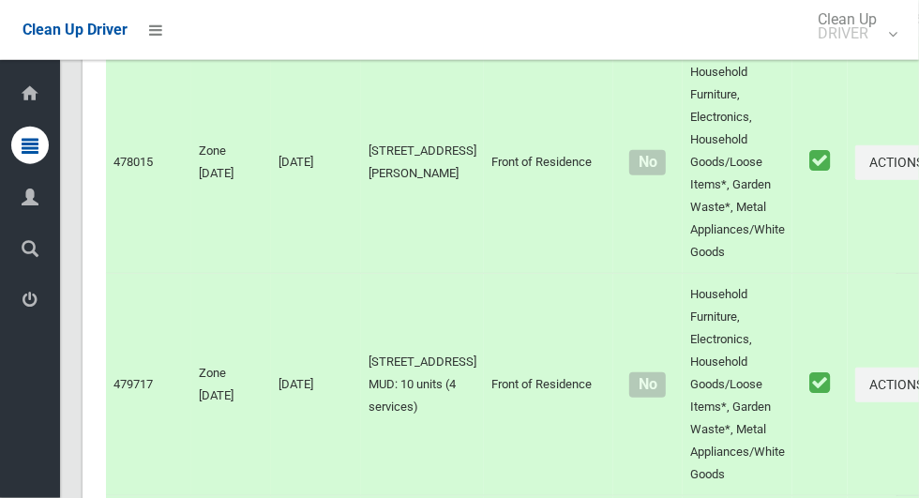
scroll to position [9868, 0]
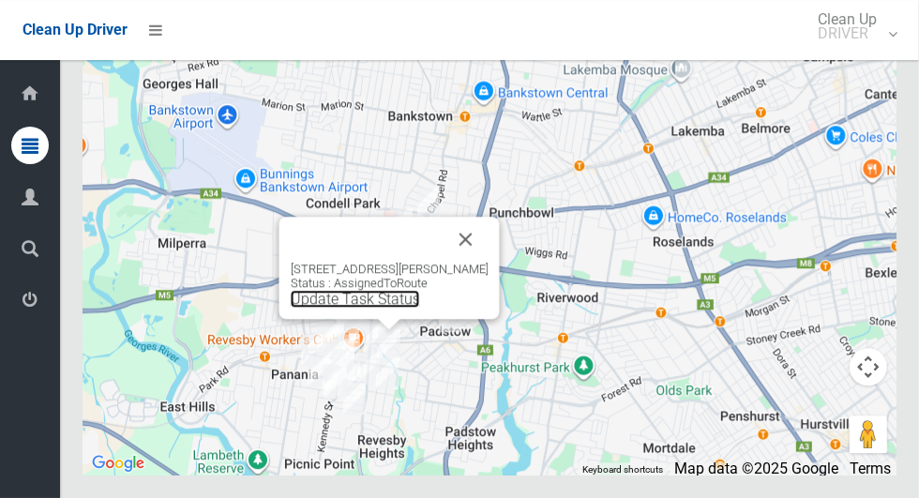
click at [414, 308] on link "Update Task Status" at bounding box center [355, 299] width 129 height 18
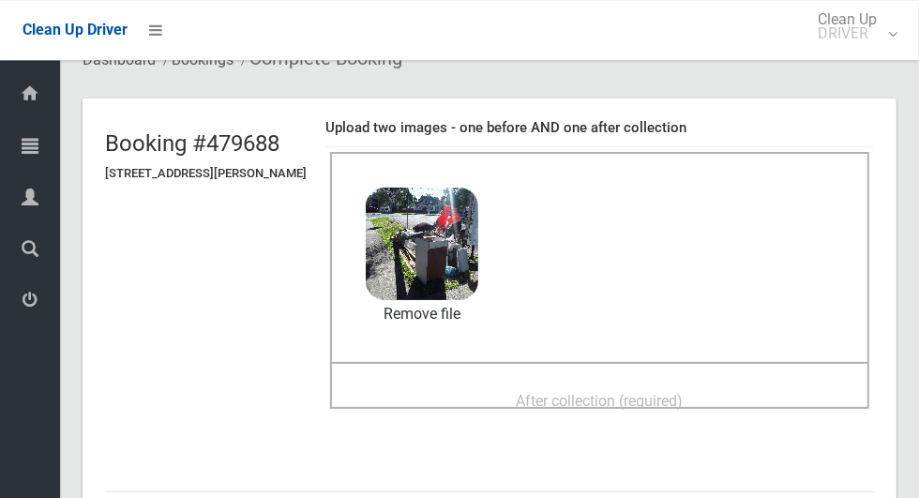
scroll to position [76, 0]
click at [754, 384] on div "After collection (required)" at bounding box center [600, 401] width 498 height 35
click at [619, 405] on span "After collection (required)" at bounding box center [600, 402] width 167 height 18
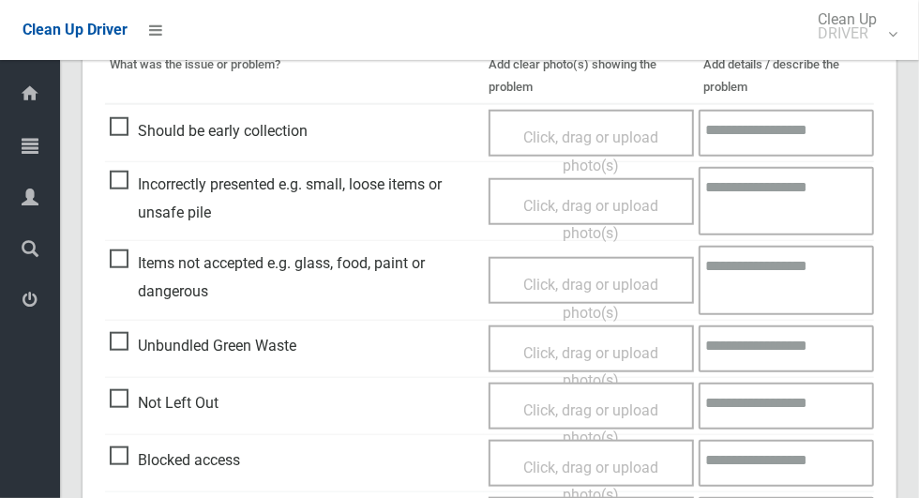
scroll to position [1534, 0]
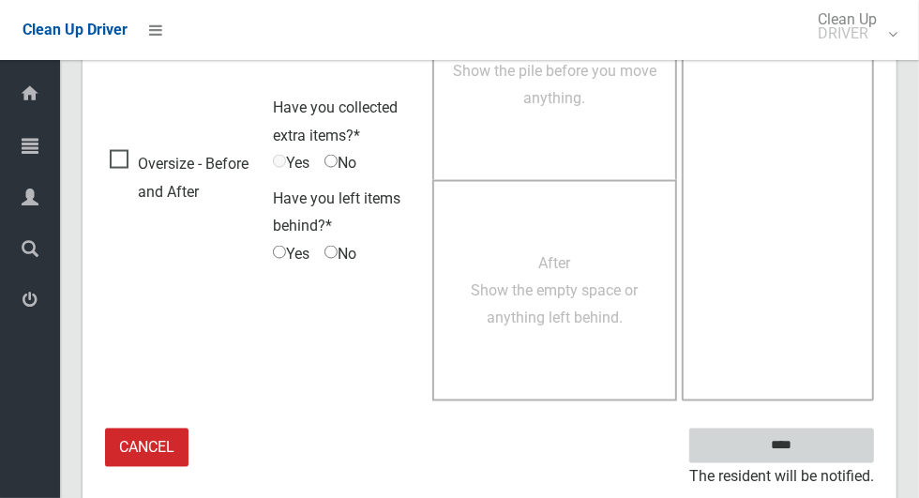
click at [826, 449] on input "****" at bounding box center [781, 446] width 185 height 35
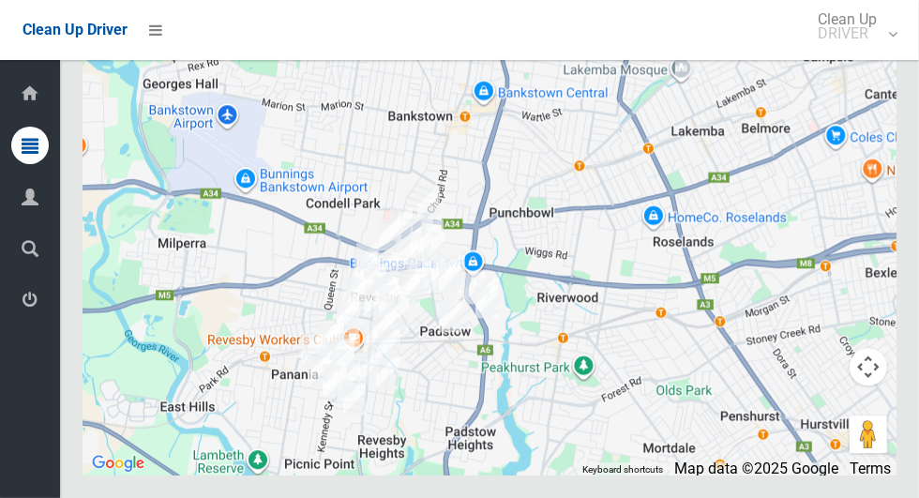
scroll to position [9868, 0]
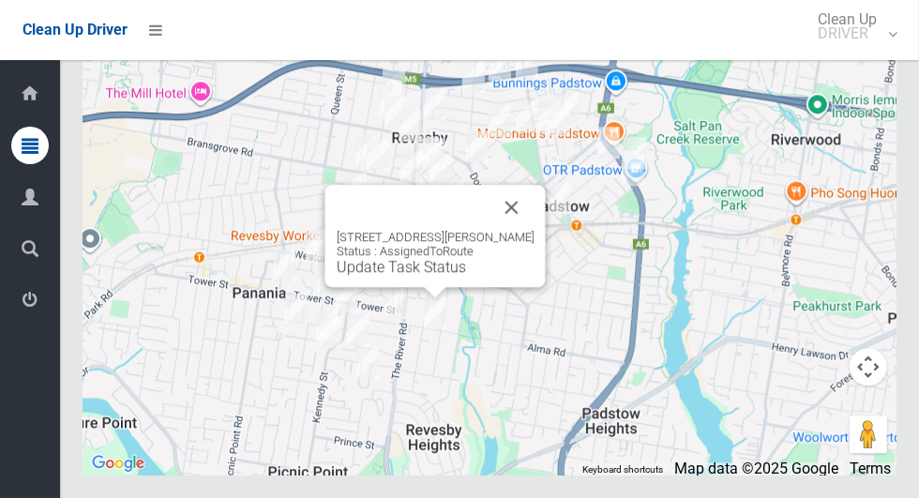
click at [434, 276] on link "Update Task Status" at bounding box center [401, 267] width 129 height 18
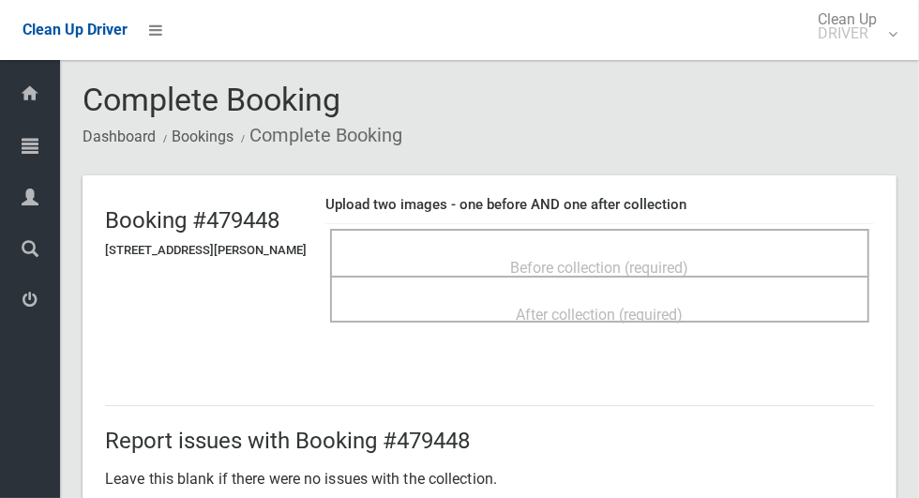
click at [724, 264] on div "Before collection (required)" at bounding box center [600, 266] width 498 height 35
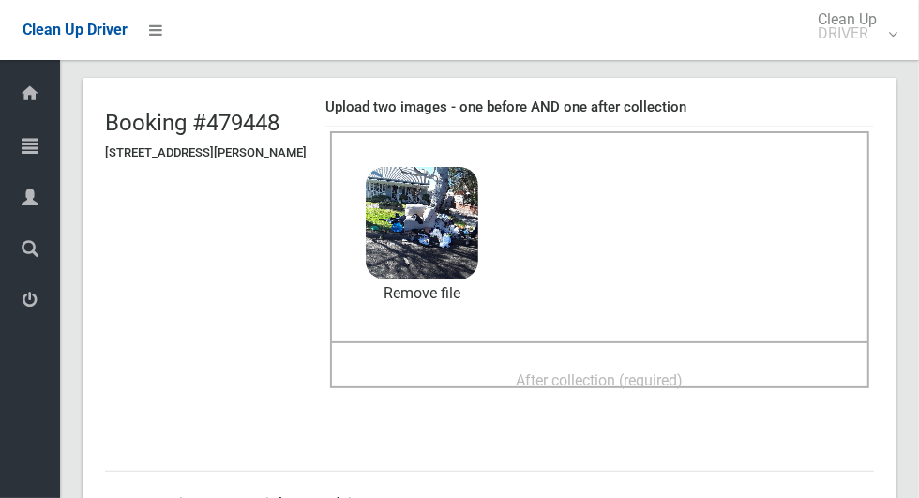
scroll to position [99, 0]
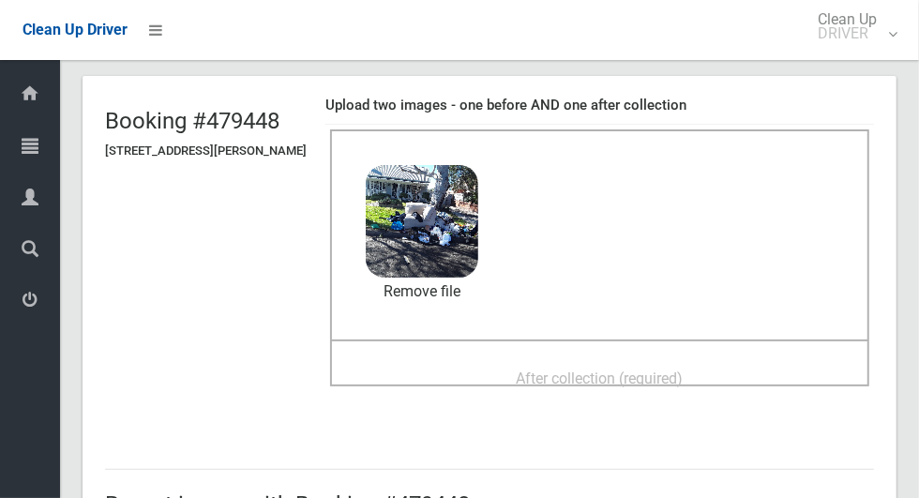
click at [719, 391] on div "After collection (required)" at bounding box center [600, 377] width 498 height 35
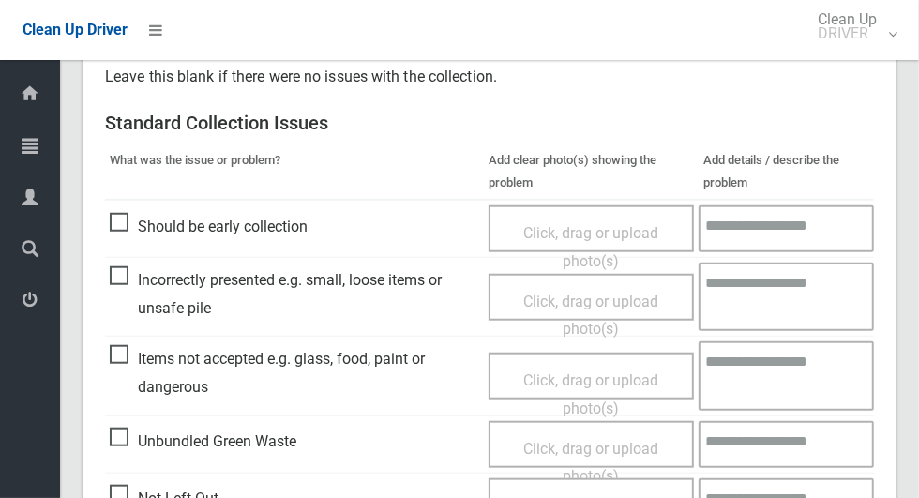
scroll to position [729, 0]
click at [121, 275] on span "Incorrectly presented e.g. small, loose items or unsafe pile" at bounding box center [295, 294] width 370 height 55
click at [616, 304] on span "Click, drag or upload photo(s)" at bounding box center [590, 317] width 135 height 46
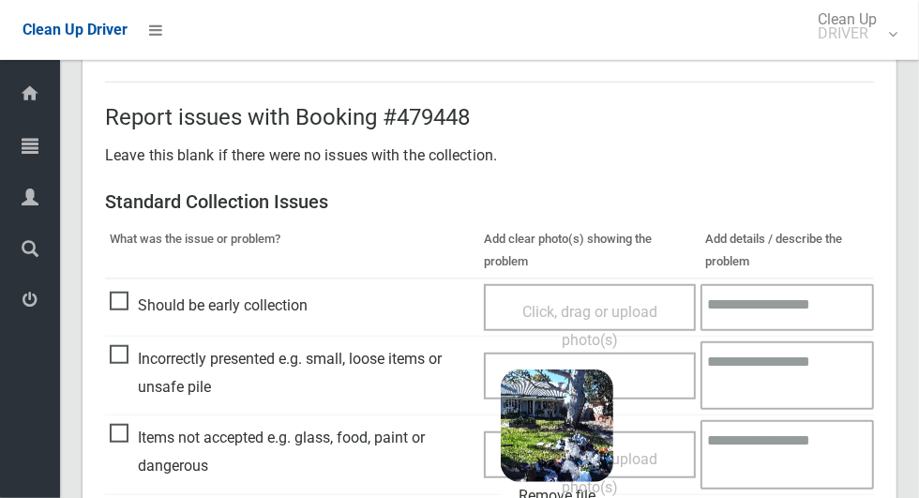
click at [764, 376] on textarea at bounding box center [788, 375] width 174 height 68
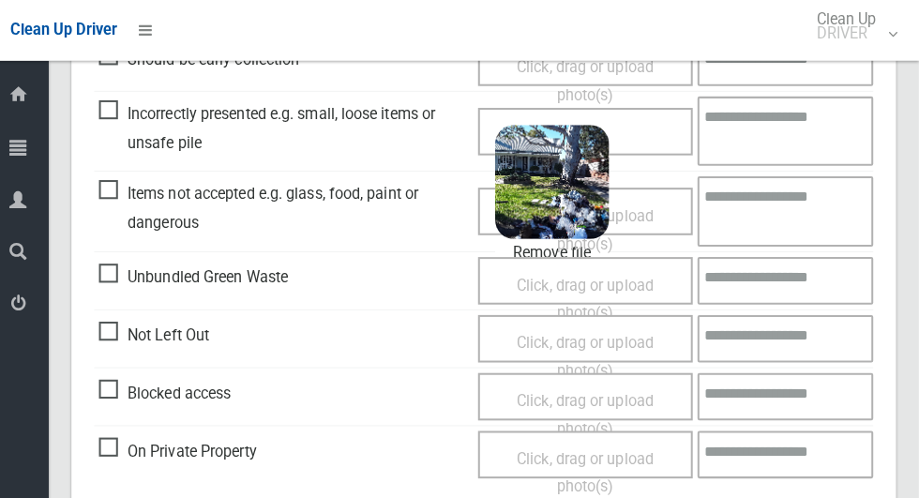
scroll to position [893, 0]
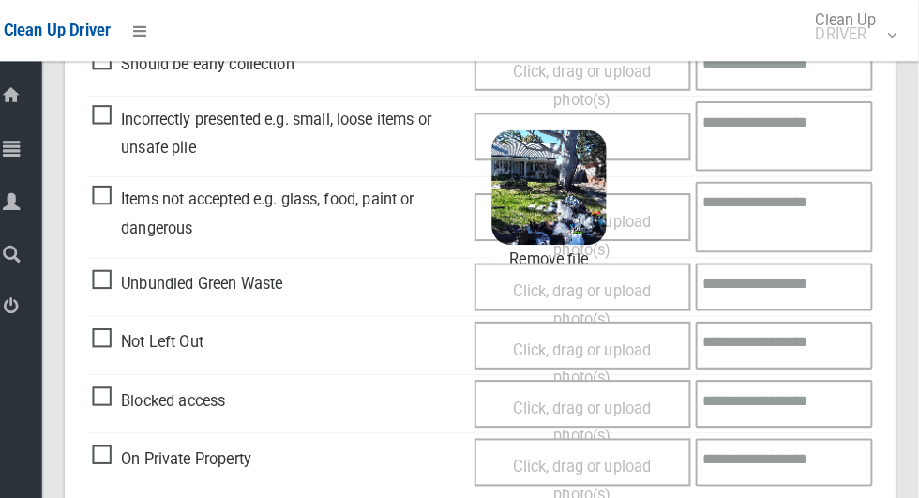
type textarea "*"
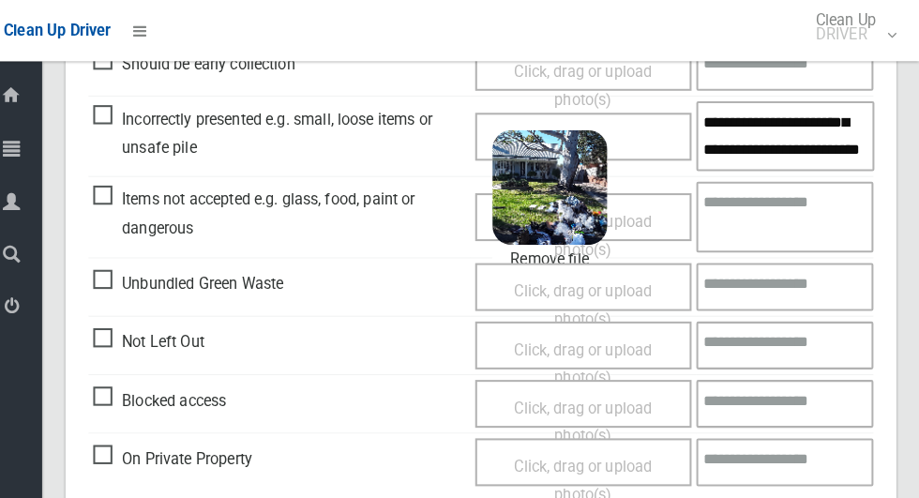
click at [829, 134] on textarea "**********" at bounding box center [788, 133] width 174 height 68
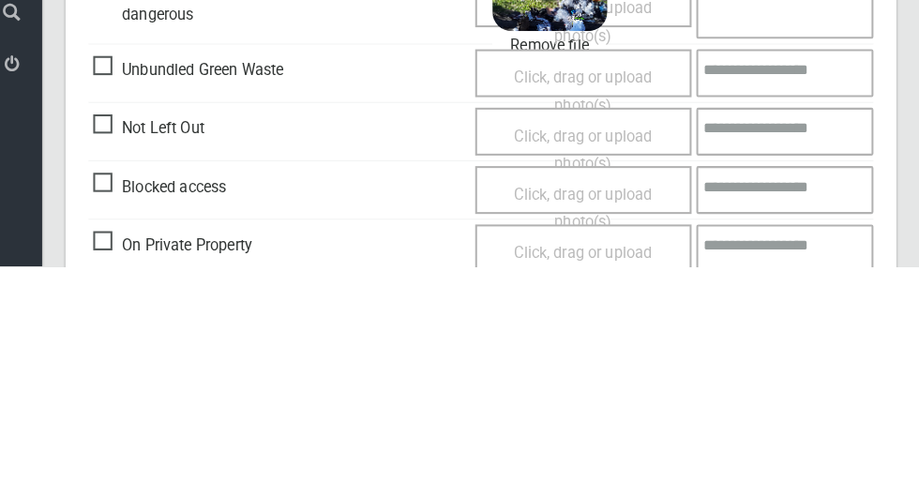
scroll to position [1588, 0]
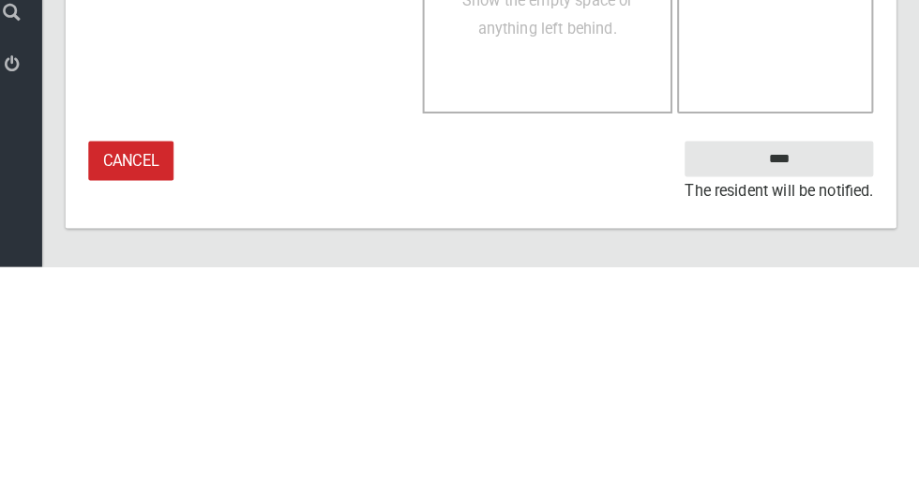
type textarea "**********"
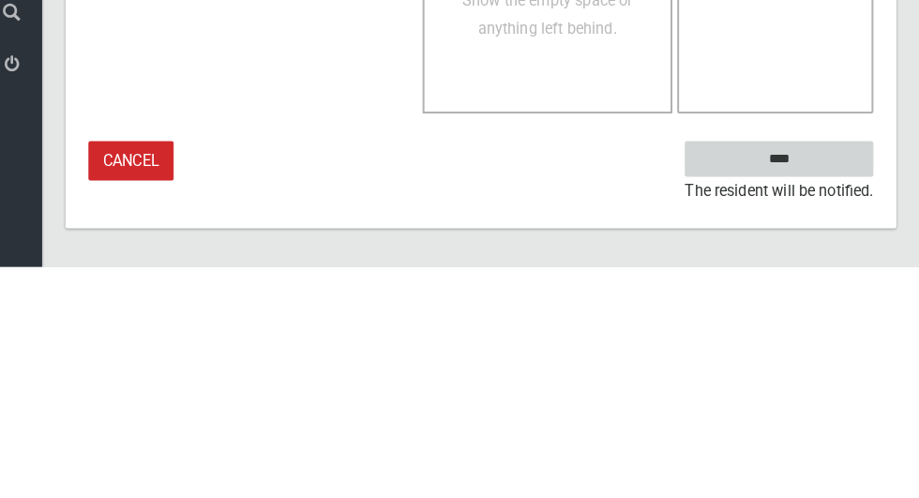
click at [842, 394] on input "****" at bounding box center [781, 392] width 185 height 35
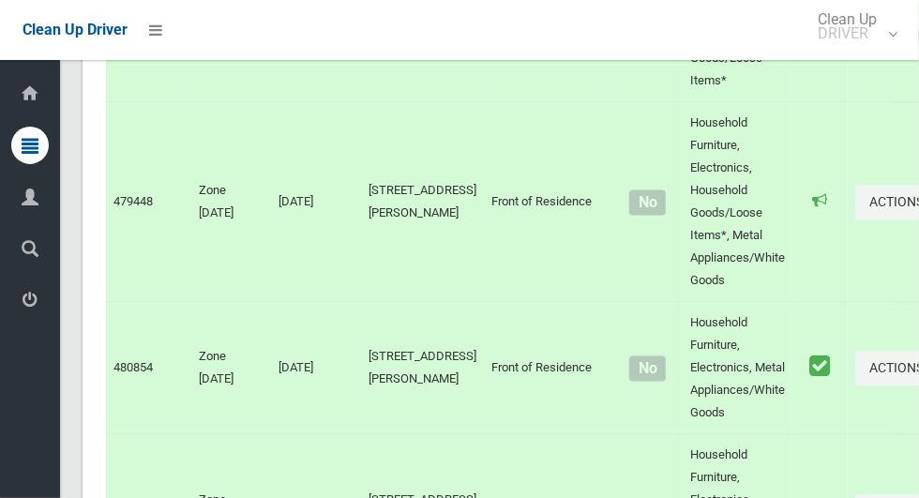
scroll to position [9868, 0]
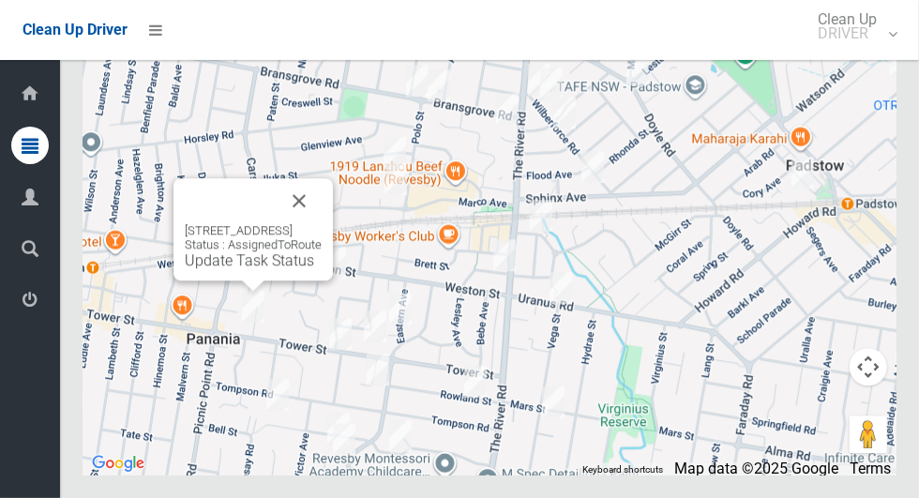
click at [191, 269] on link "Update Task Status" at bounding box center [249, 260] width 129 height 18
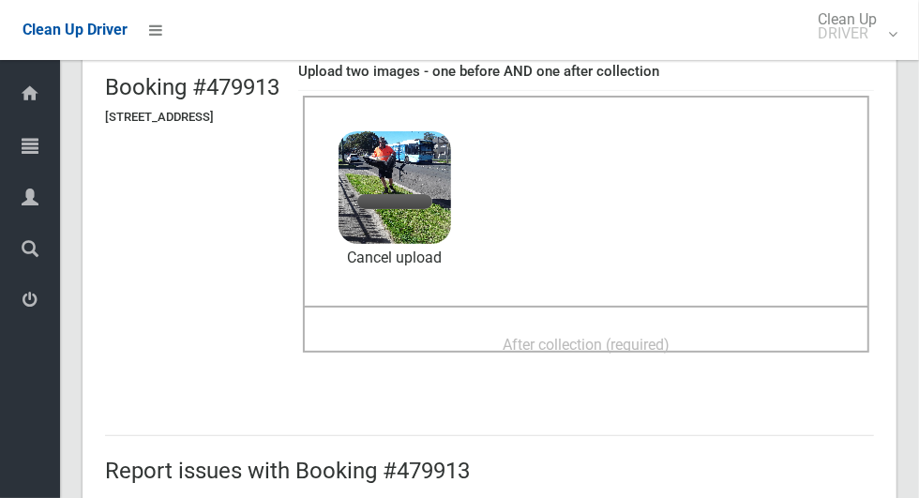
scroll to position [128, 0]
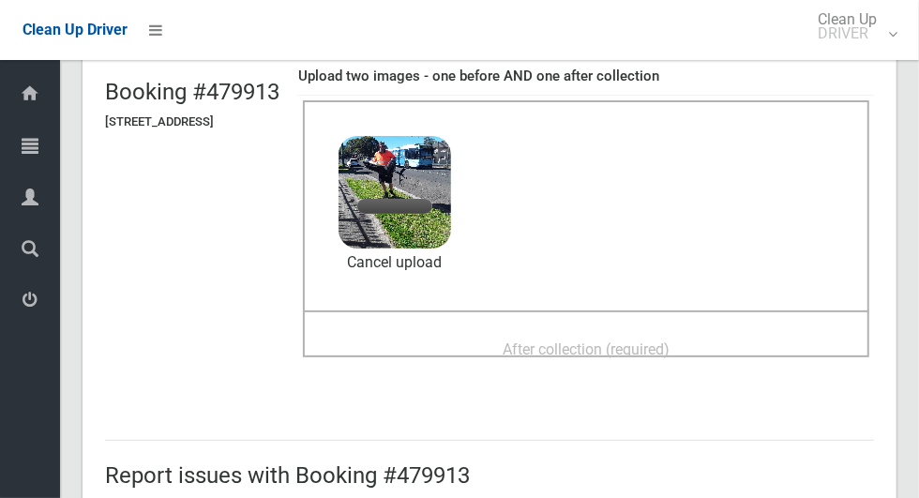
click at [670, 344] on span "After collection (required)" at bounding box center [586, 349] width 167 height 18
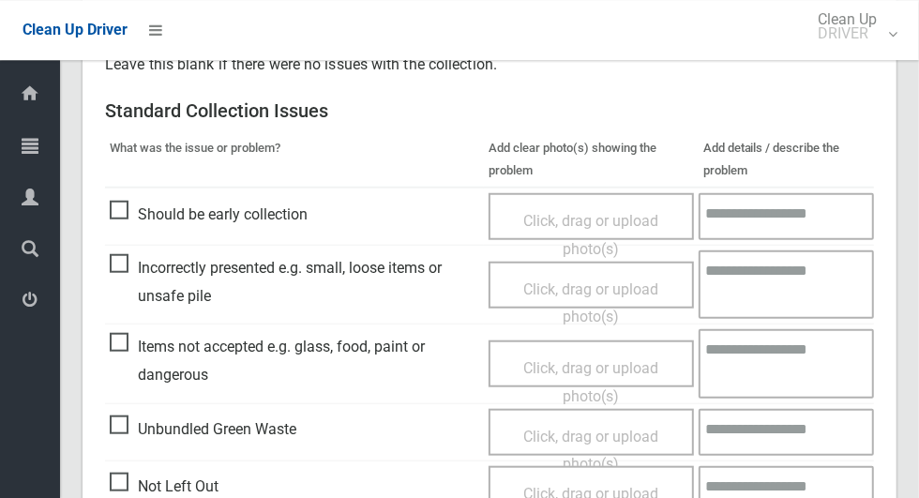
scroll to position [1534, 0]
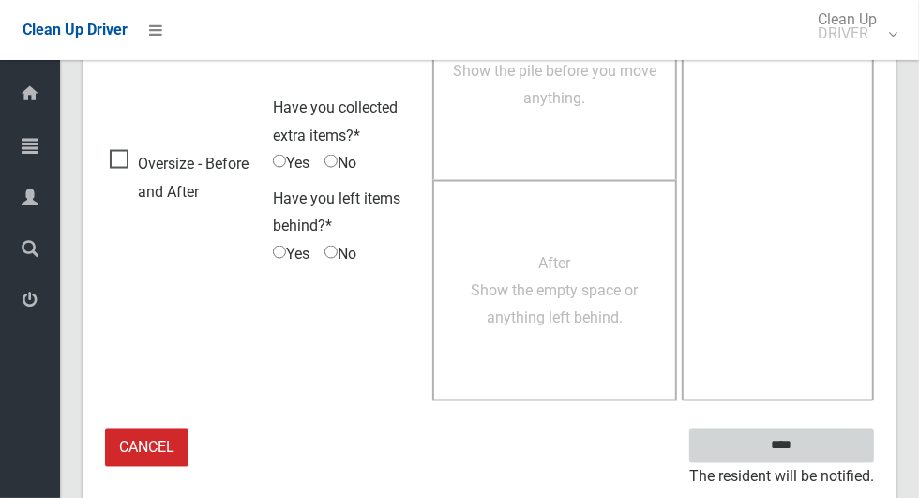
click at [843, 446] on input "****" at bounding box center [781, 446] width 185 height 35
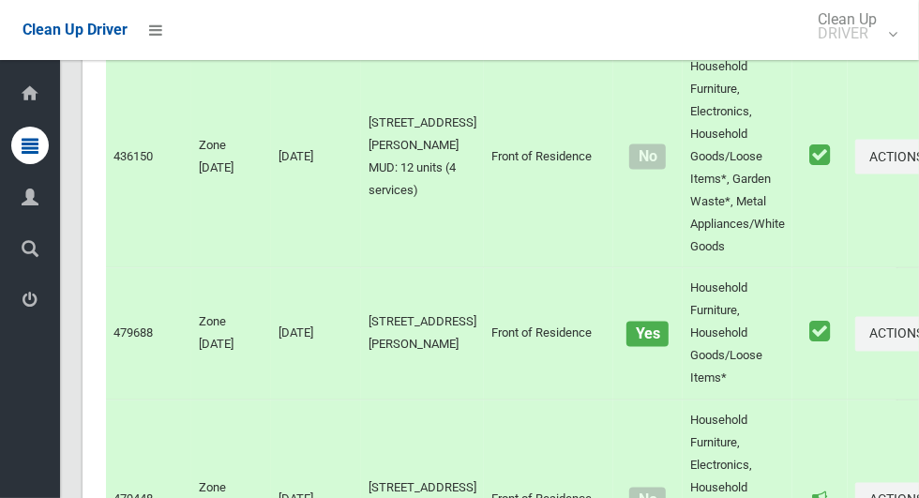
scroll to position [9868, 0]
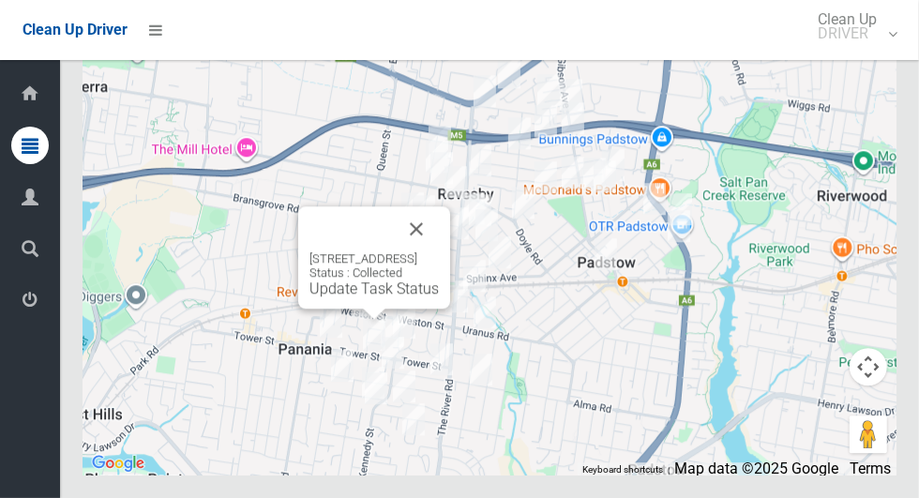
click at [439, 251] on button "Close" at bounding box center [416, 228] width 45 height 45
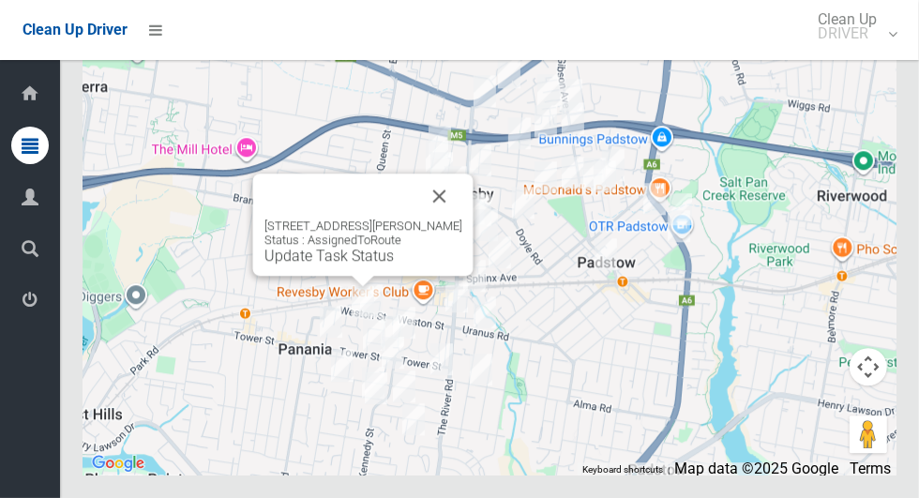
click at [342, 265] on link "Update Task Status" at bounding box center [329, 256] width 129 height 18
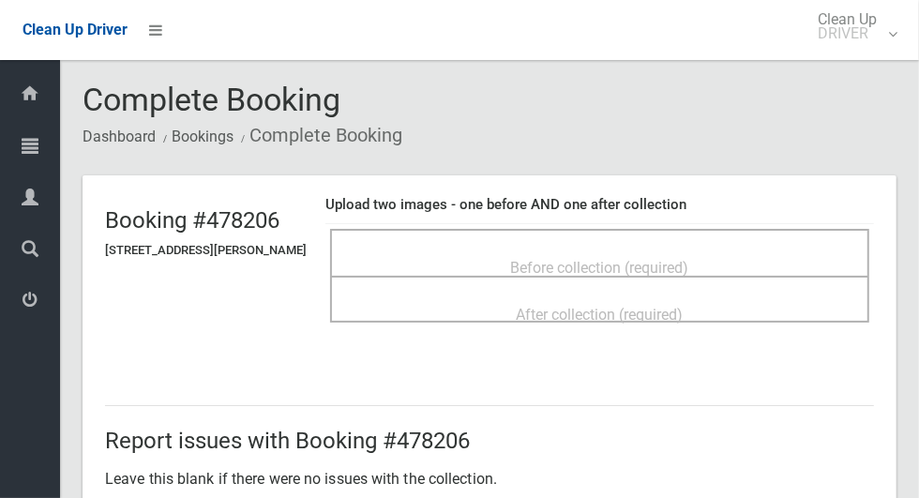
click at [649, 259] on span "Before collection (required)" at bounding box center [600, 268] width 178 height 18
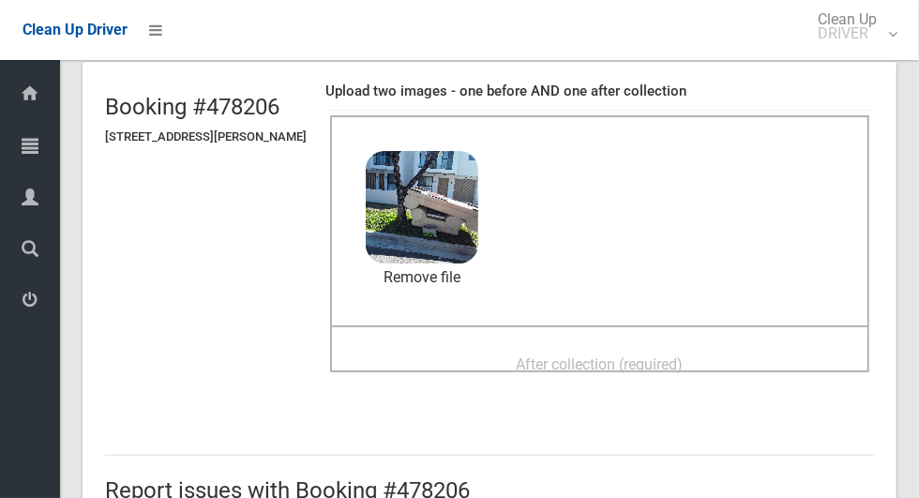
scroll to position [107, 0]
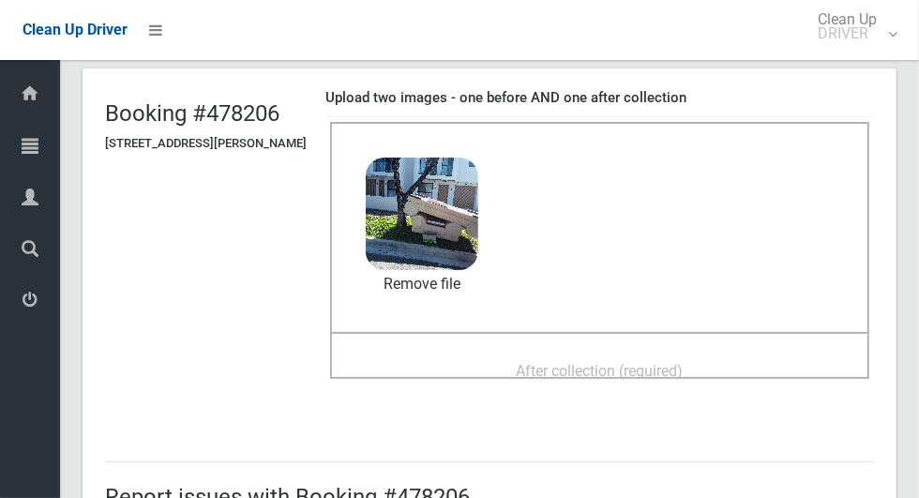
click at [734, 359] on div "After collection (required)" at bounding box center [600, 370] width 498 height 35
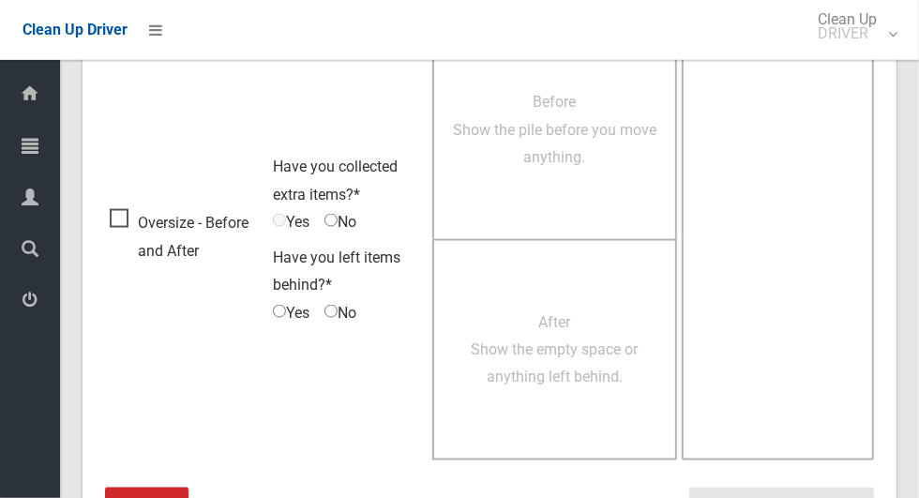
scroll to position [1534, 0]
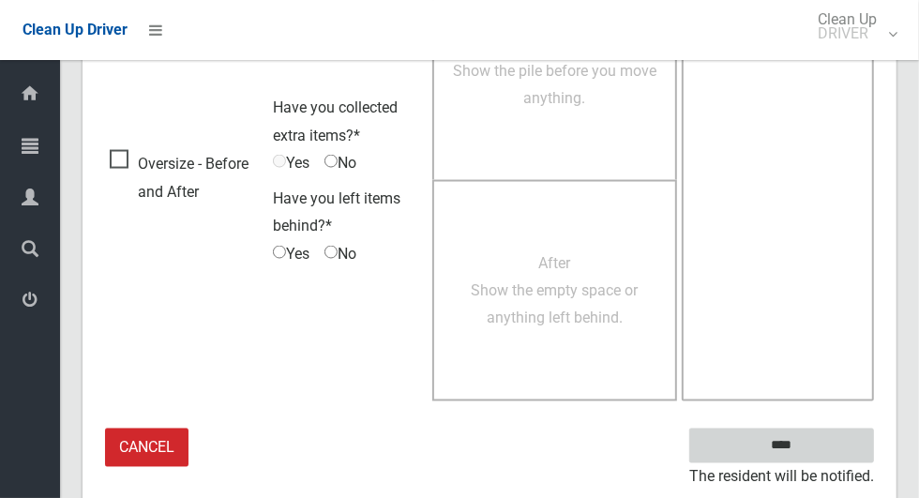
click at [827, 442] on input "****" at bounding box center [781, 446] width 185 height 35
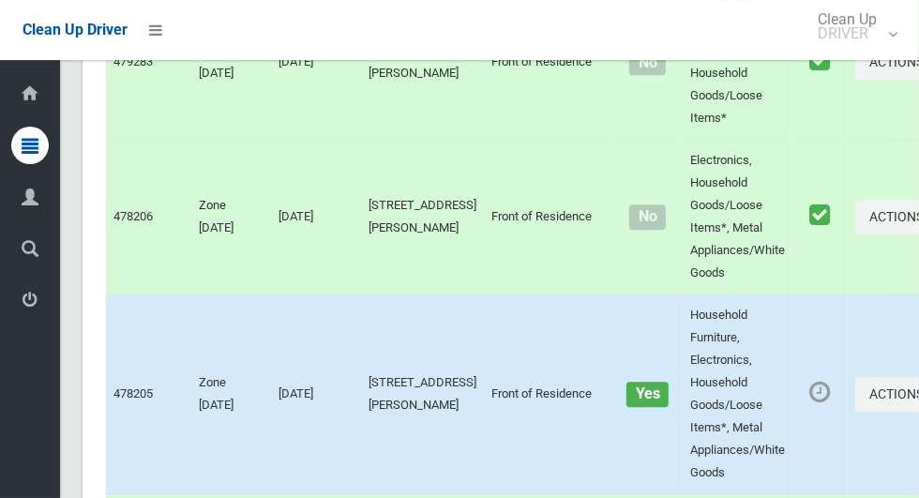
scroll to position [6337, 0]
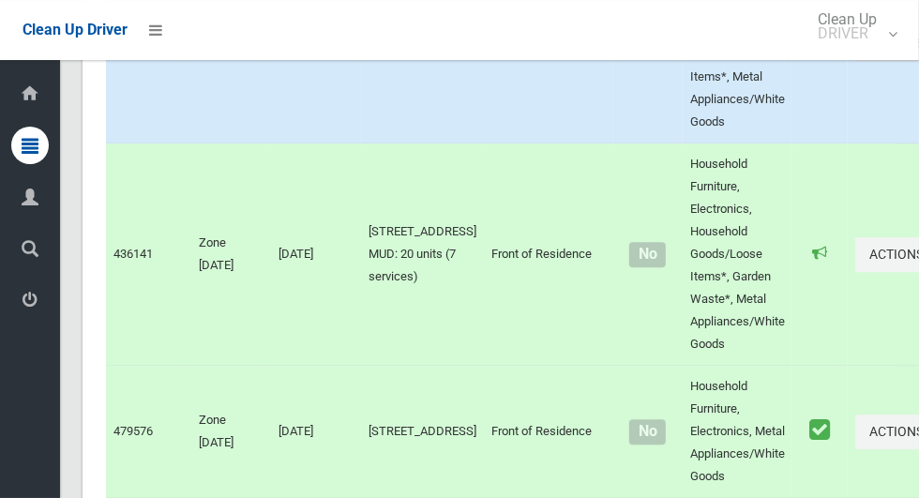
click at [855, 61] on button "Actions" at bounding box center [900, 43] width 90 height 35
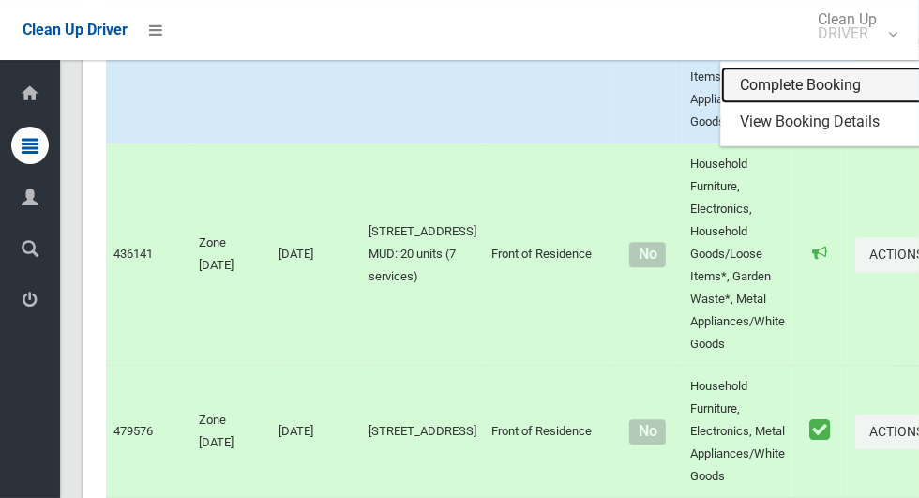
click at [781, 104] on link "Complete Booking" at bounding box center [832, 86] width 223 height 38
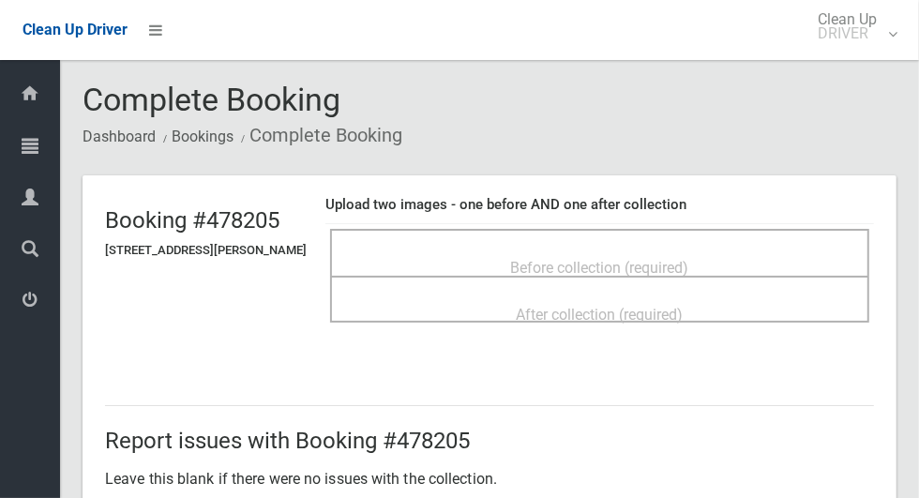
click at [732, 254] on div "Before collection (required)" at bounding box center [600, 266] width 498 height 35
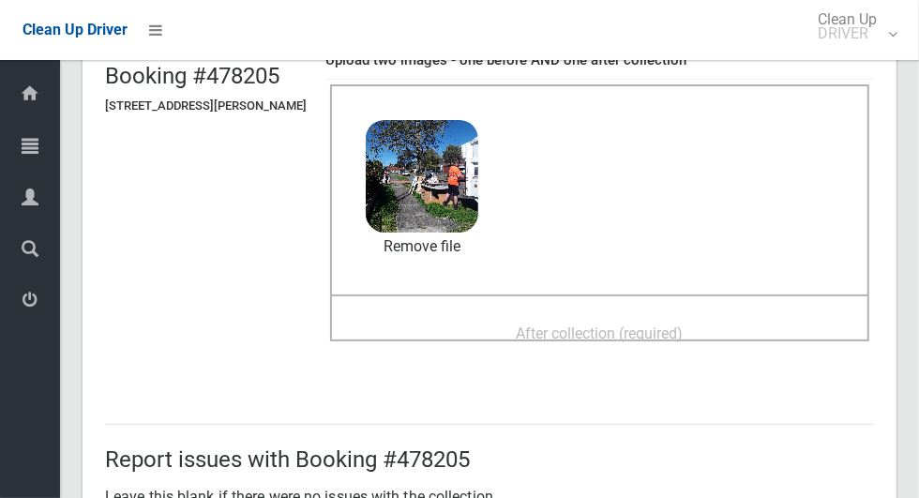
scroll to position [142, 0]
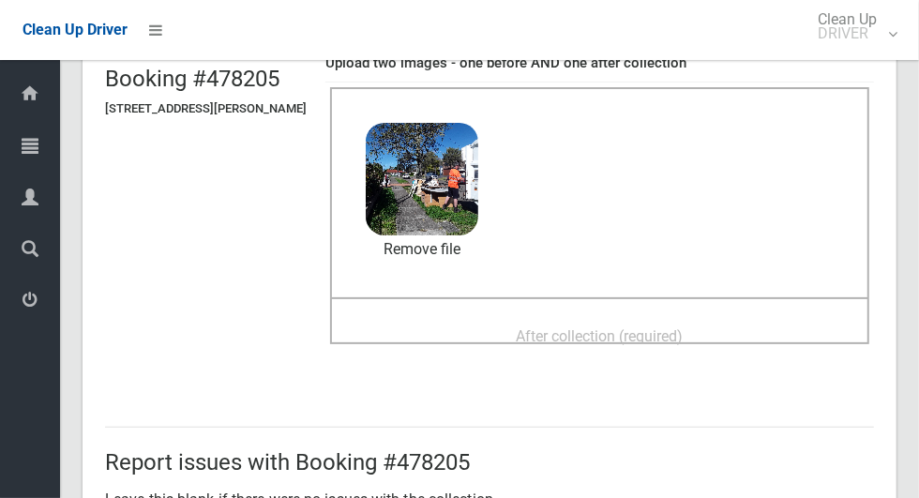
click at [740, 346] on div "After collection (required)" at bounding box center [600, 335] width 498 height 35
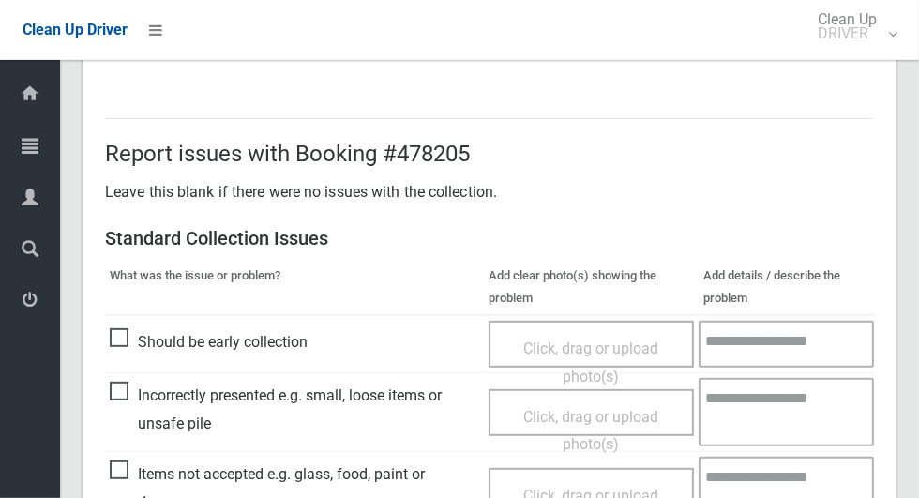
scroll to position [1534, 0]
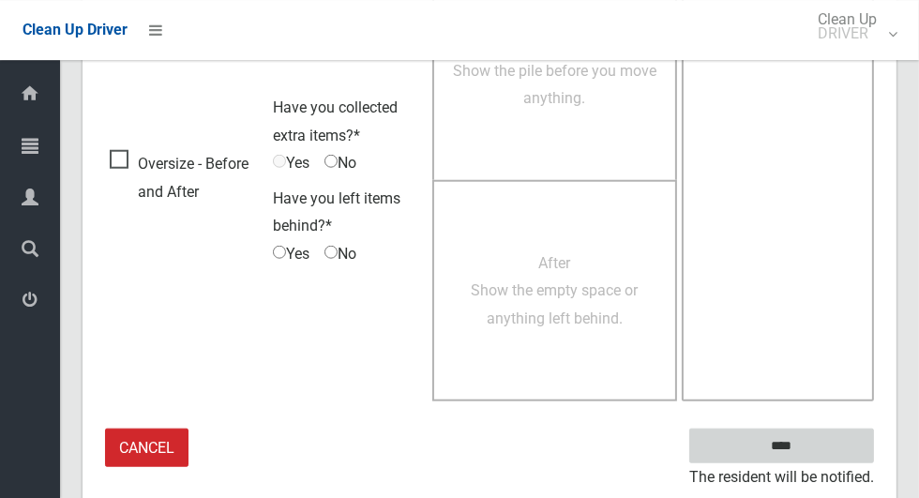
click at [845, 443] on input "****" at bounding box center [781, 446] width 185 height 35
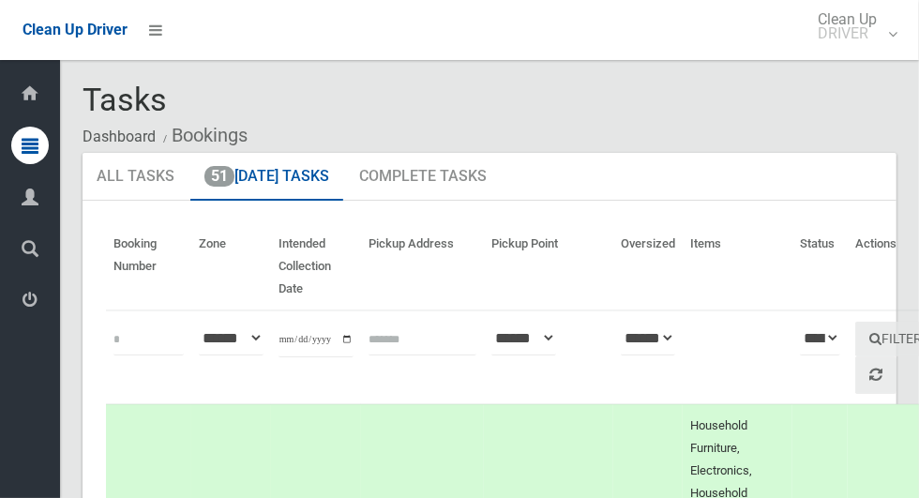
click at [29, 318] on icon at bounding box center [30, 300] width 17 height 38
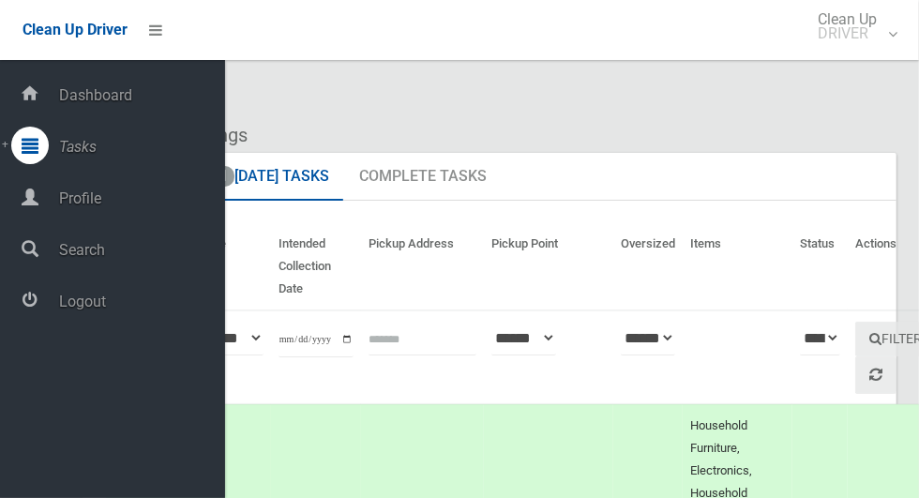
click at [130, 310] on span "Logout" at bounding box center [139, 302] width 172 height 18
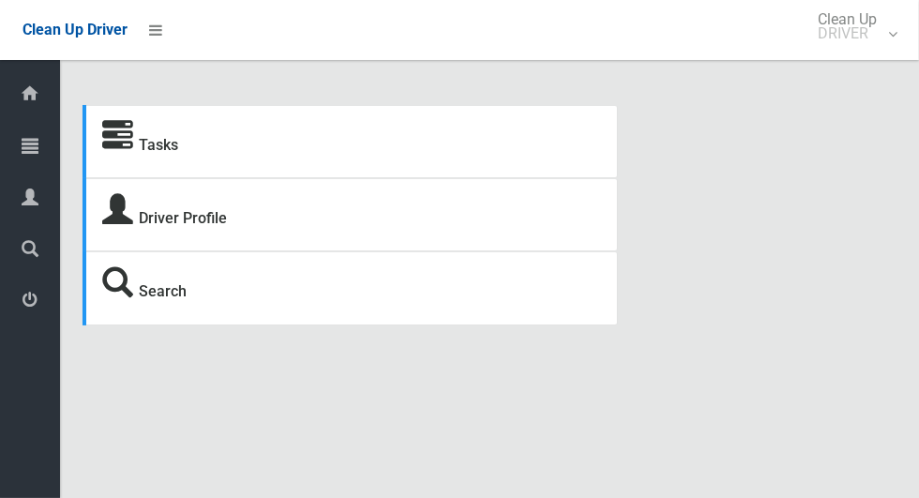
click at [33, 159] on icon at bounding box center [30, 146] width 17 height 38
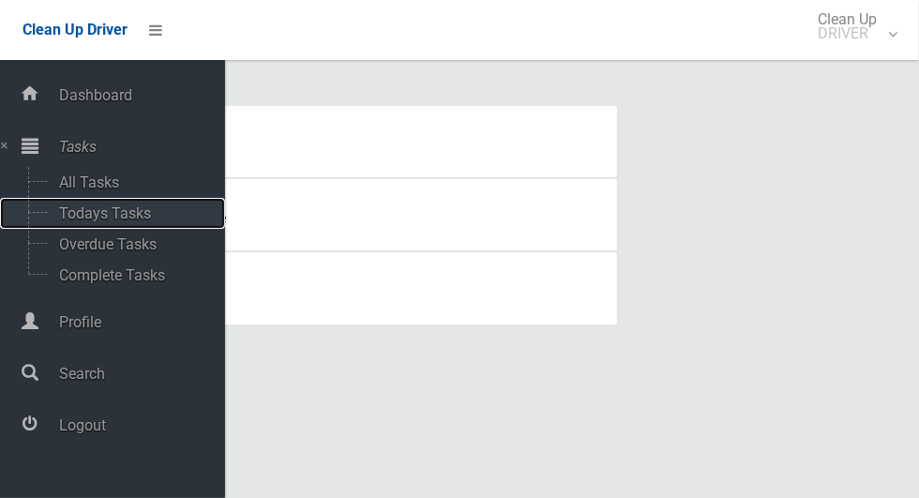
click at [137, 218] on span "Todays Tasks" at bounding box center [131, 213] width 156 height 18
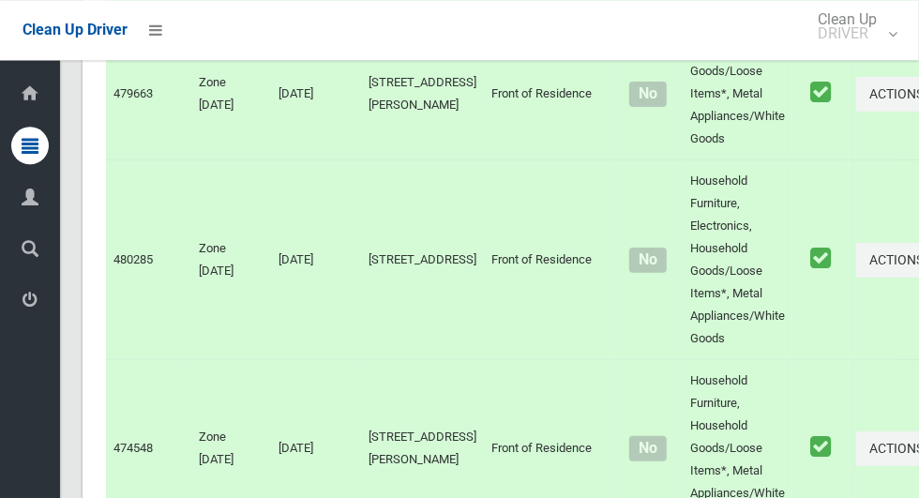
scroll to position [9551, 0]
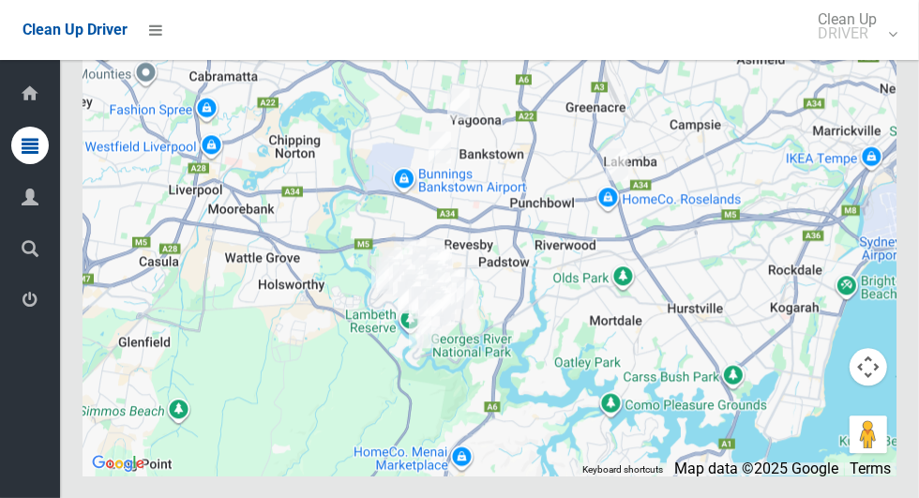
click at [23, 318] on icon at bounding box center [30, 300] width 17 height 38
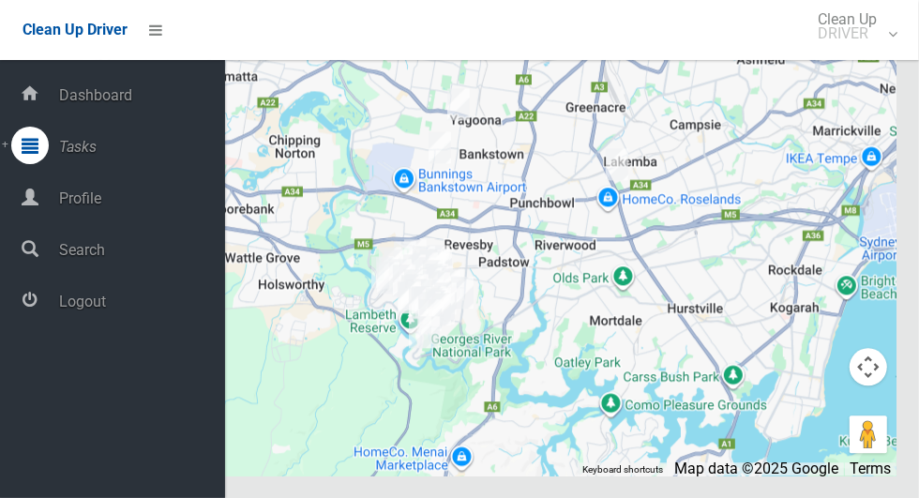
click at [38, 311] on div at bounding box center [30, 300] width 38 height 38
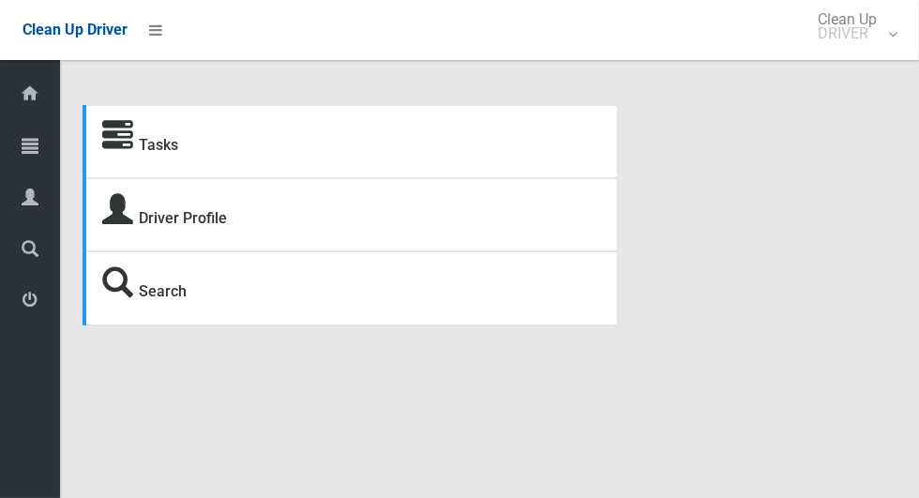
click at [51, 156] on span "Tasks" at bounding box center [47, 147] width 7 height 18
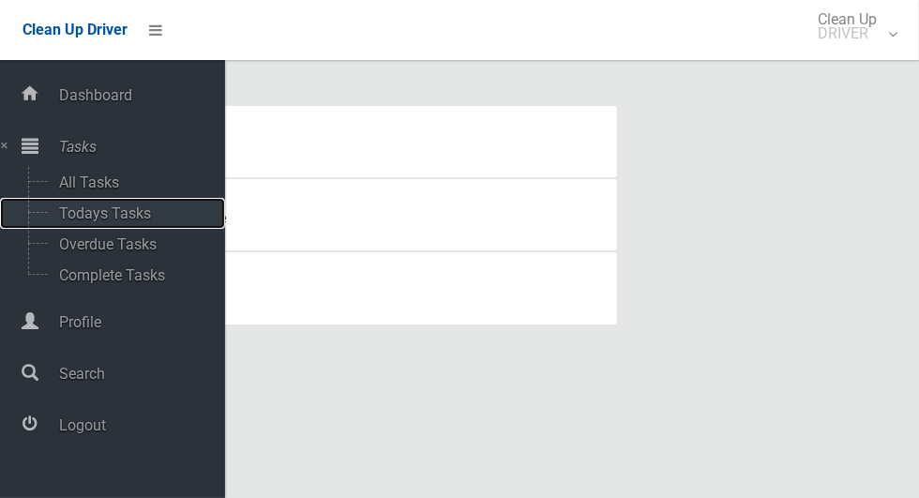
click at [133, 214] on span "Todays Tasks" at bounding box center [131, 213] width 156 height 18
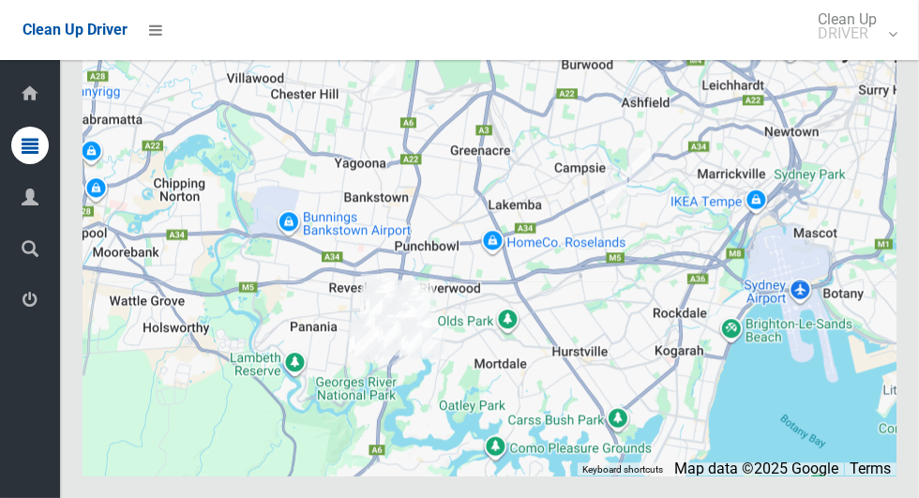
scroll to position [9956, 0]
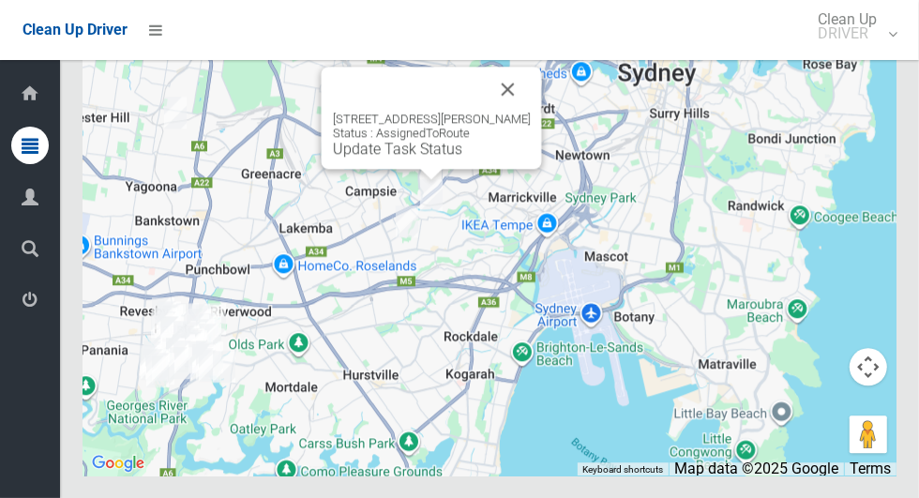
click at [524, 112] on button "Close" at bounding box center [508, 89] width 45 height 45
